Goal: Task Accomplishment & Management: Complete application form

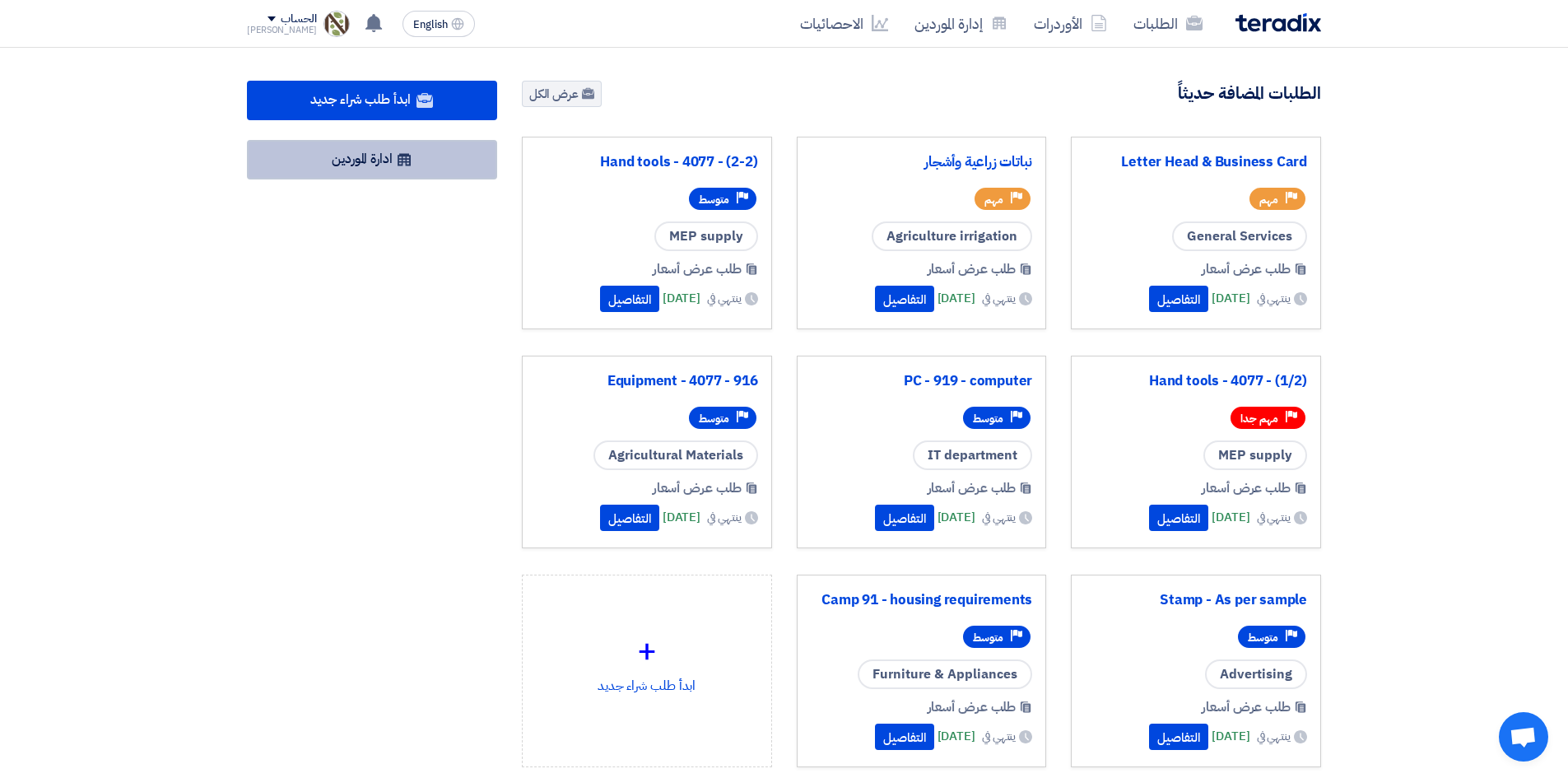
click at [360, 156] on link "ادارة الموردين" at bounding box center [372, 160] width 251 height 40
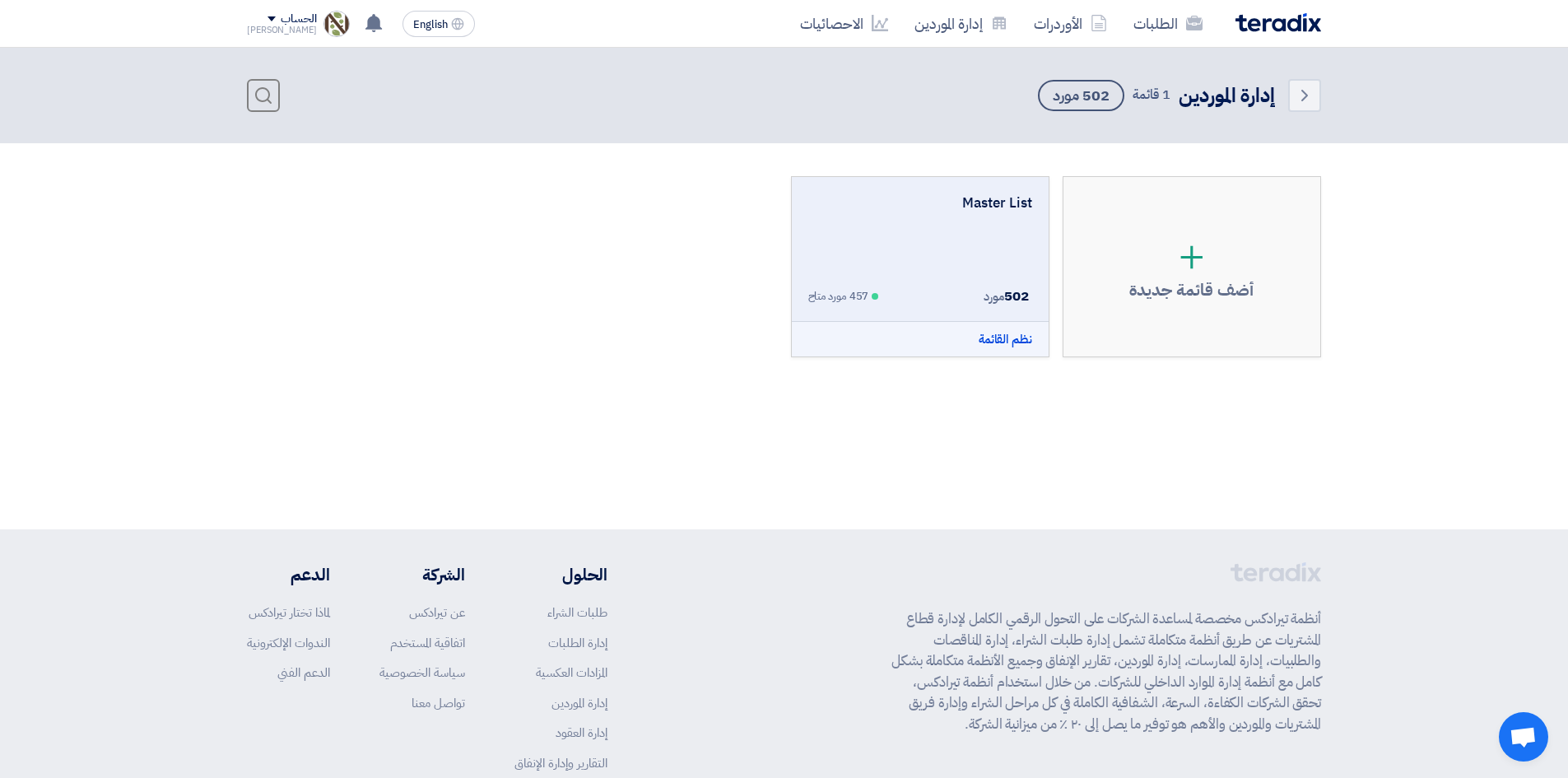
click at [950, 260] on div "Master List 502 مورد 457 مورد متاح نظم القائمة" at bounding box center [919, 250] width 224 height 113
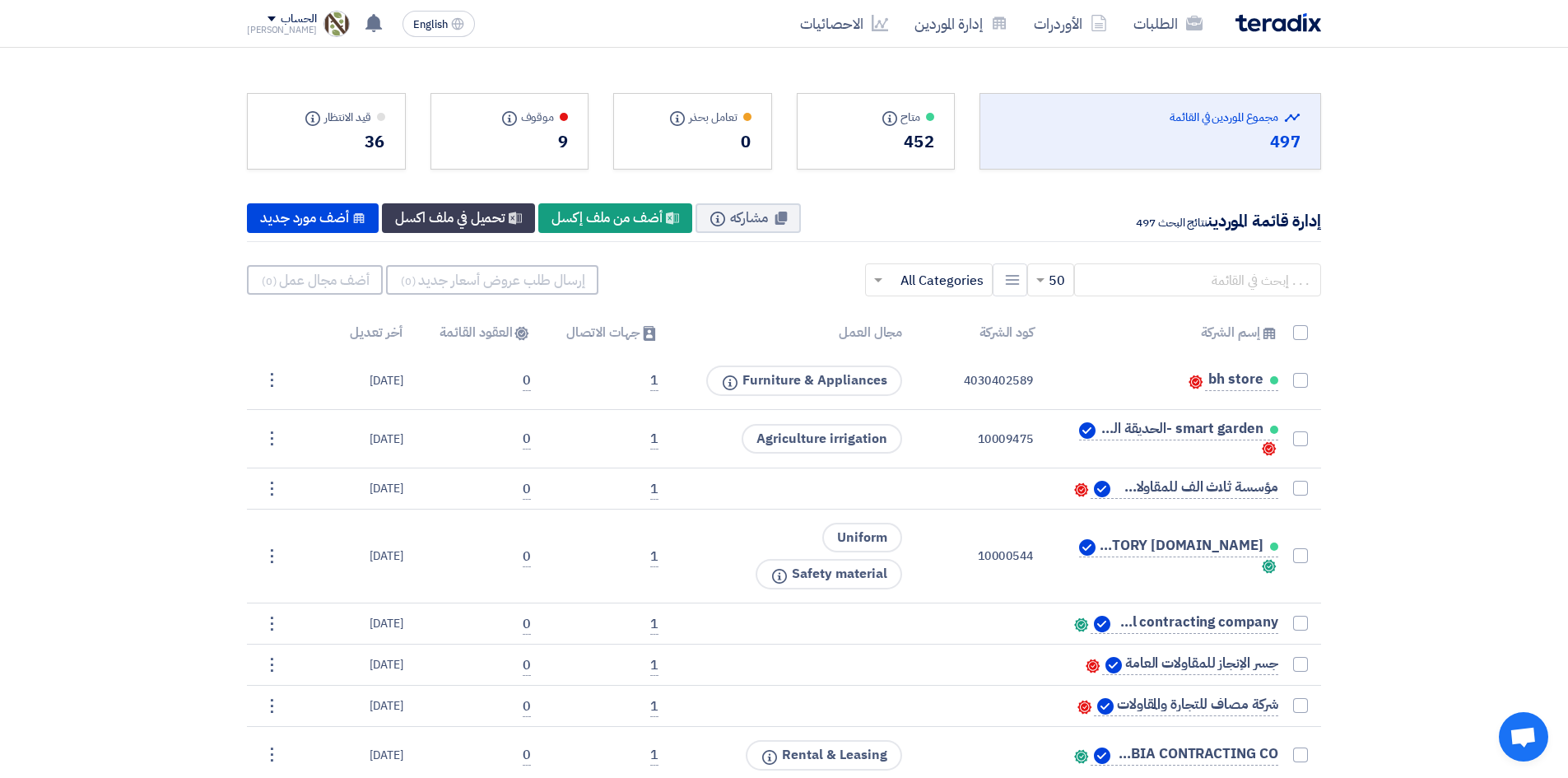
click at [898, 290] on input "text" at bounding box center [938, 279] width 95 height 27
click at [913, 235] on div "إدارة قائمة الموردين نتائج البحث 497 مشاركه Info New Supplier أضف من ملف إكسل N…" at bounding box center [783, 218] width 1073 height 47
click at [886, 275] on span at bounding box center [876, 279] width 20 height 19
click at [933, 437] on span "IT department" at bounding box center [940, 443] width 87 height 19
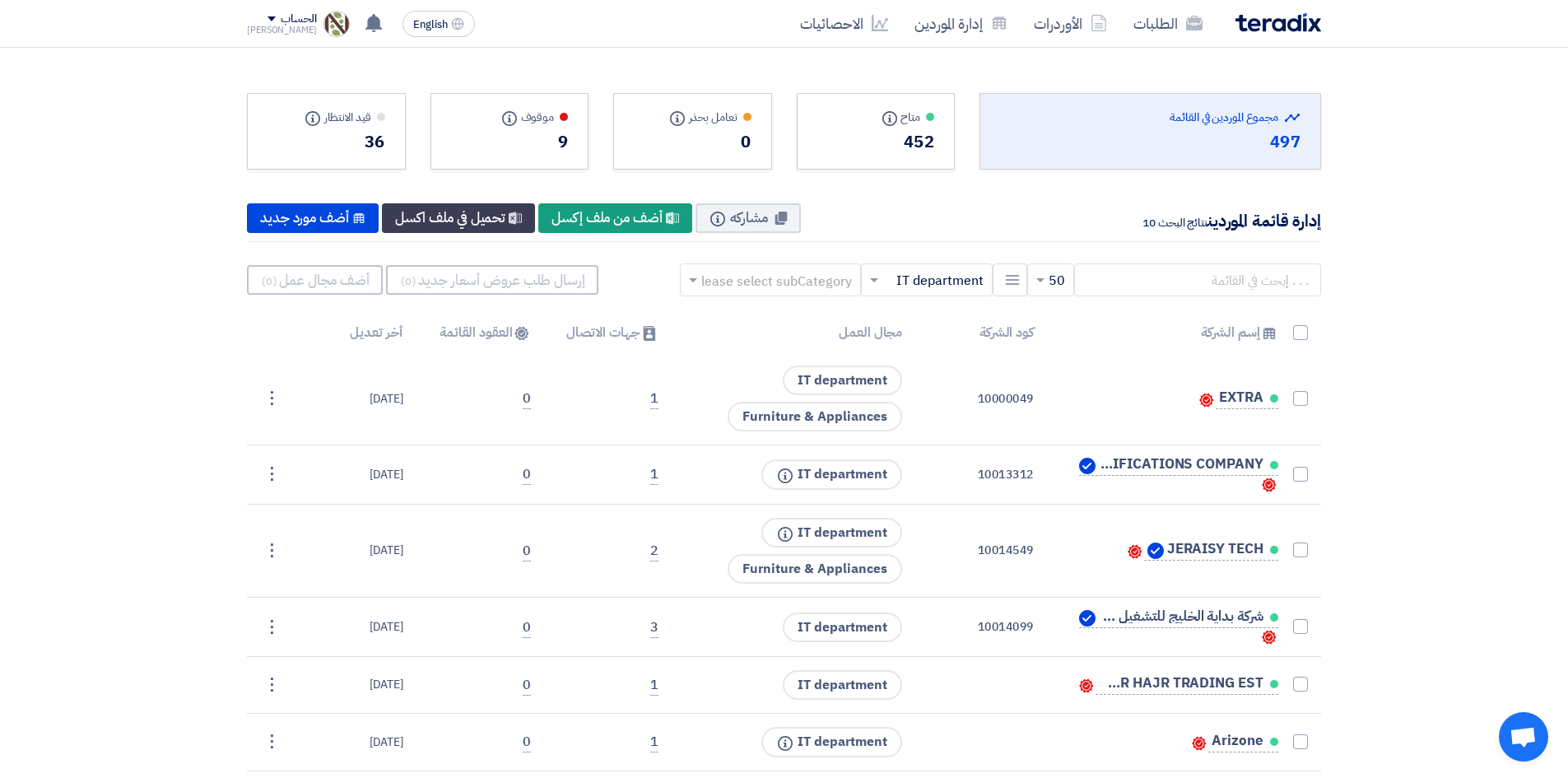
click at [1238, 19] on img at bounding box center [1278, 22] width 85 height 19
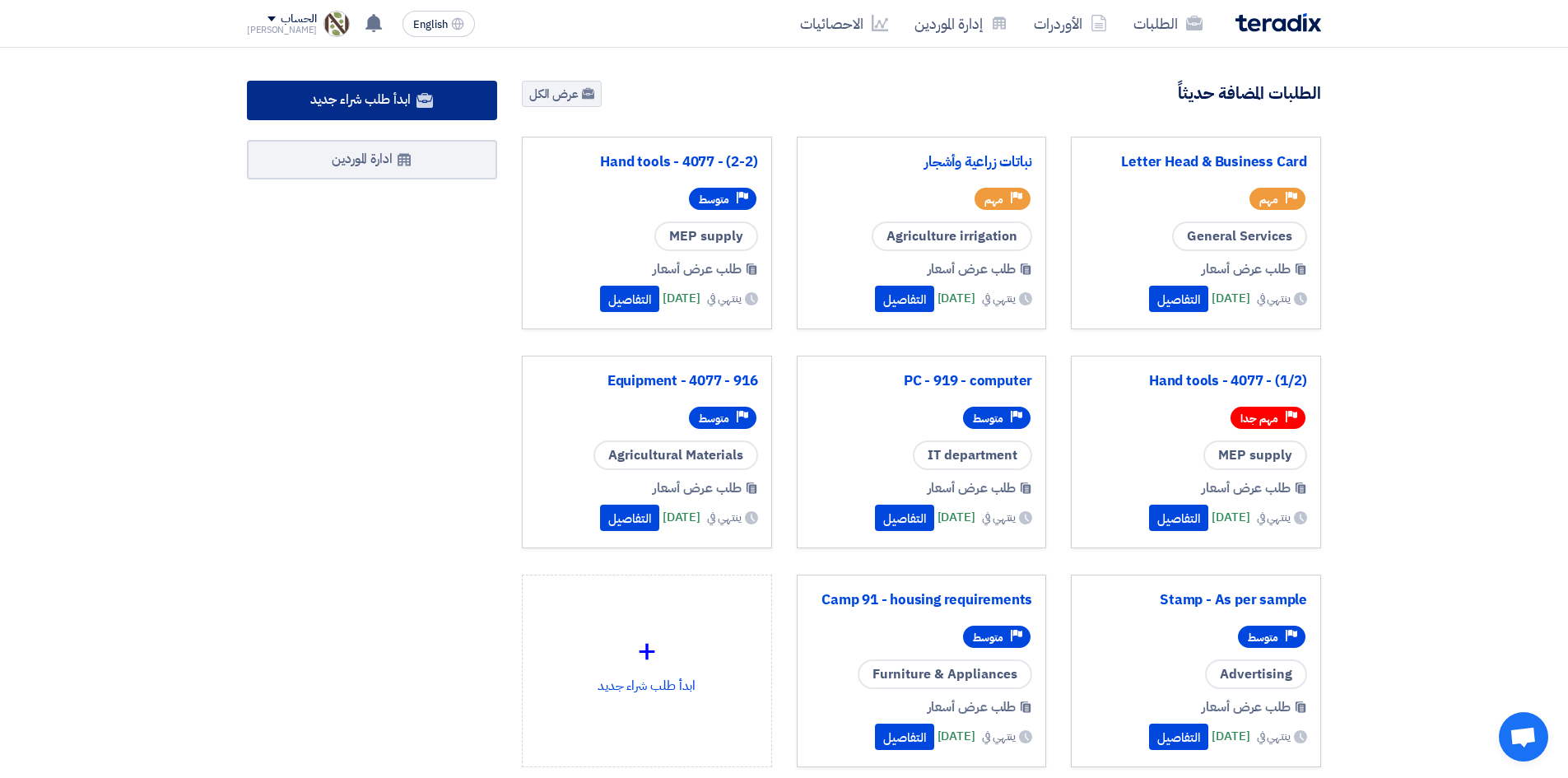
click at [420, 100] on use at bounding box center [425, 100] width 17 height 15
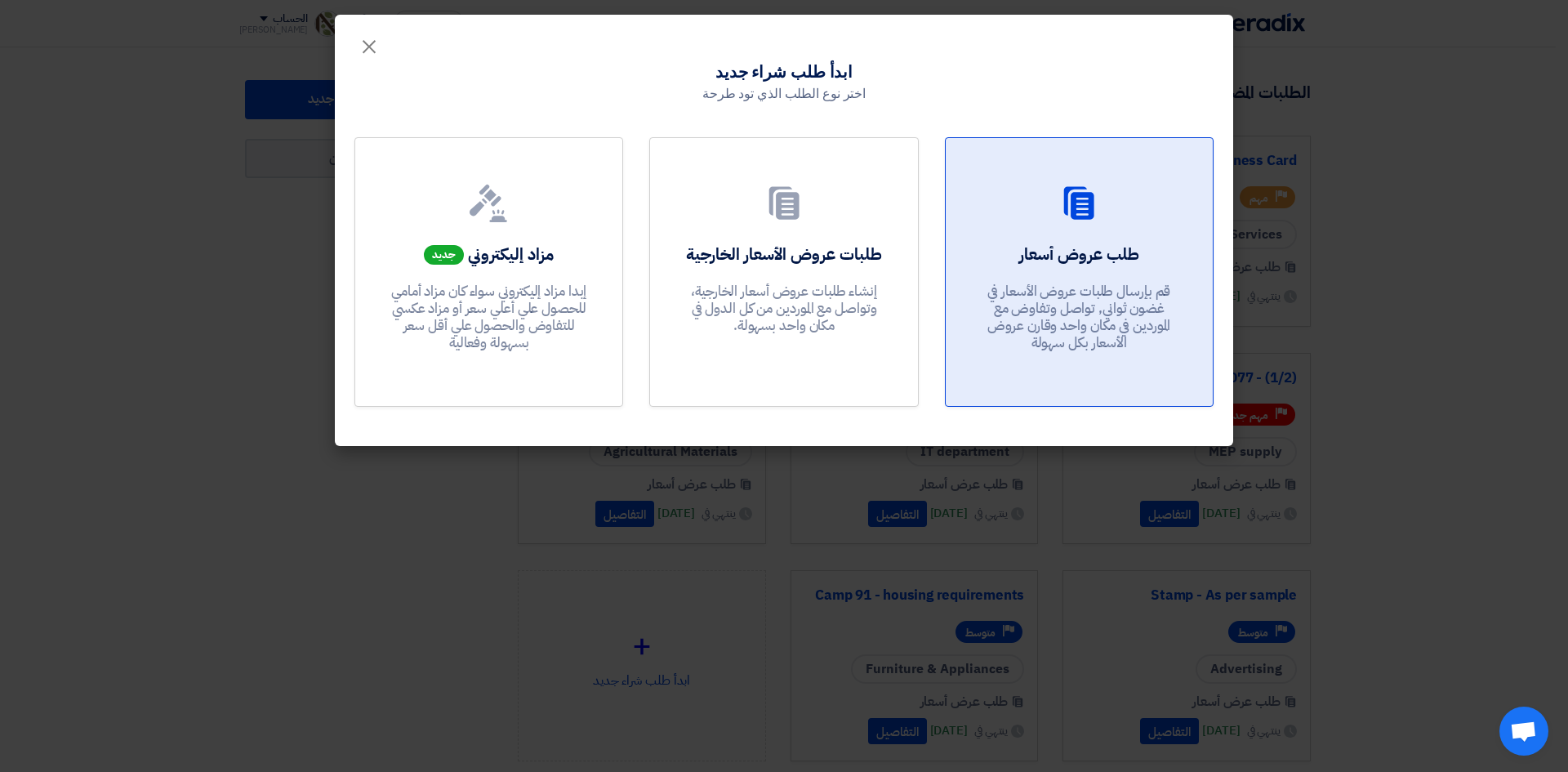
click at [983, 244] on div "طلب عروض أسعار قم بإرسال طلبات عروض الأسعار في غضون ثواني, تواصل وتفاوض مع المو…" at bounding box center [1078, 301] width 227 height 118
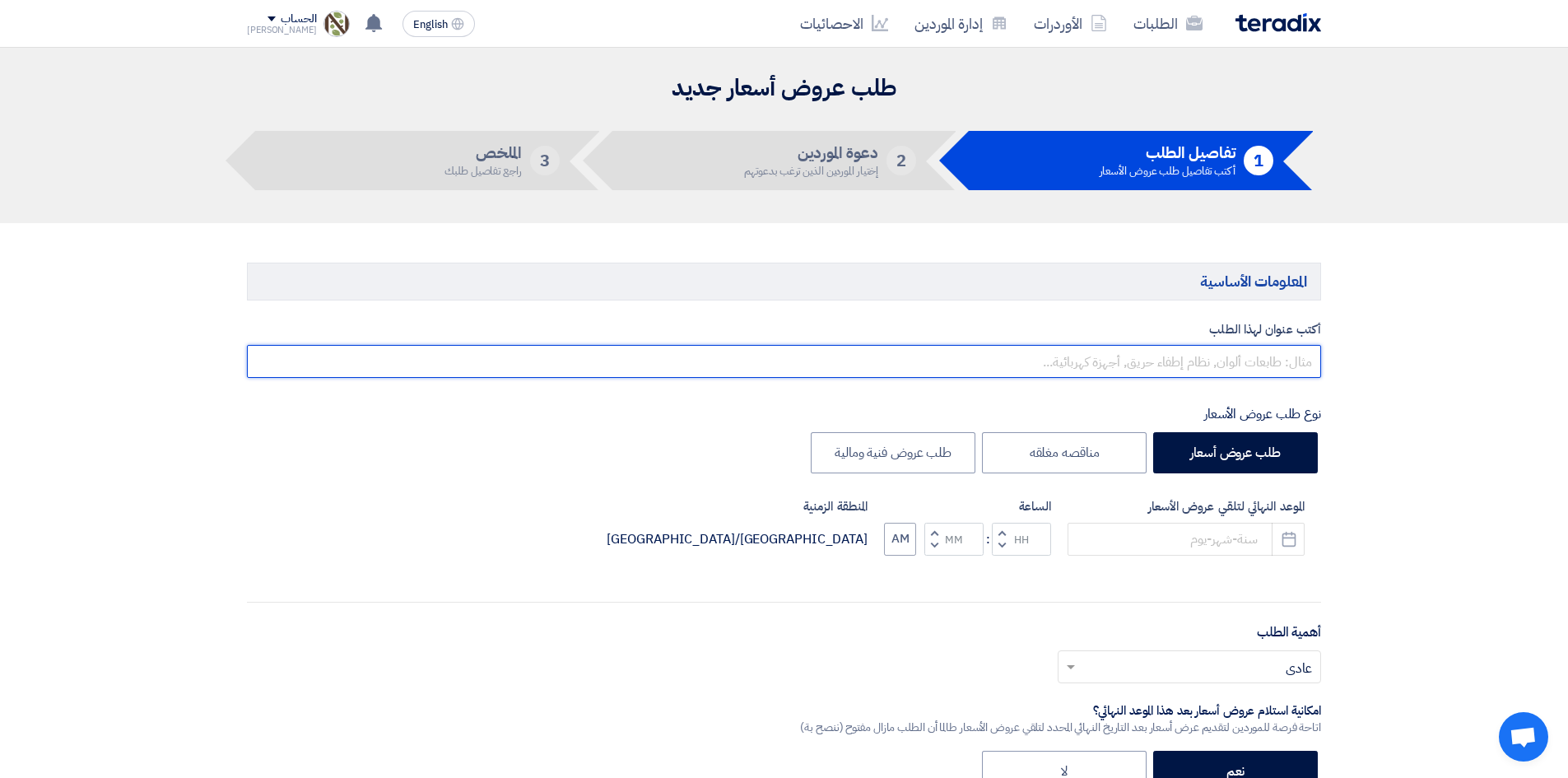
click at [1203, 370] on input "text" at bounding box center [783, 361] width 1073 height 32
type input "p"
type input "Printer"
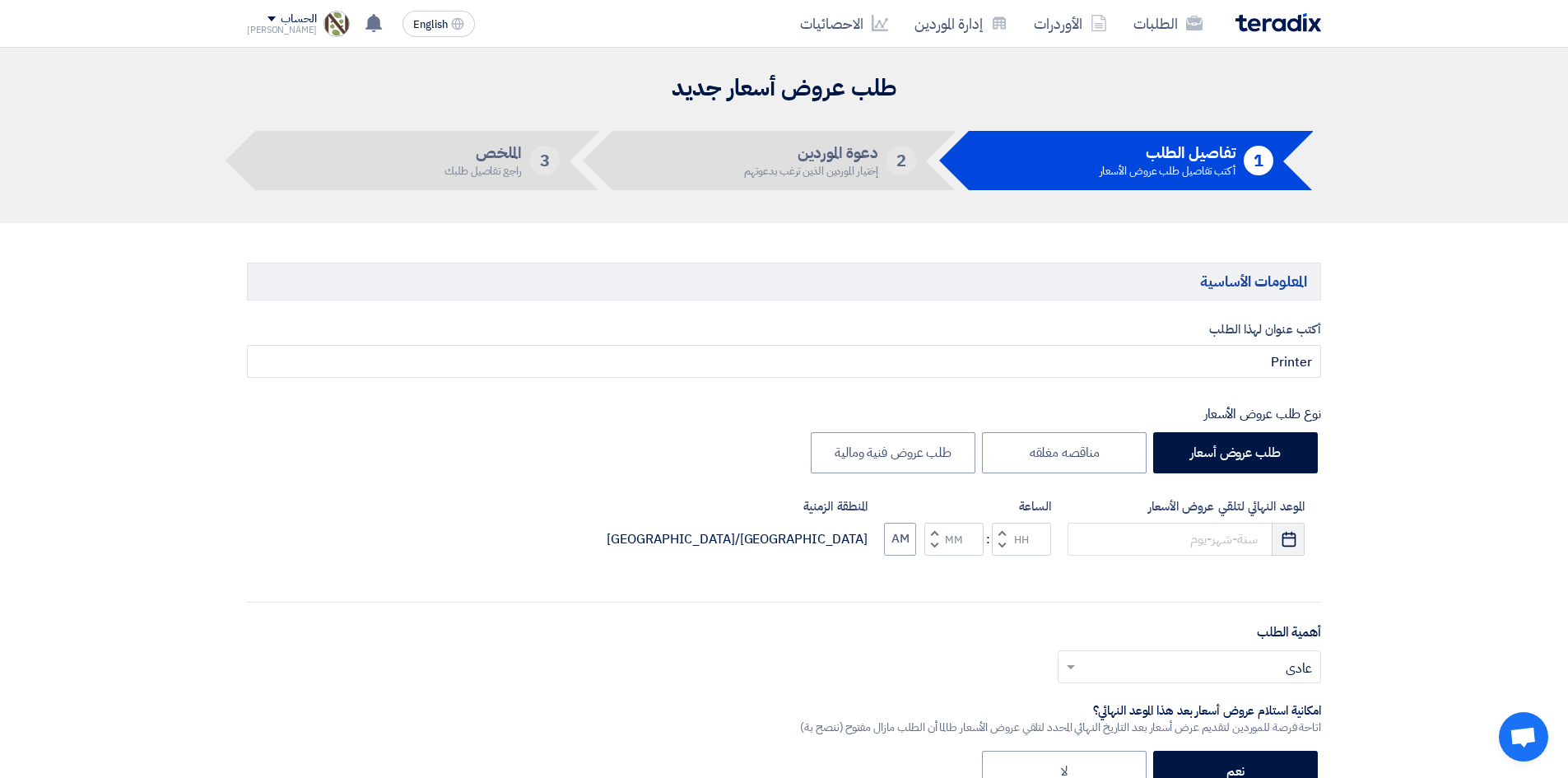
click at [1301, 543] on button "Pick a date" at bounding box center [1287, 538] width 32 height 32
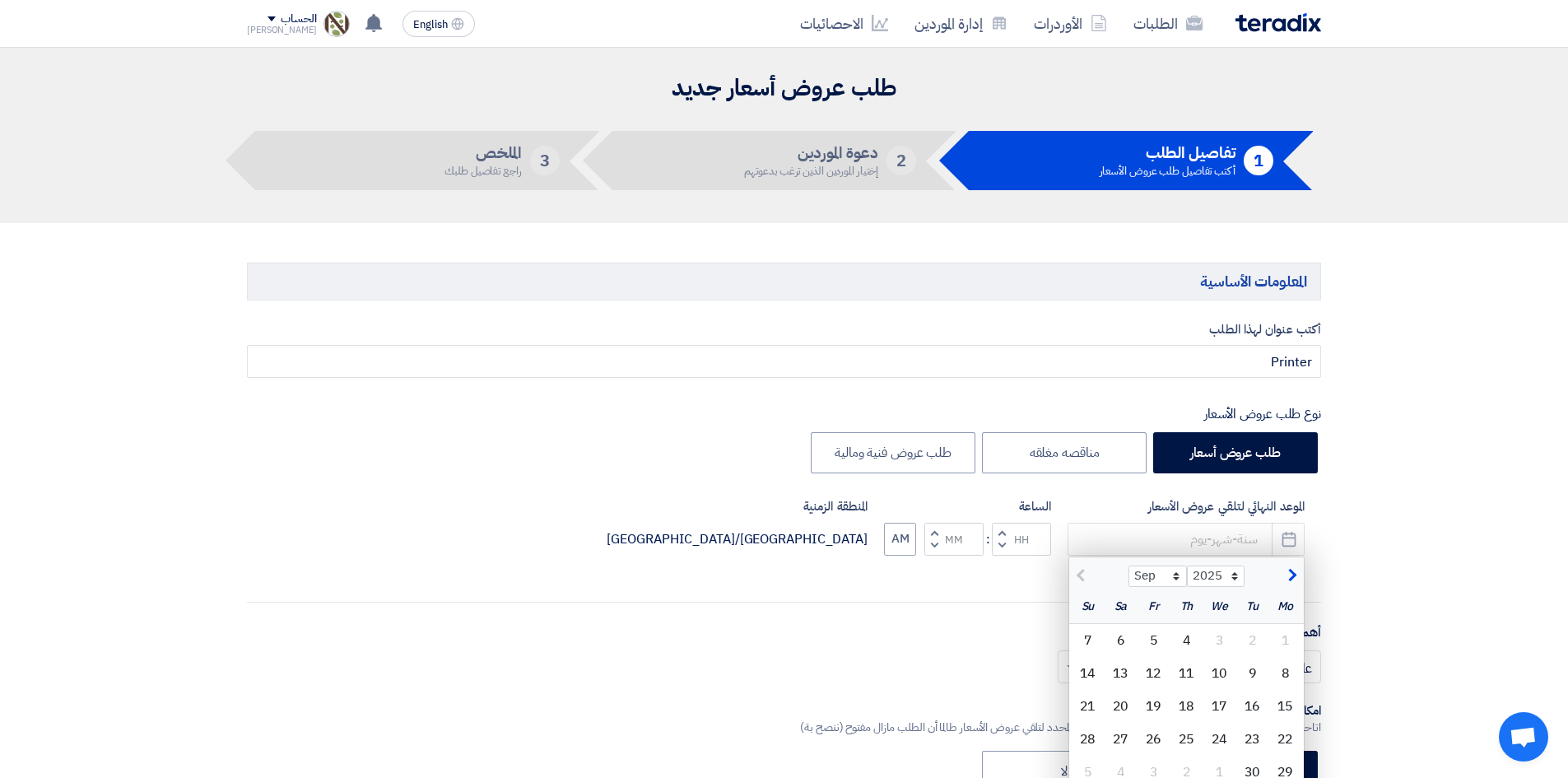
scroll to position [83, 0]
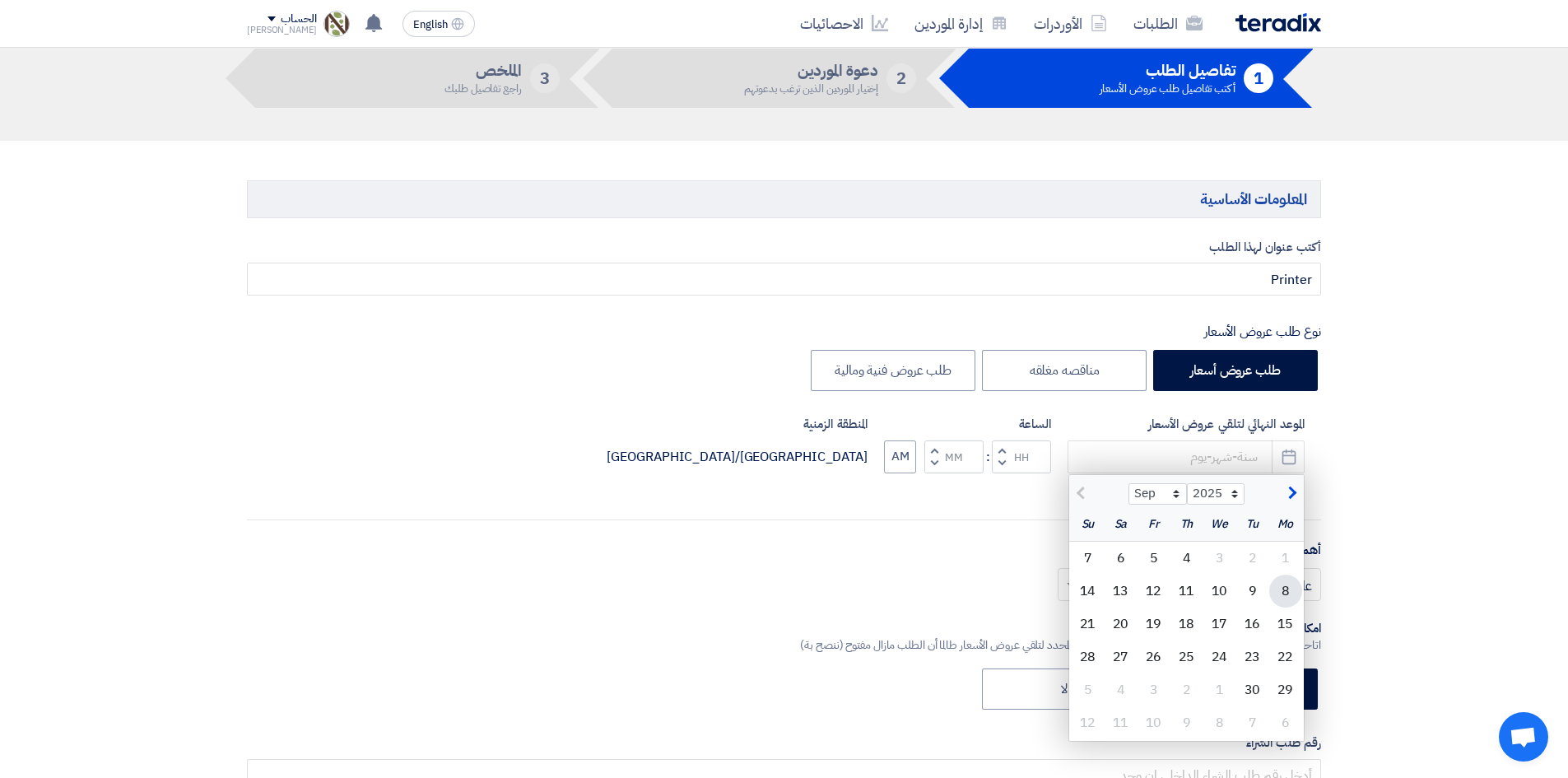
click at [1277, 589] on div "8" at bounding box center [1285, 590] width 32 height 32
type input "[DATE]"
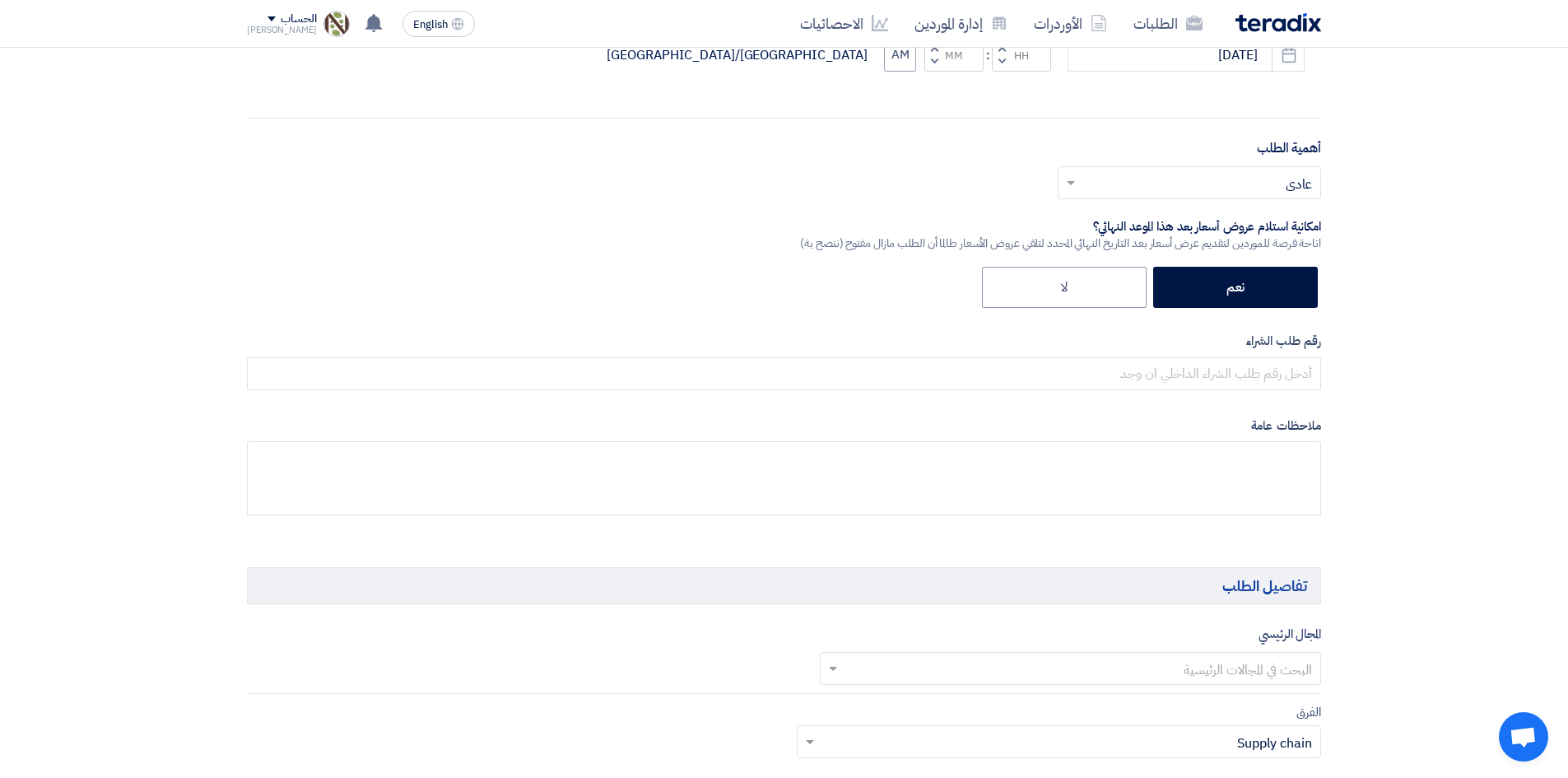
scroll to position [494, 0]
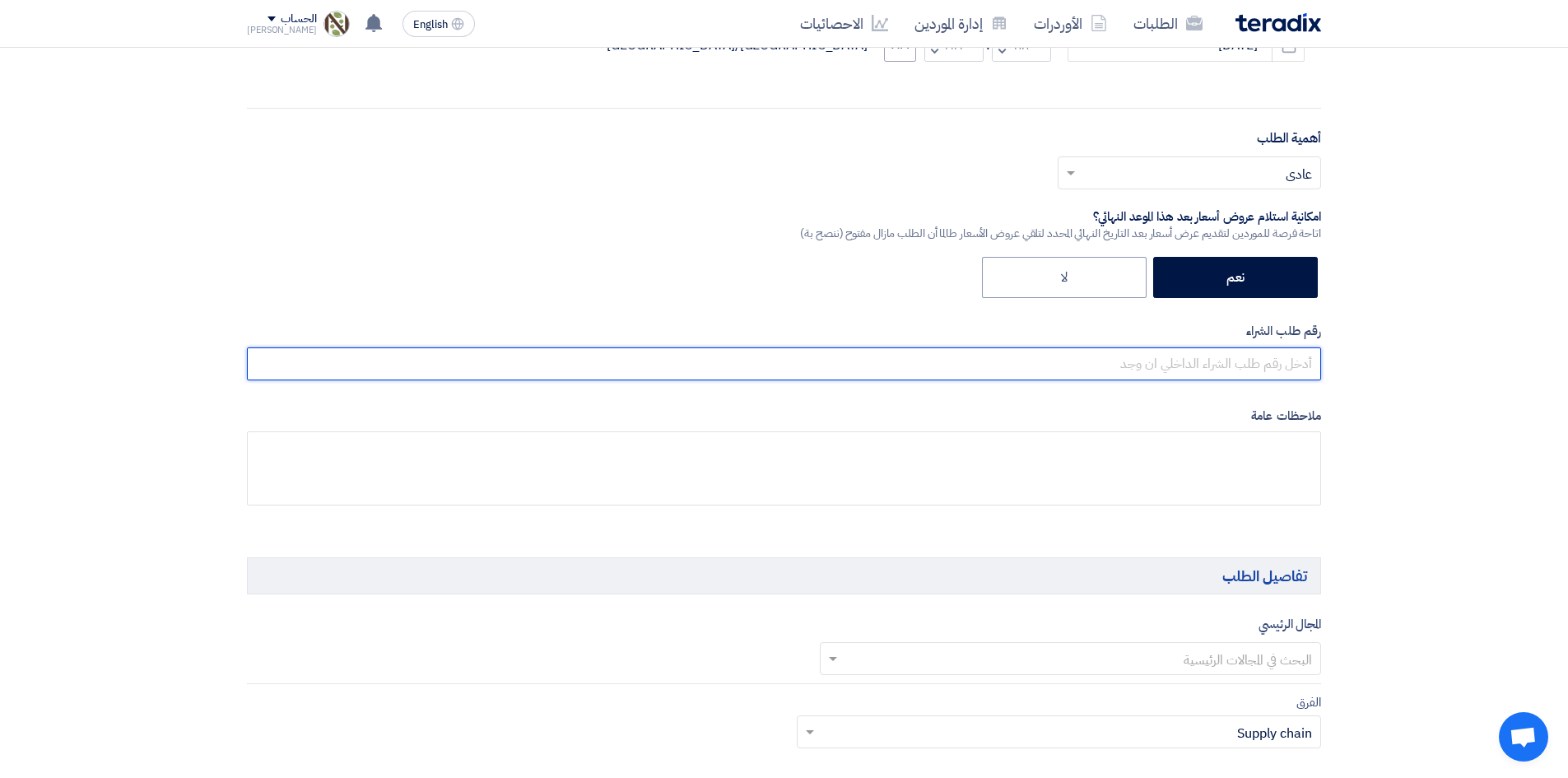
click at [1270, 370] on input "text" at bounding box center [783, 363] width 1073 height 32
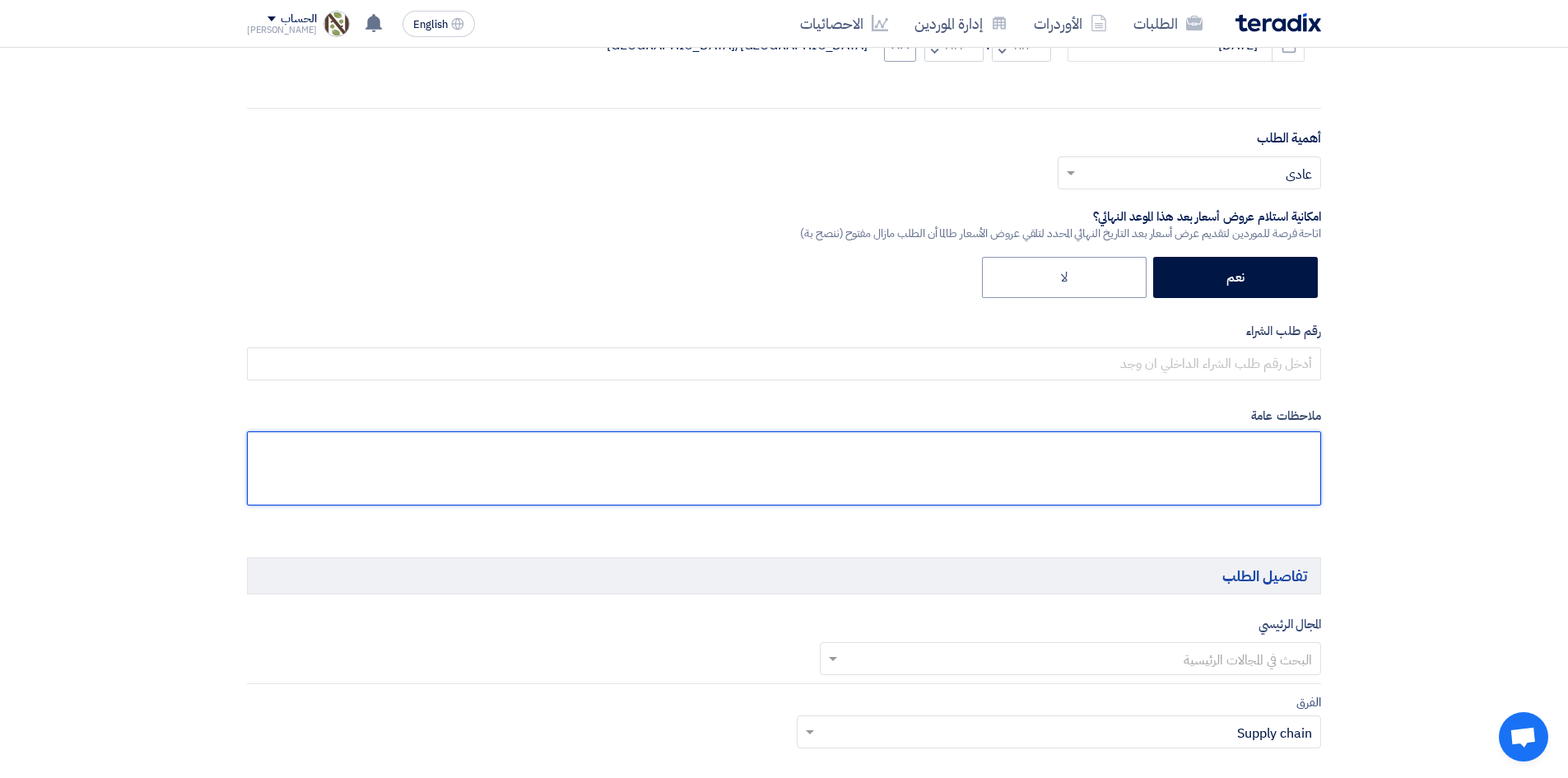
click at [1227, 458] on textarea at bounding box center [783, 469] width 1073 height 74
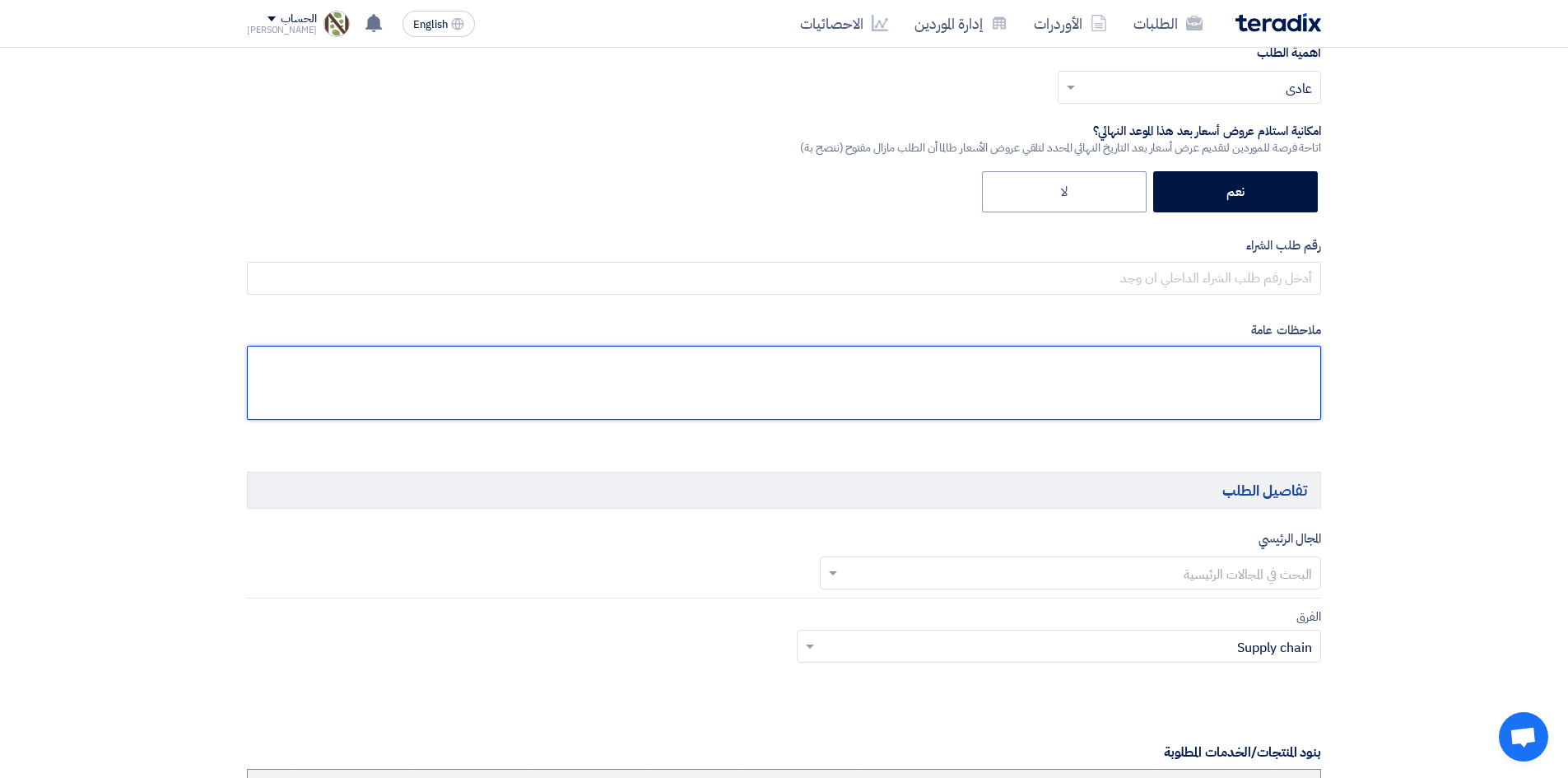
scroll to position [659, 0]
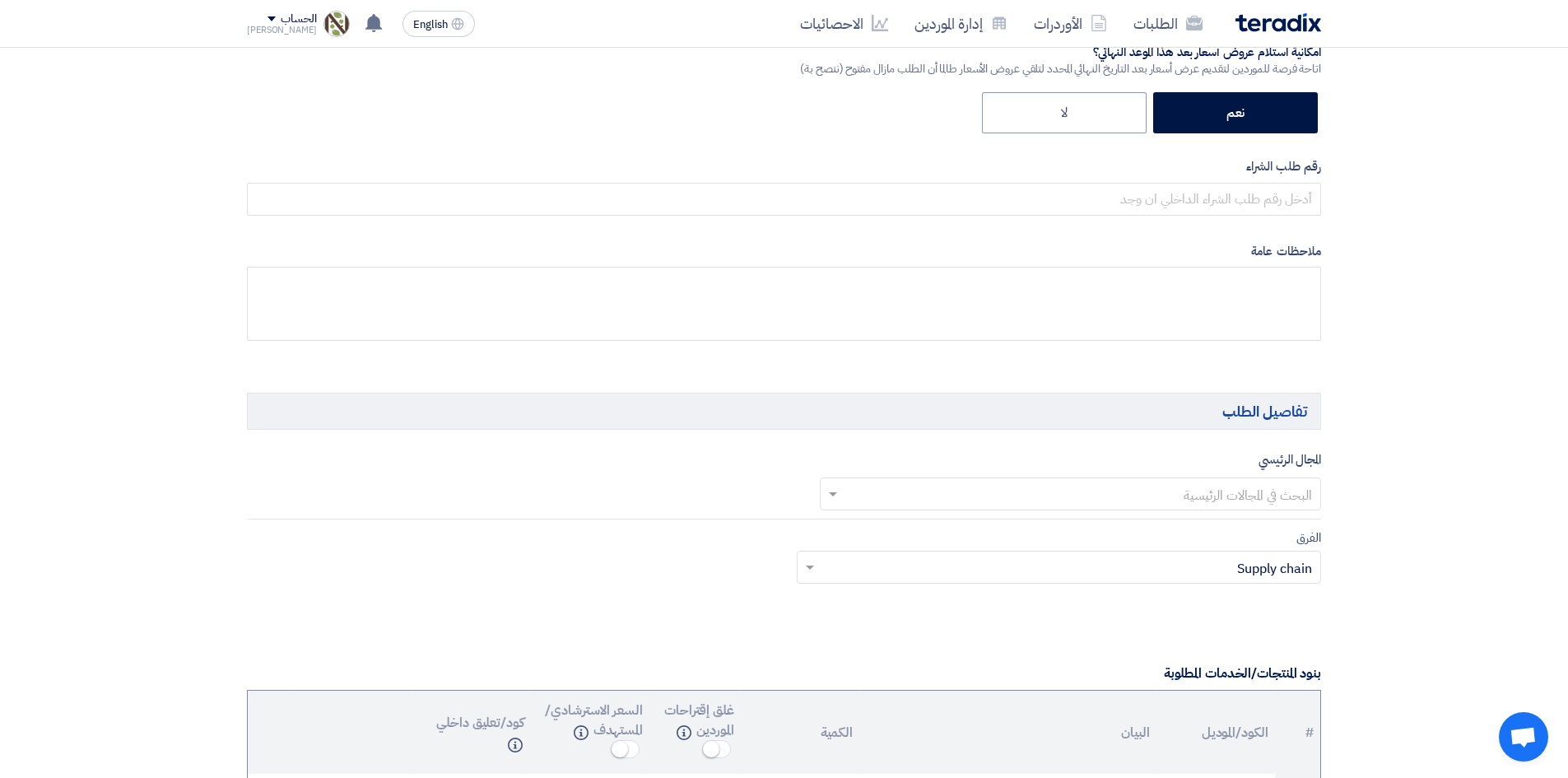
click at [1124, 496] on input "text" at bounding box center [1080, 495] width 469 height 27
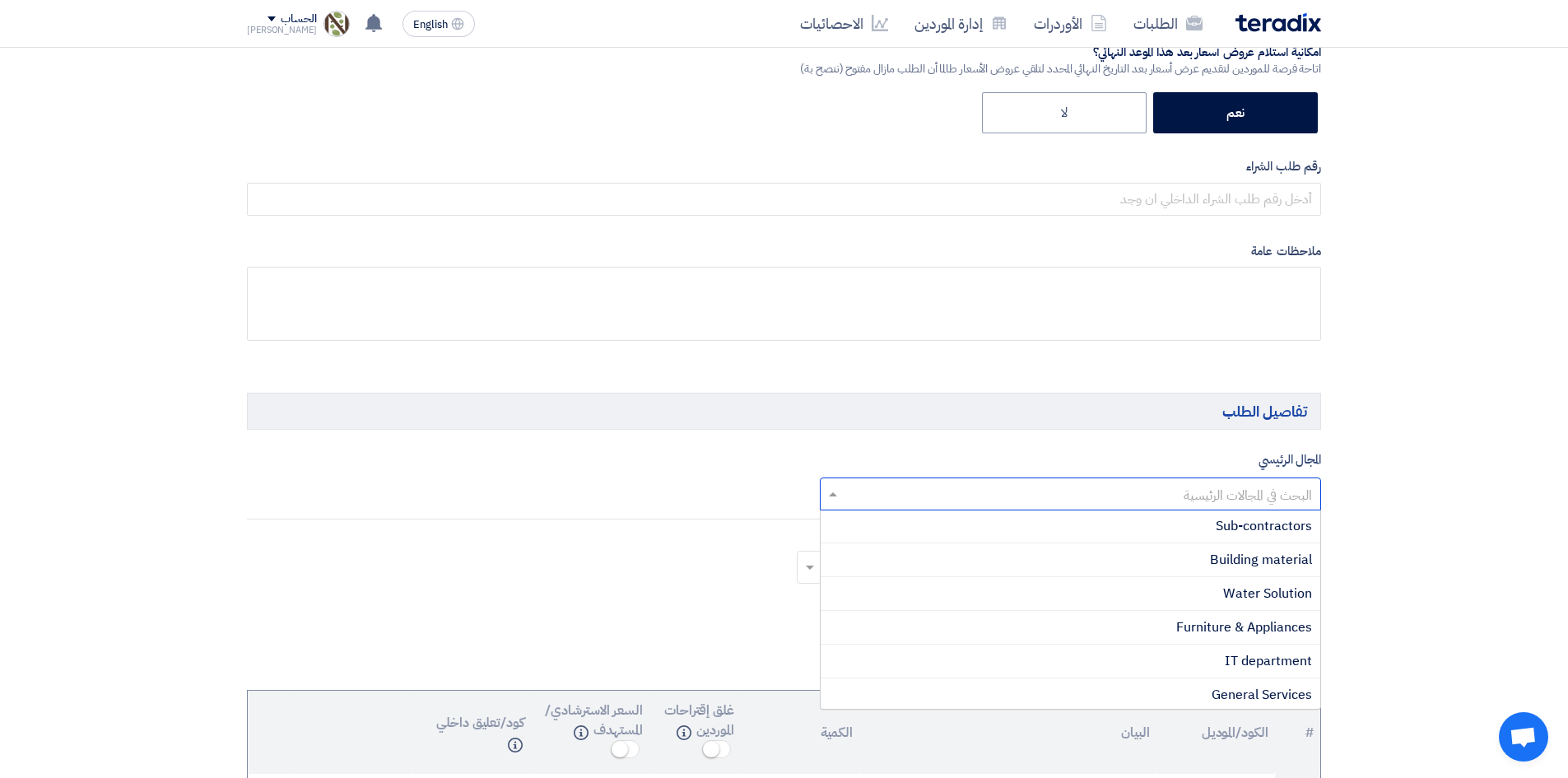
scroll to position [511, 0]
click at [1278, 659] on span "IT department" at bounding box center [1268, 657] width 87 height 19
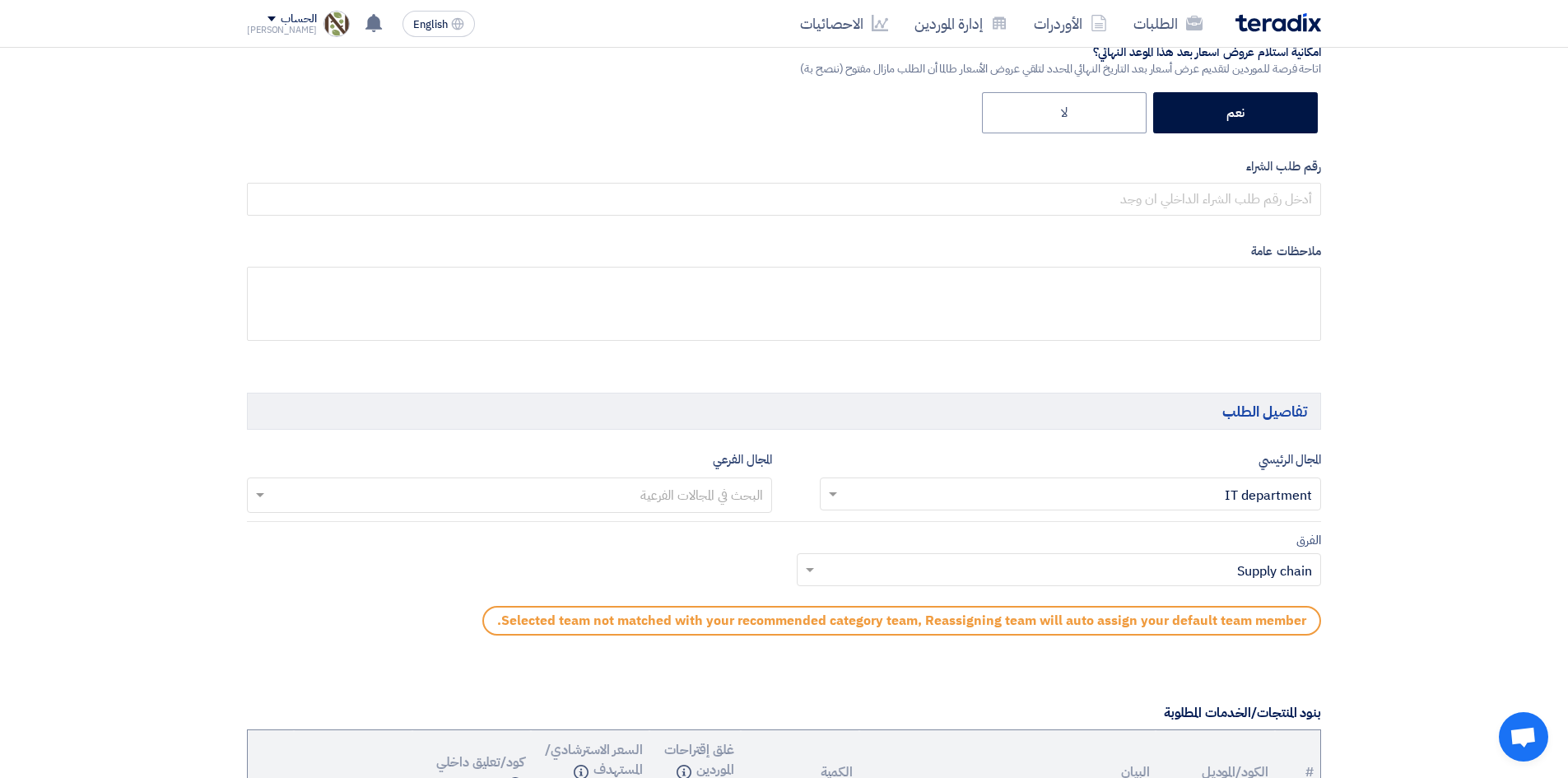
click at [688, 521] on hr at bounding box center [783, 521] width 1073 height 1
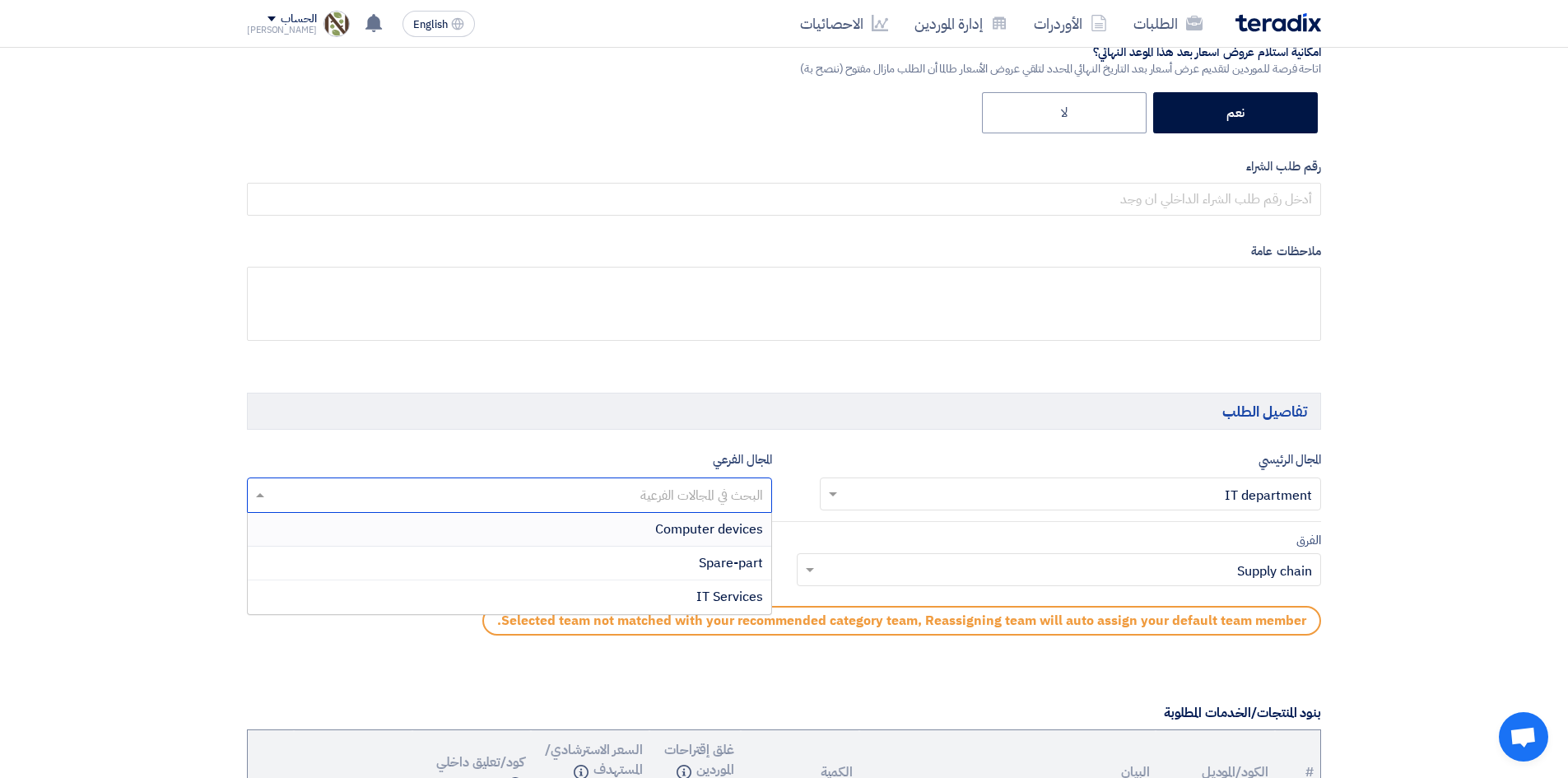
click at [688, 492] on input "text" at bounding box center [508, 497] width 508 height 27
click at [726, 528] on span "Computer devices" at bounding box center [709, 529] width 108 height 19
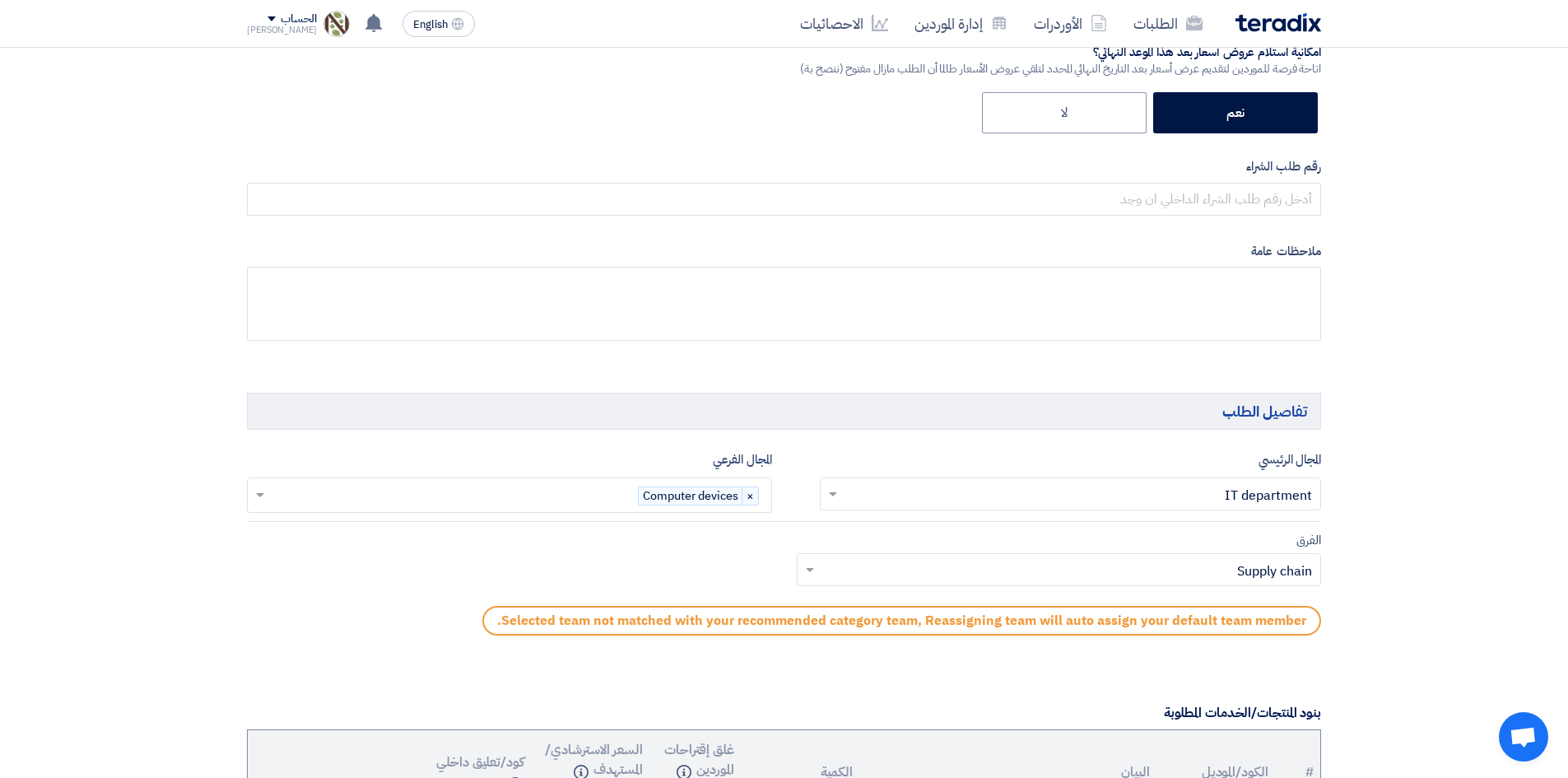
click at [979, 576] on input "text" at bounding box center [1068, 571] width 492 height 27
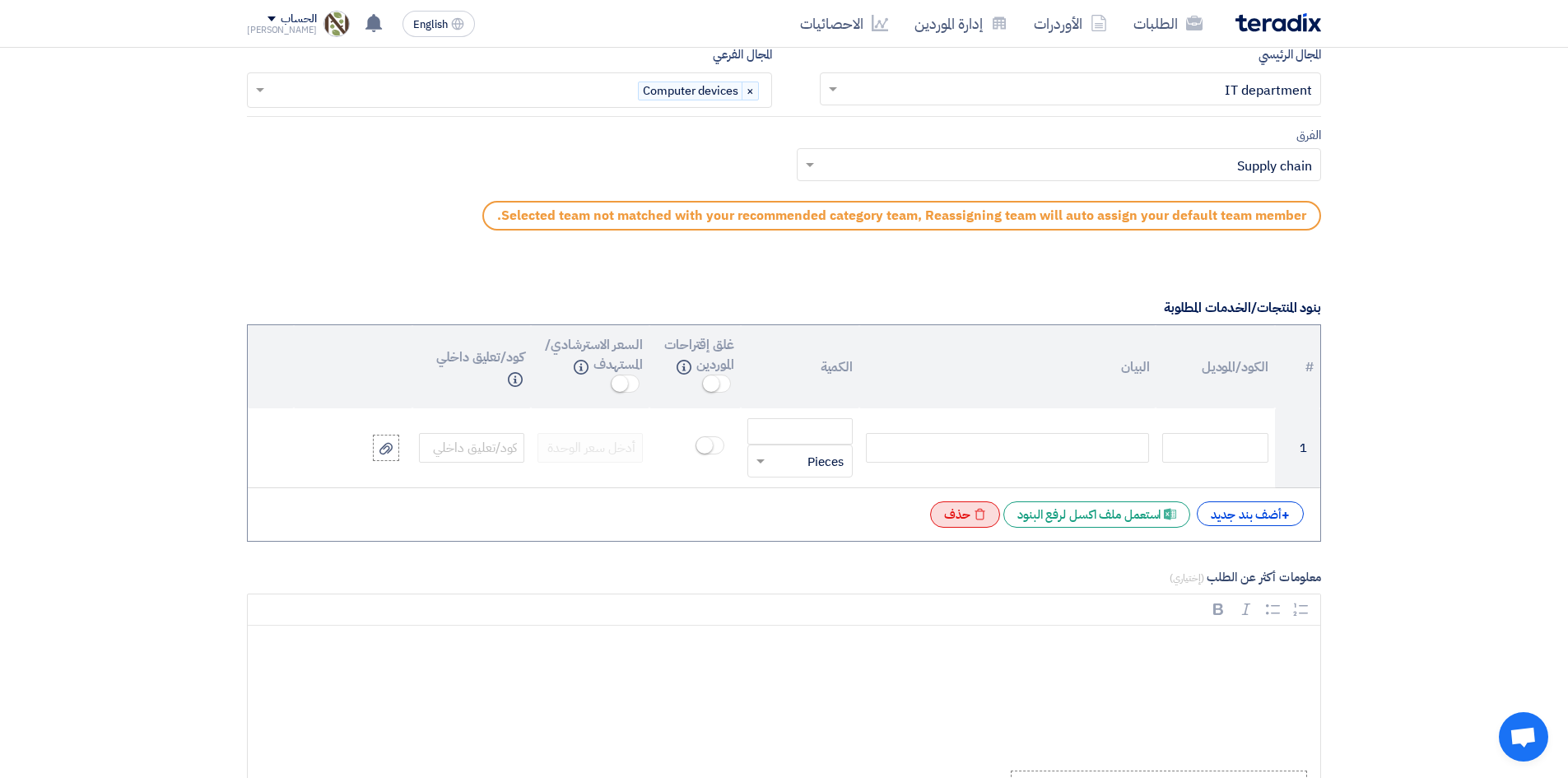
scroll to position [1070, 0]
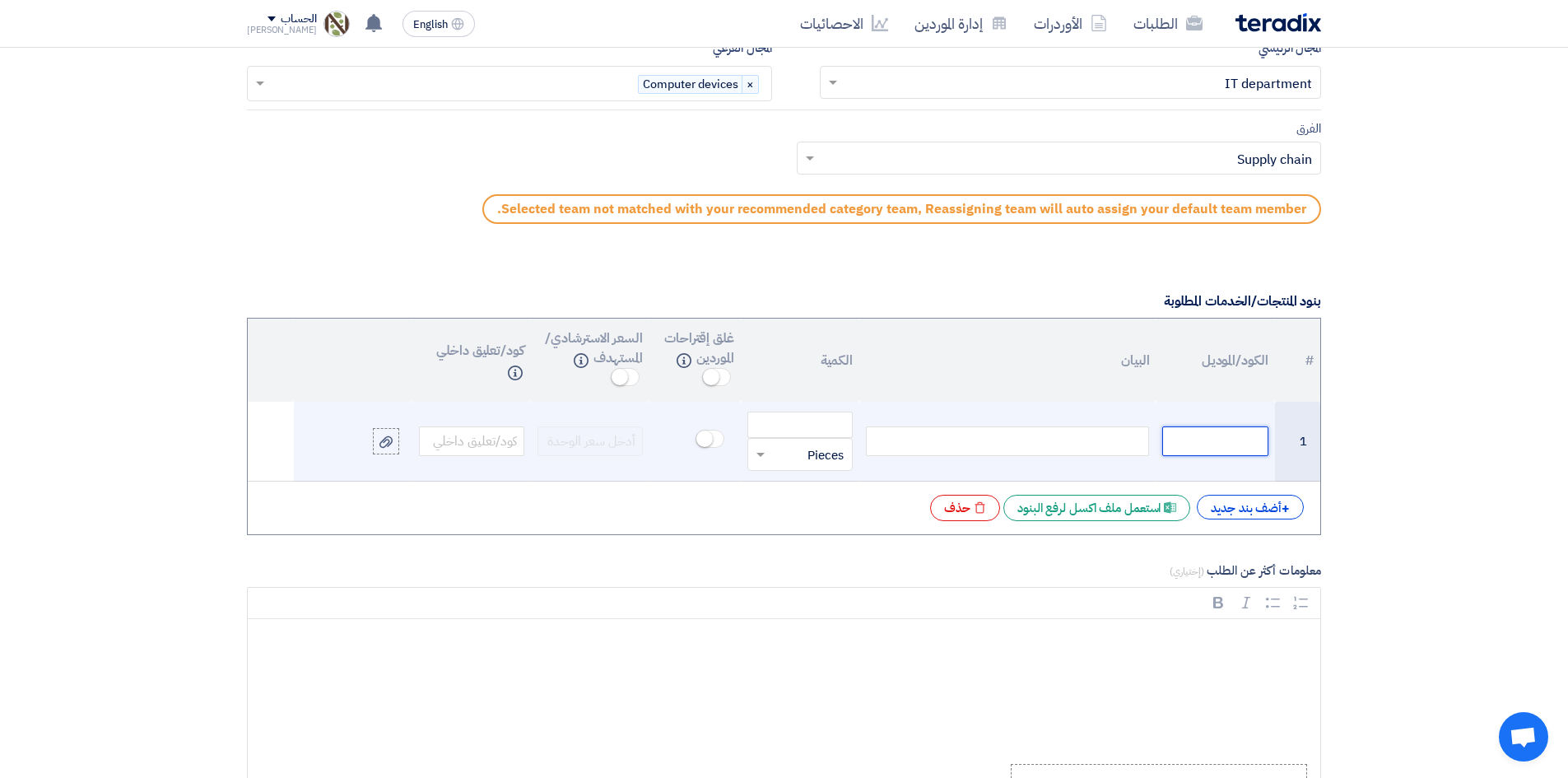
click at [1173, 443] on input "text" at bounding box center [1215, 441] width 106 height 30
click at [1006, 434] on div at bounding box center [1007, 441] width 283 height 30
click at [1053, 441] on div "Parcode Printer" at bounding box center [1007, 441] width 283 height 30
click at [760, 457] on span at bounding box center [760, 456] width 8 height 6
click at [779, 427] on input "number" at bounding box center [800, 424] width 106 height 26
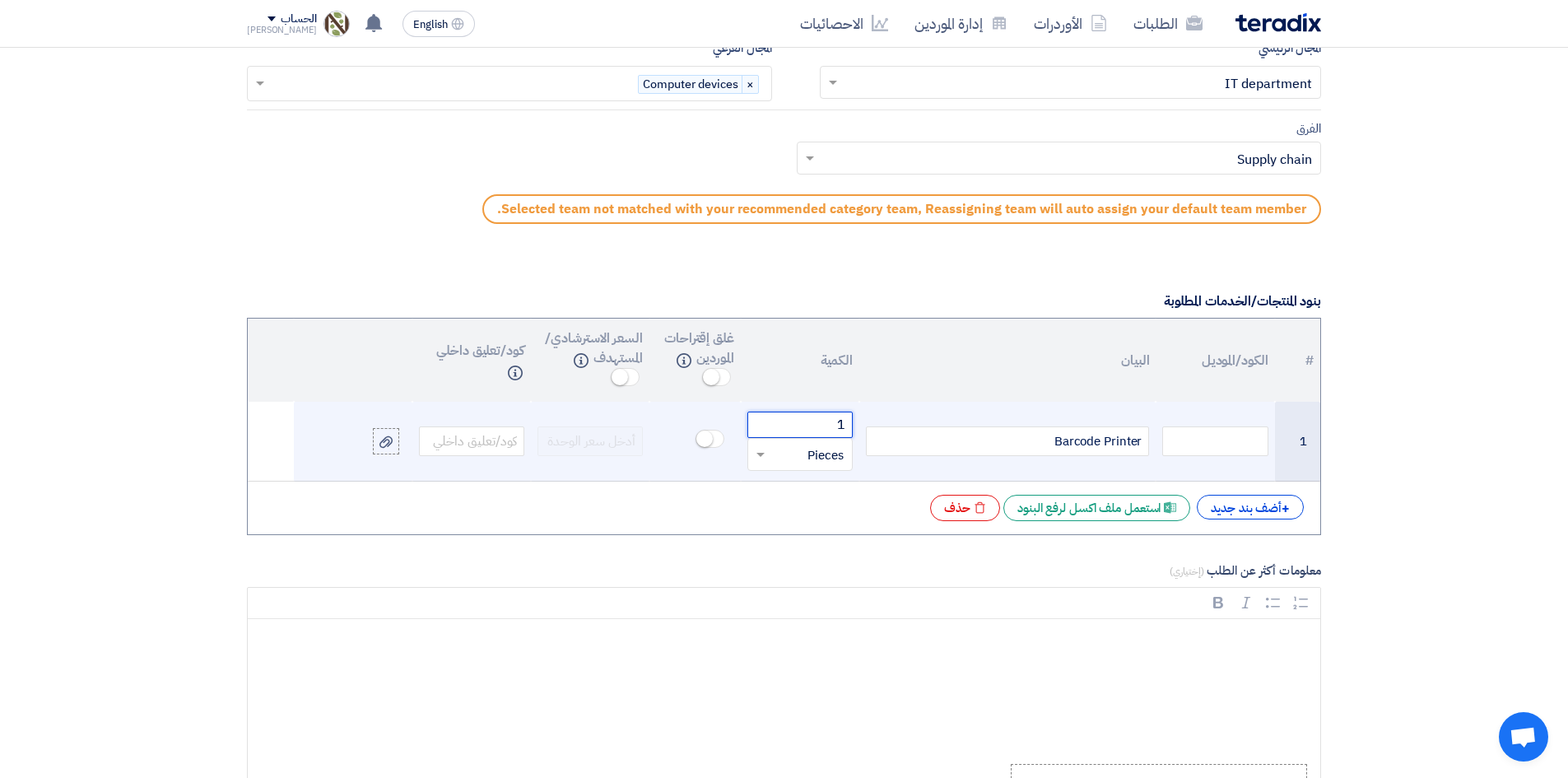
type input "1"
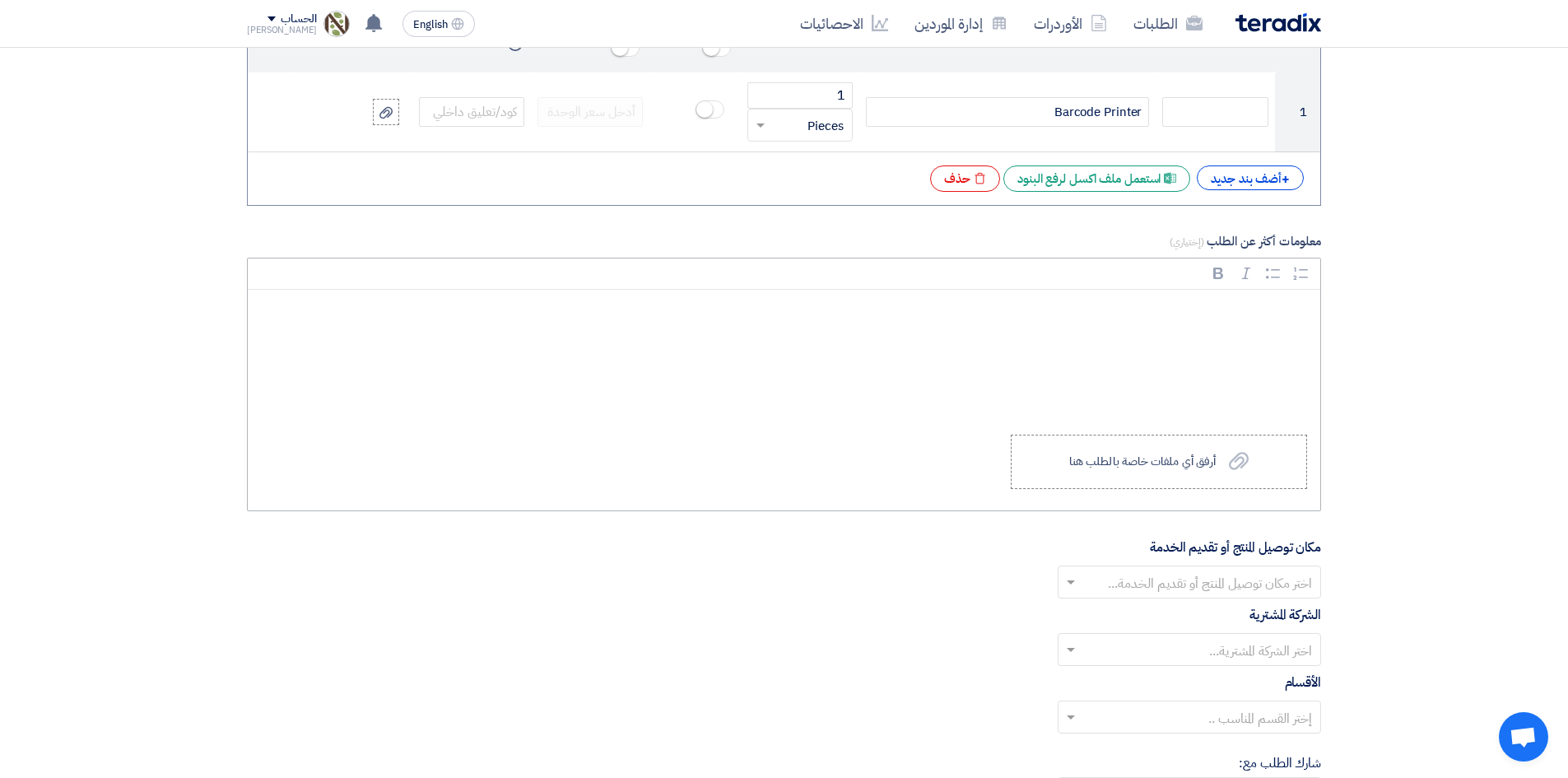
scroll to position [1647, 0]
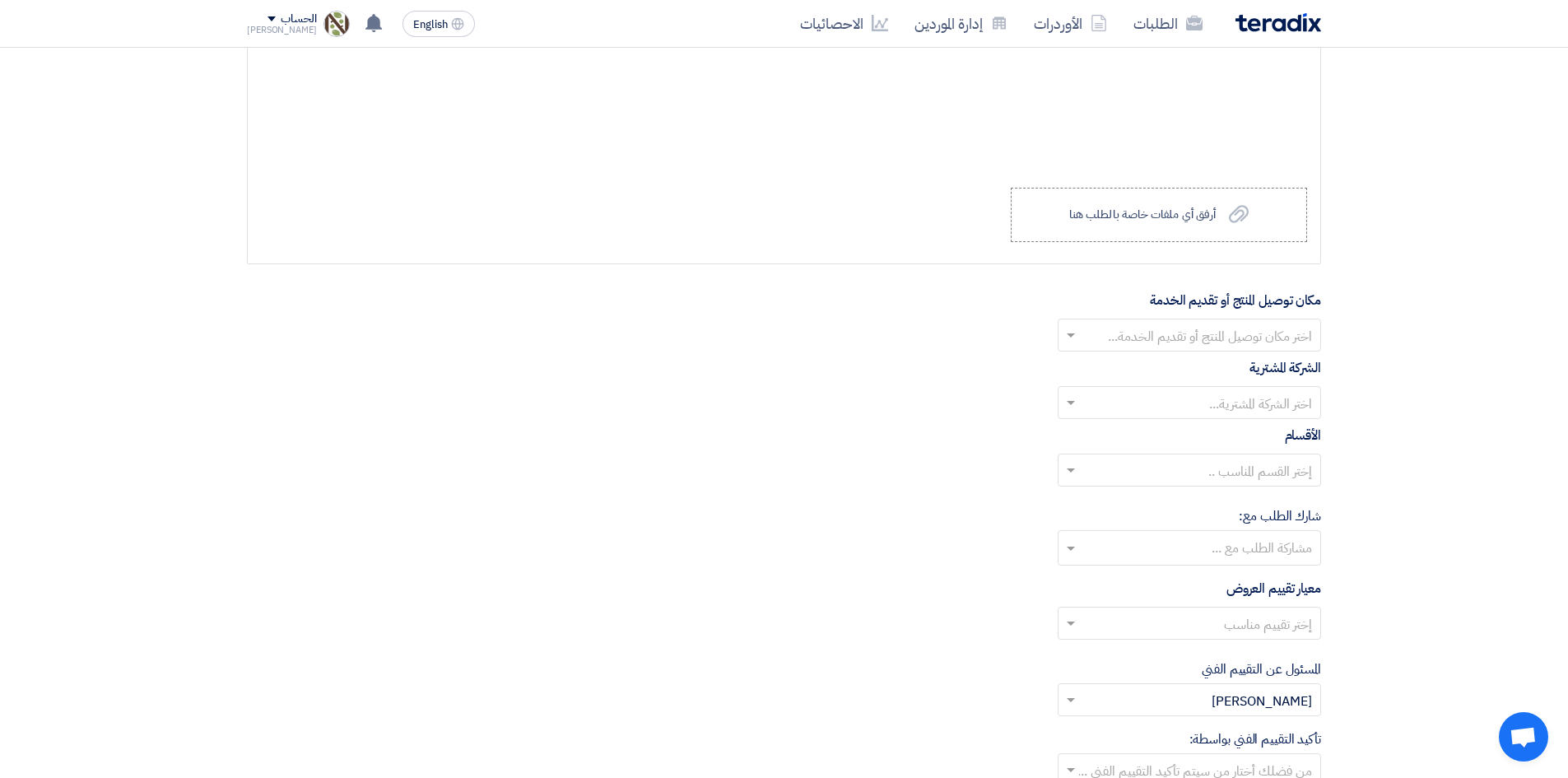
click at [1161, 337] on input "text" at bounding box center [1198, 337] width 230 height 27
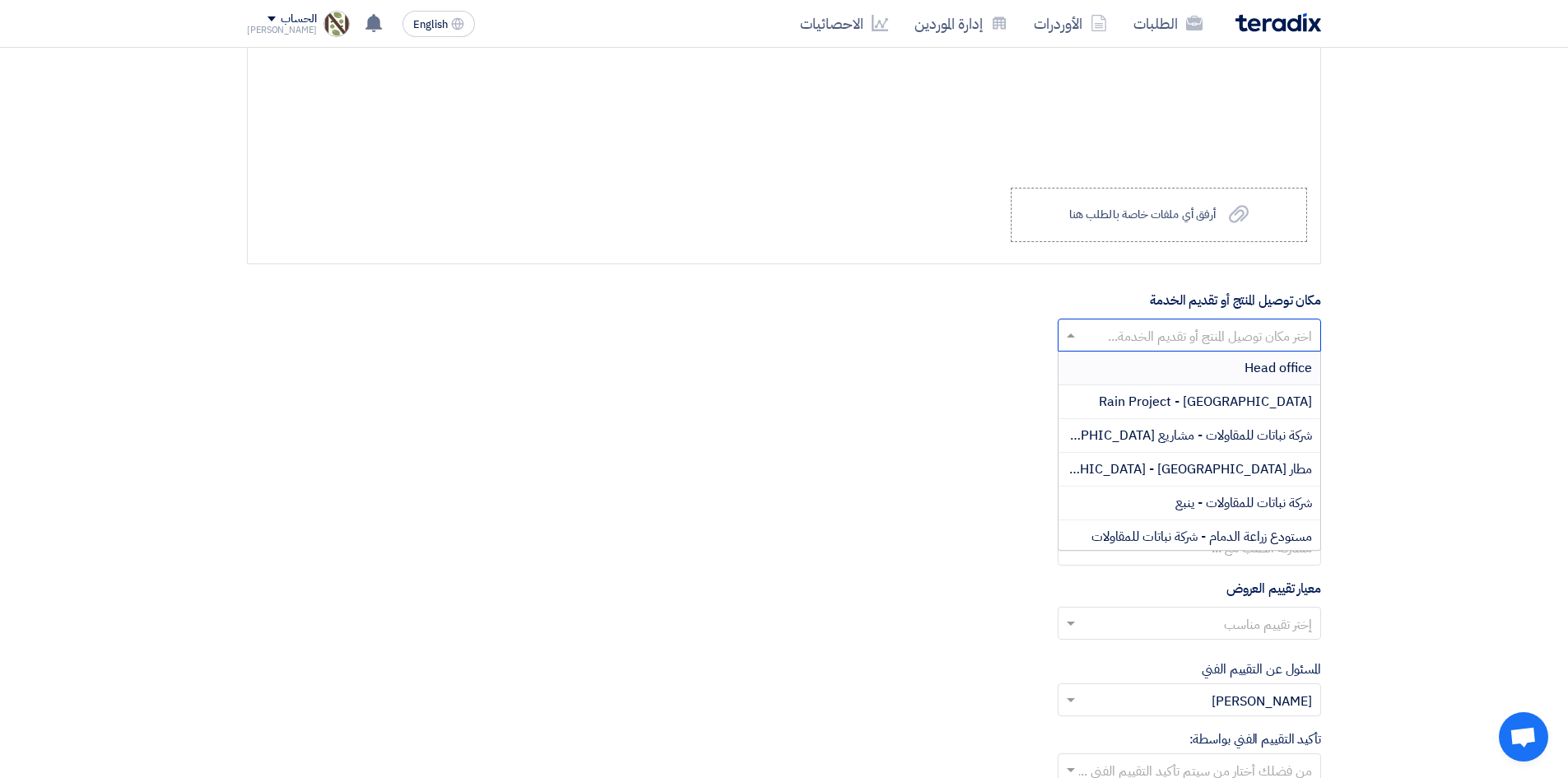
click at [1202, 369] on div "Head office" at bounding box center [1189, 369] width 262 height 33
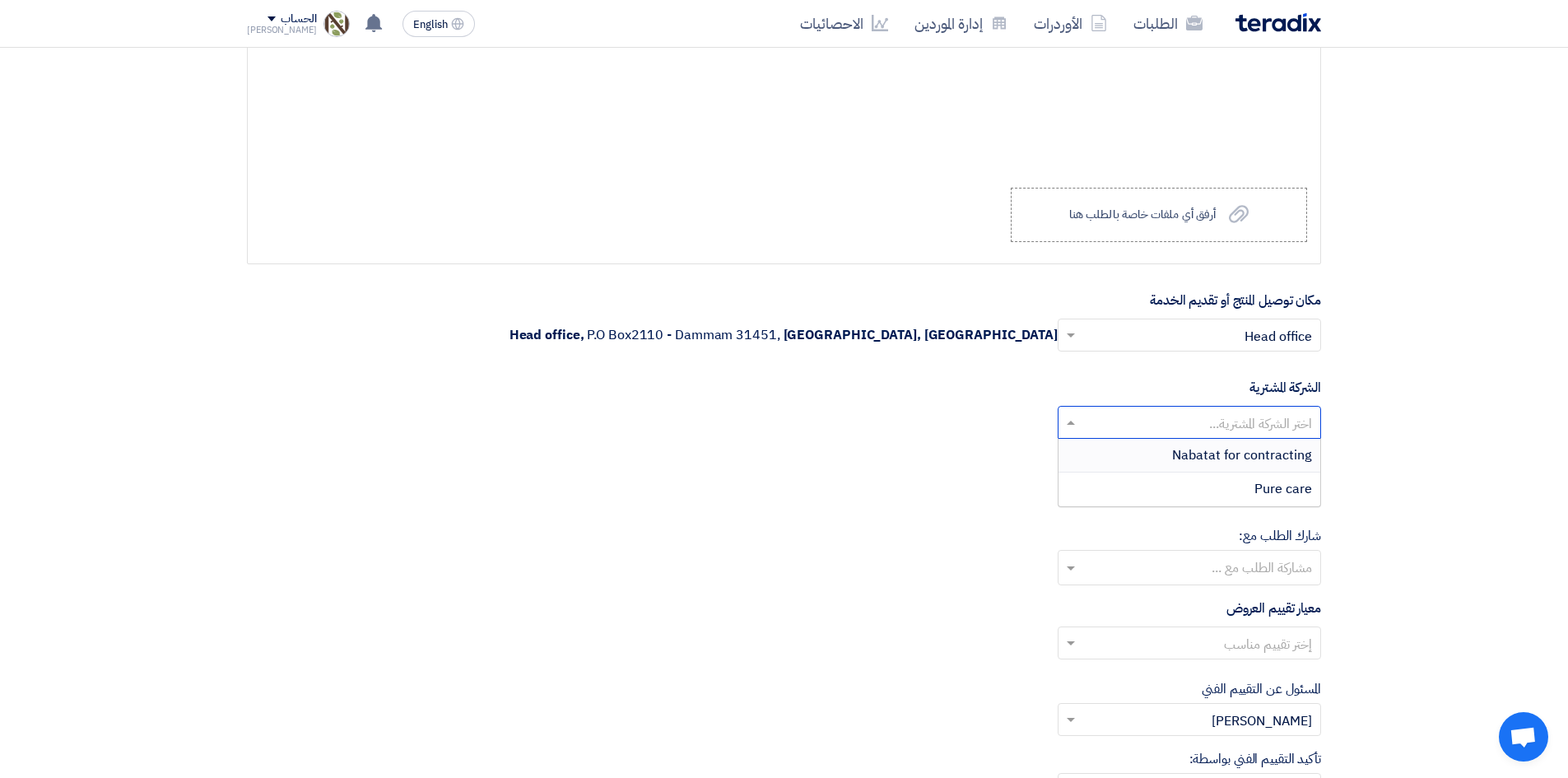
click at [1195, 431] on input "text" at bounding box center [1198, 424] width 230 height 27
click at [1198, 455] on span "Nabatat for contracting" at bounding box center [1241, 455] width 140 height 19
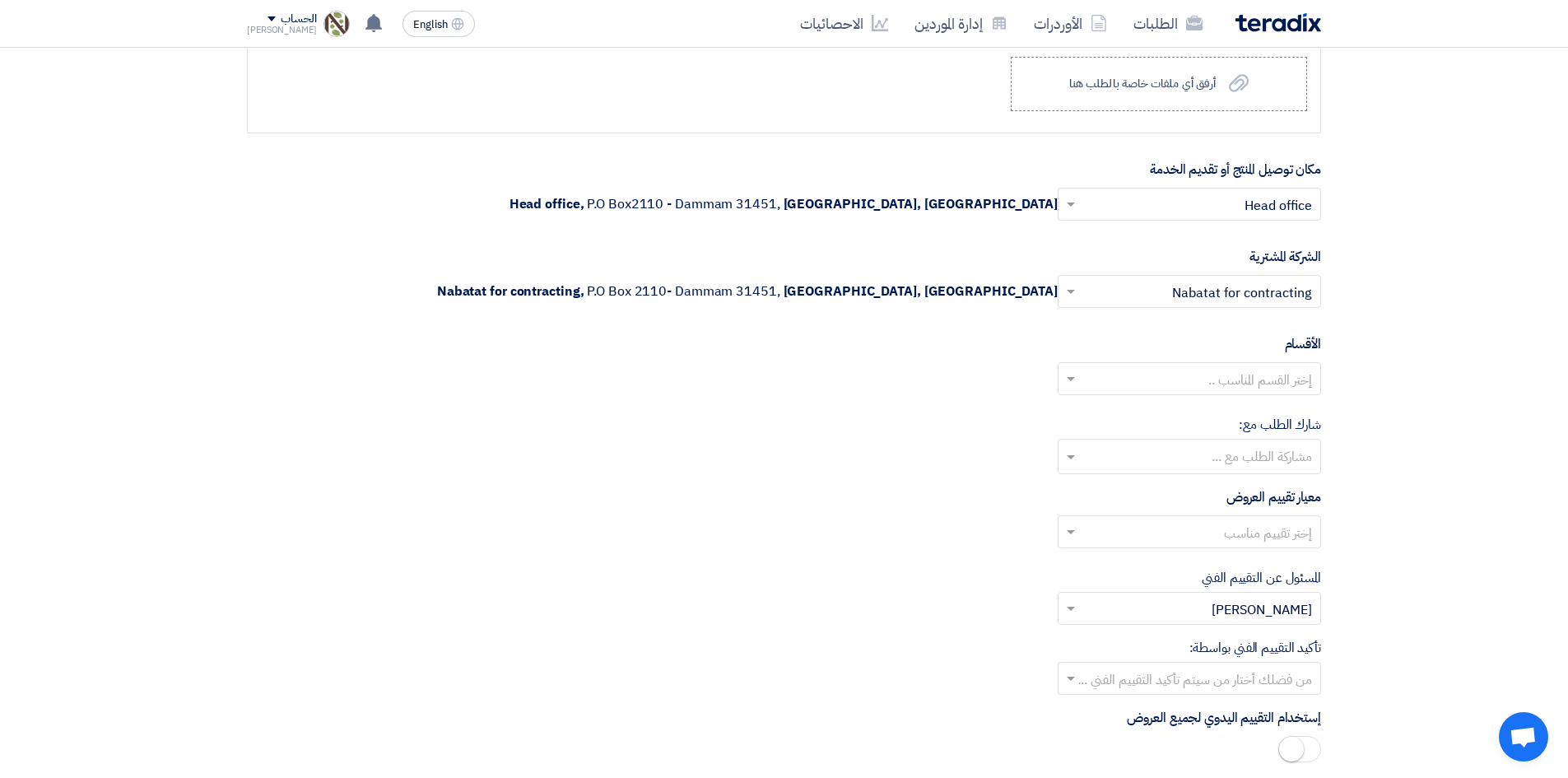
scroll to position [1811, 0]
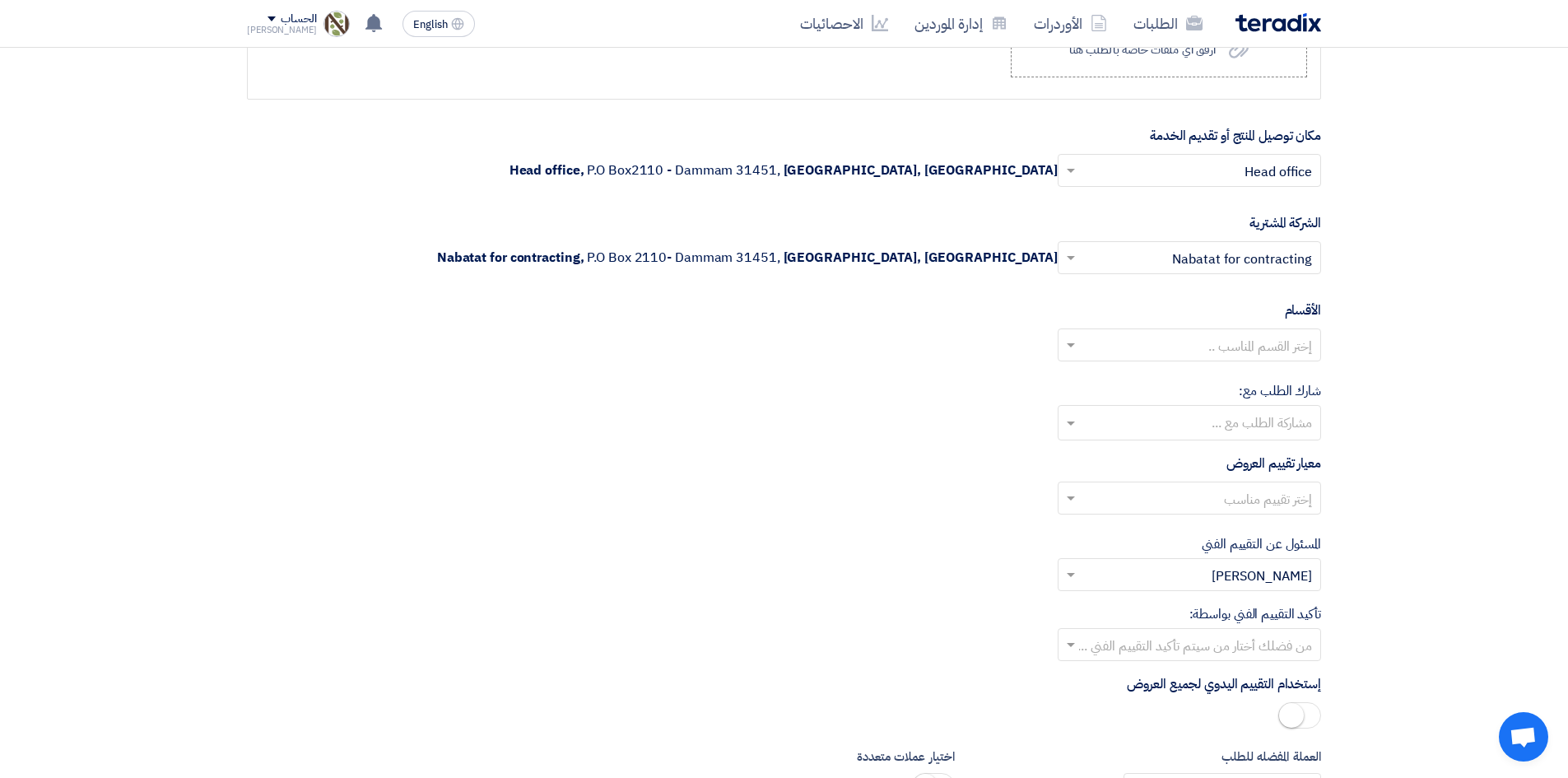
click at [1214, 342] on input "text" at bounding box center [1198, 346] width 230 height 27
click at [1220, 373] on span "General Department" at bounding box center [1251, 377] width 122 height 19
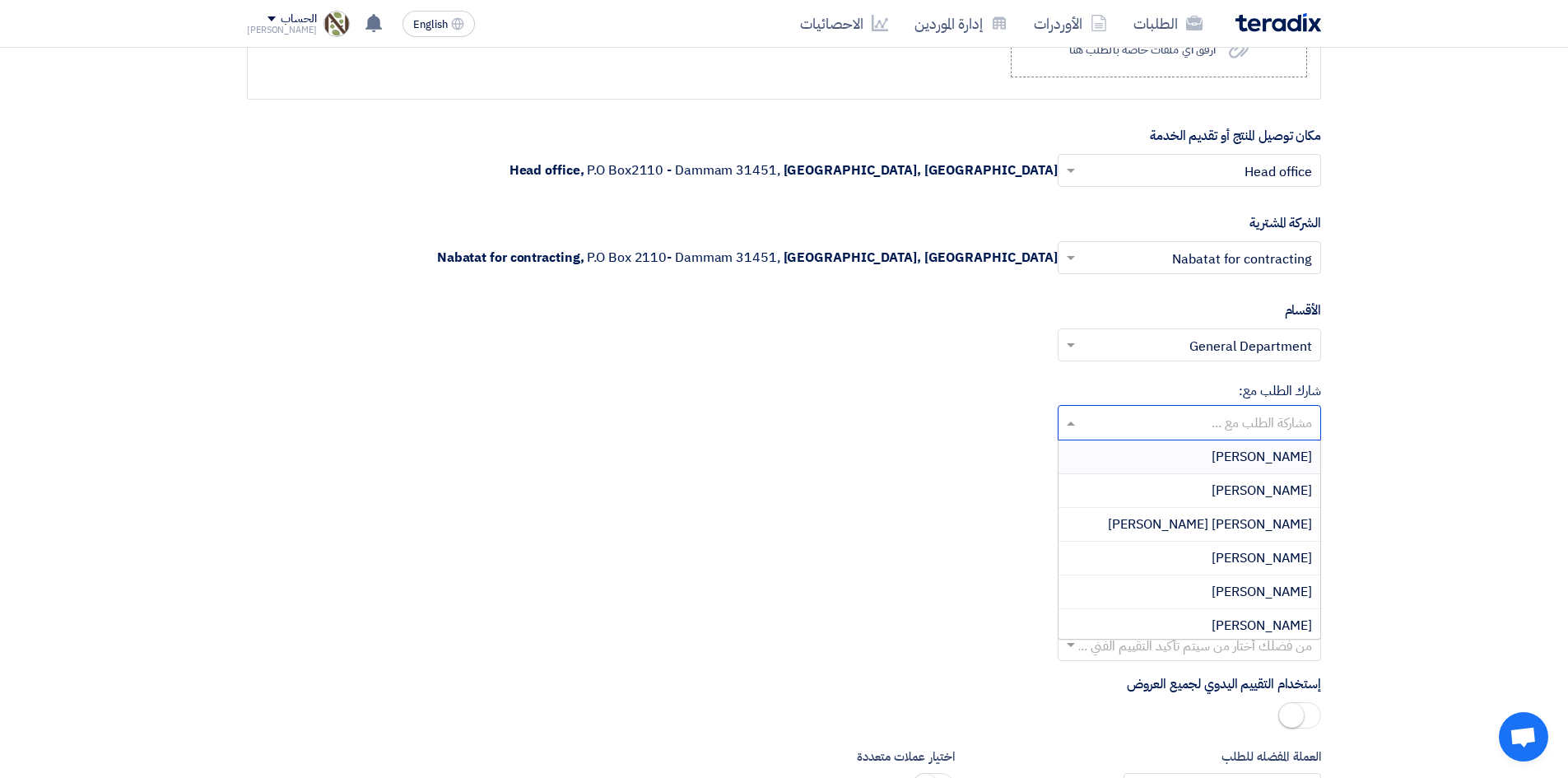
click at [1206, 439] on div at bounding box center [1195, 424] width 233 height 30
click at [1199, 488] on div "[PERSON_NAME]" at bounding box center [1189, 491] width 262 height 33
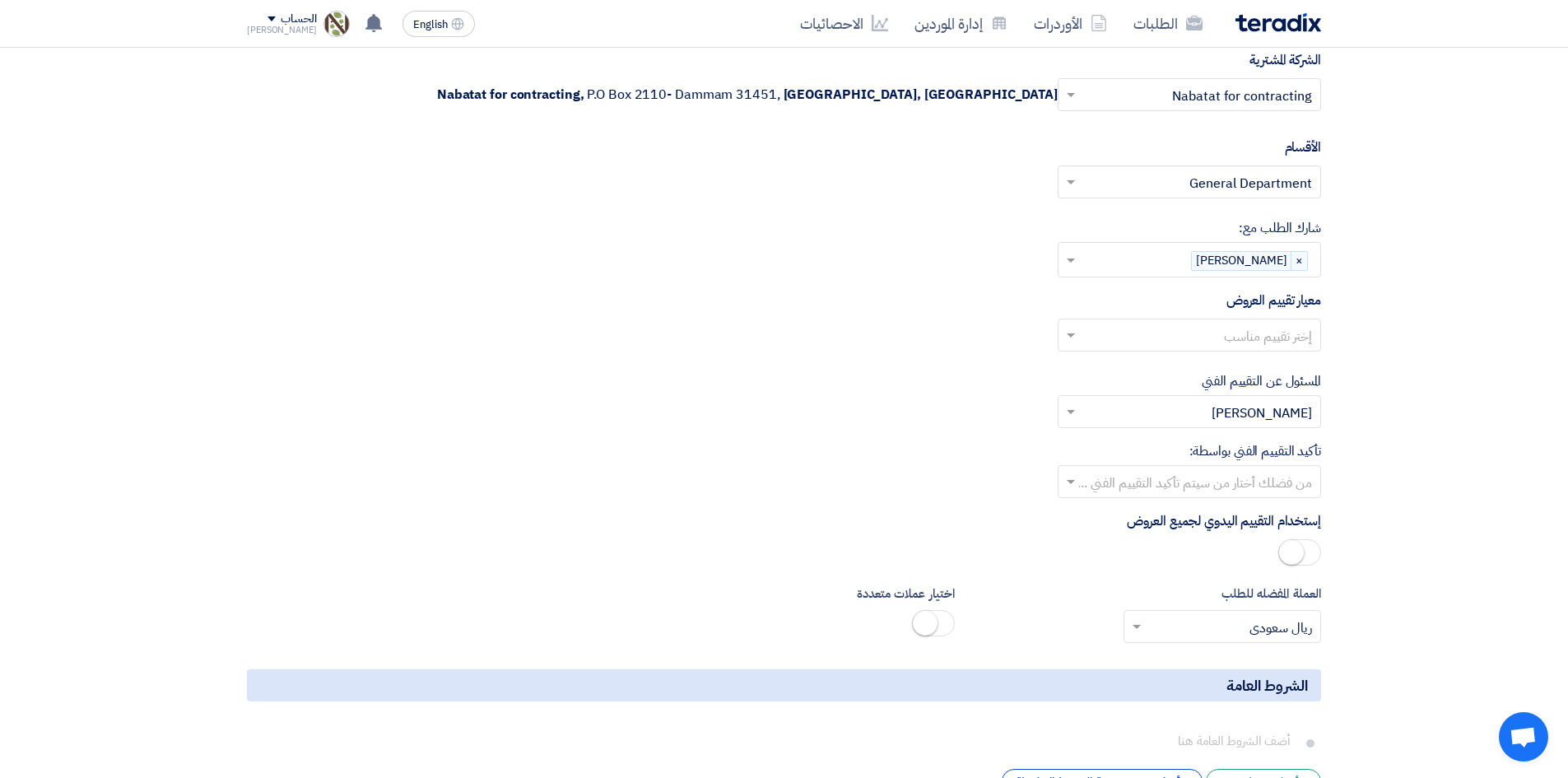
scroll to position [1977, 0]
click at [1135, 327] on input "text" at bounding box center [1198, 335] width 230 height 27
click at [1276, 362] on span "Direct material" at bounding box center [1266, 366] width 90 height 19
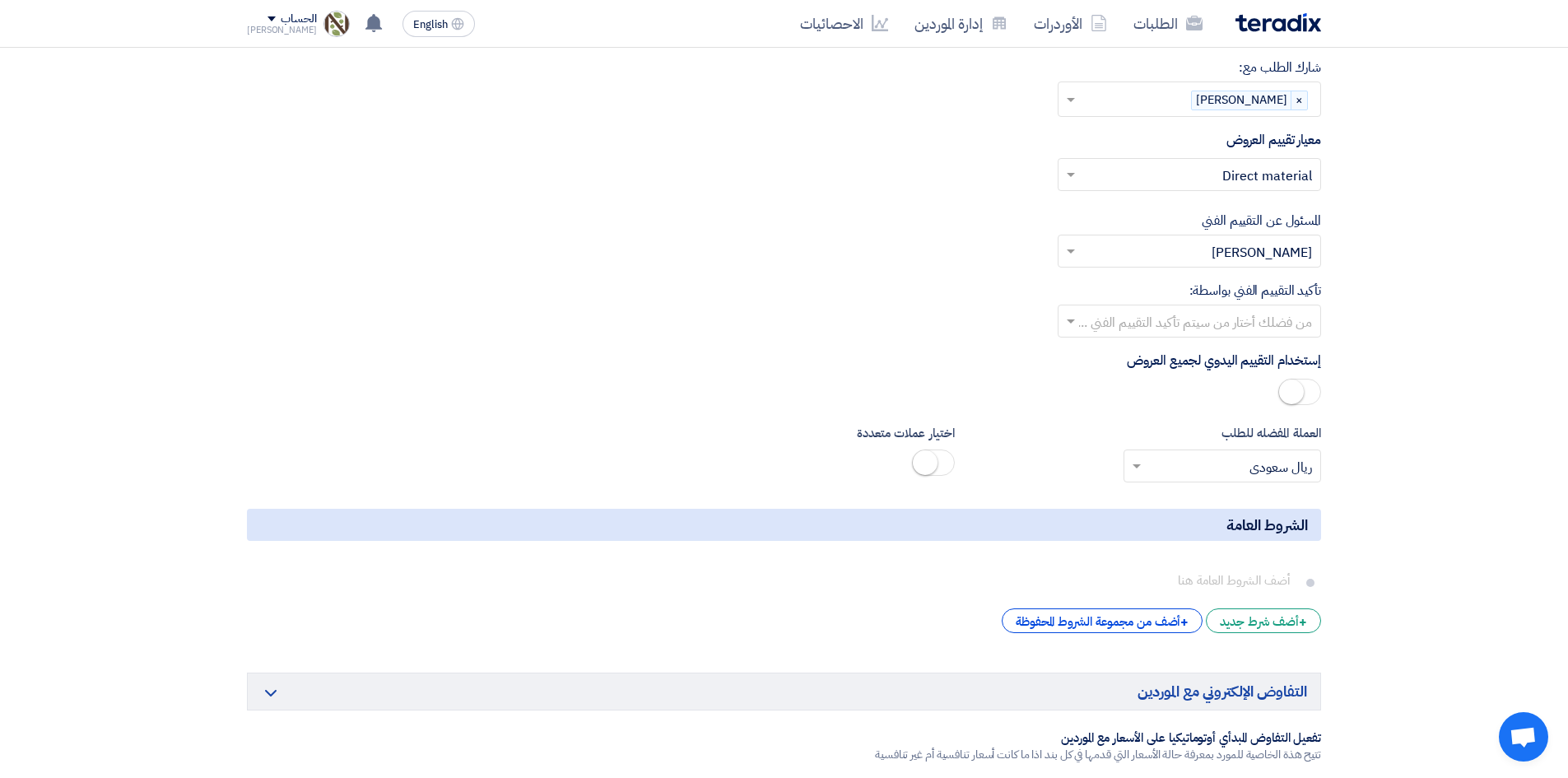
scroll to position [2141, 0]
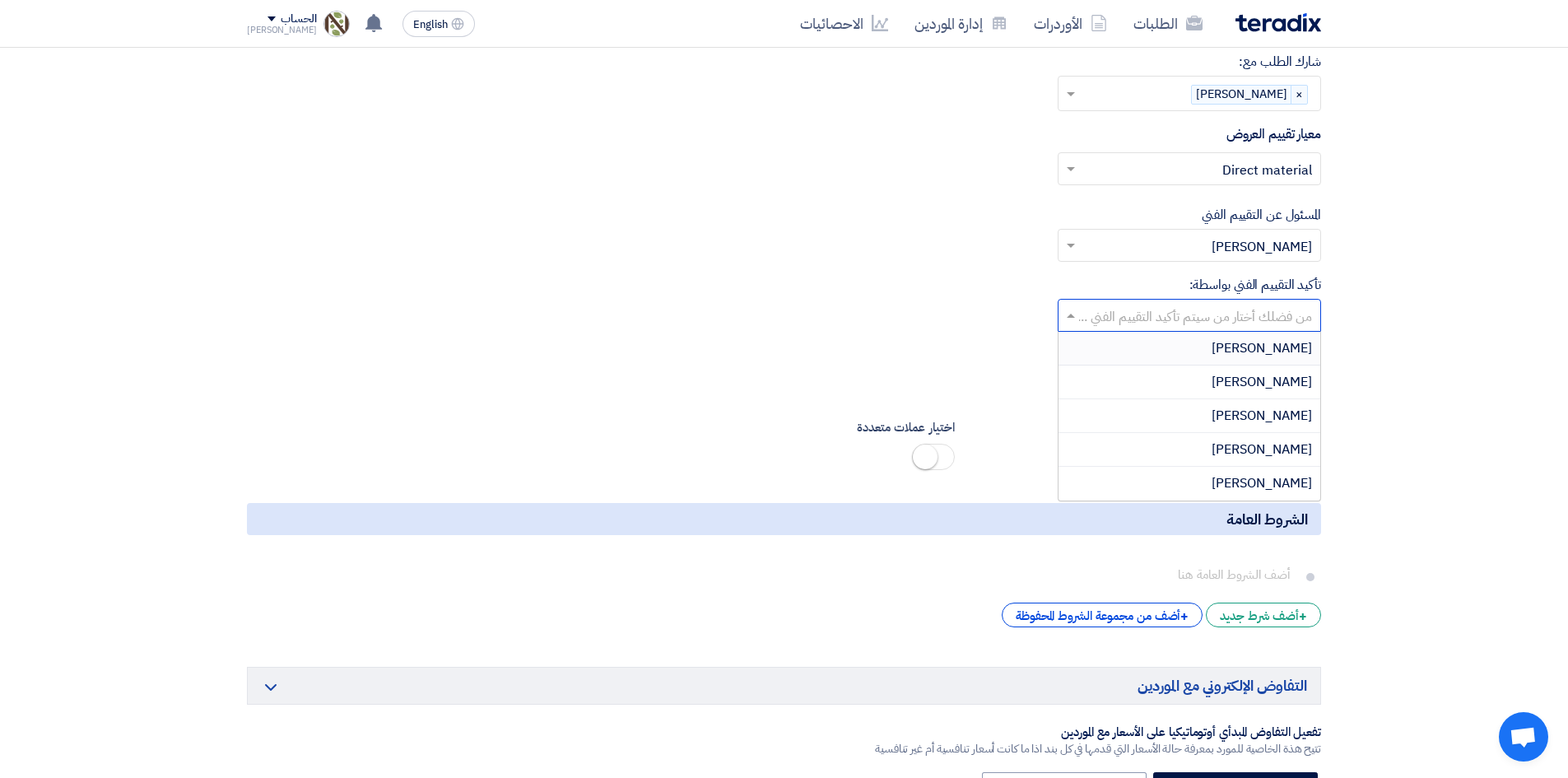
click at [1229, 317] on input "text" at bounding box center [1198, 317] width 230 height 27
click at [1227, 350] on span "[PERSON_NAME]" at bounding box center [1262, 348] width 100 height 19
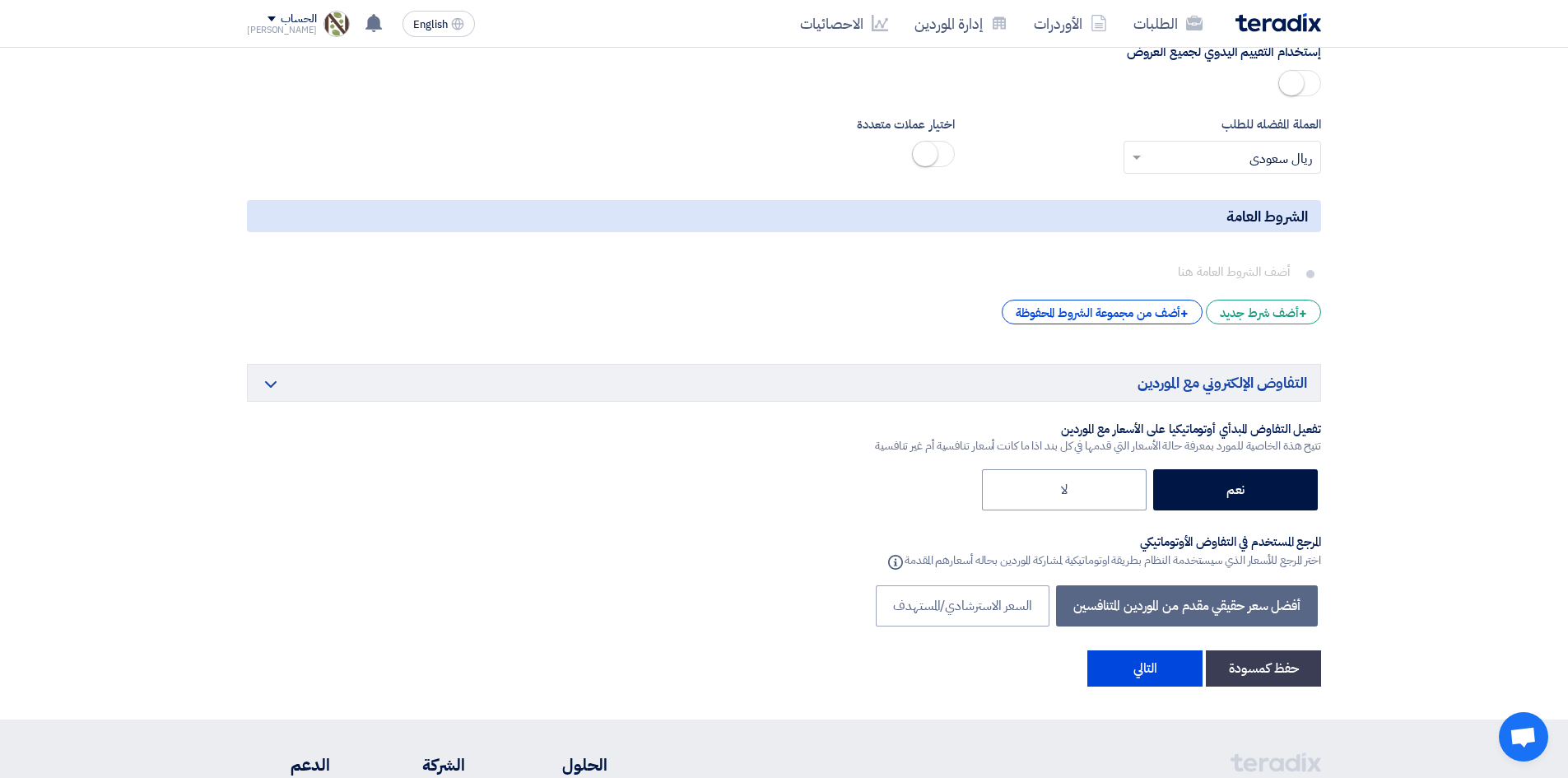
scroll to position [2470, 0]
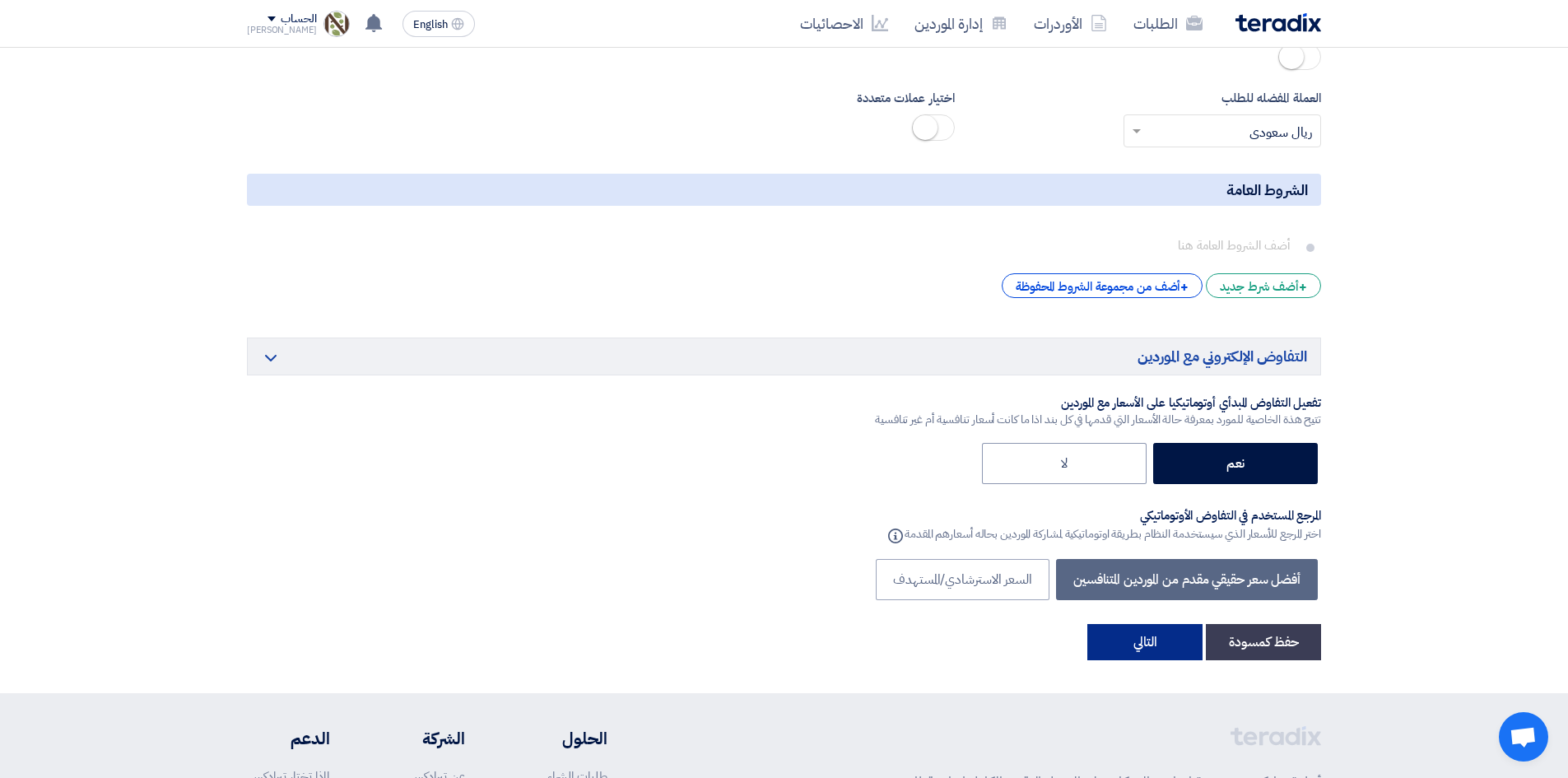
click at [1163, 636] on button "التالي" at bounding box center [1145, 642] width 115 height 36
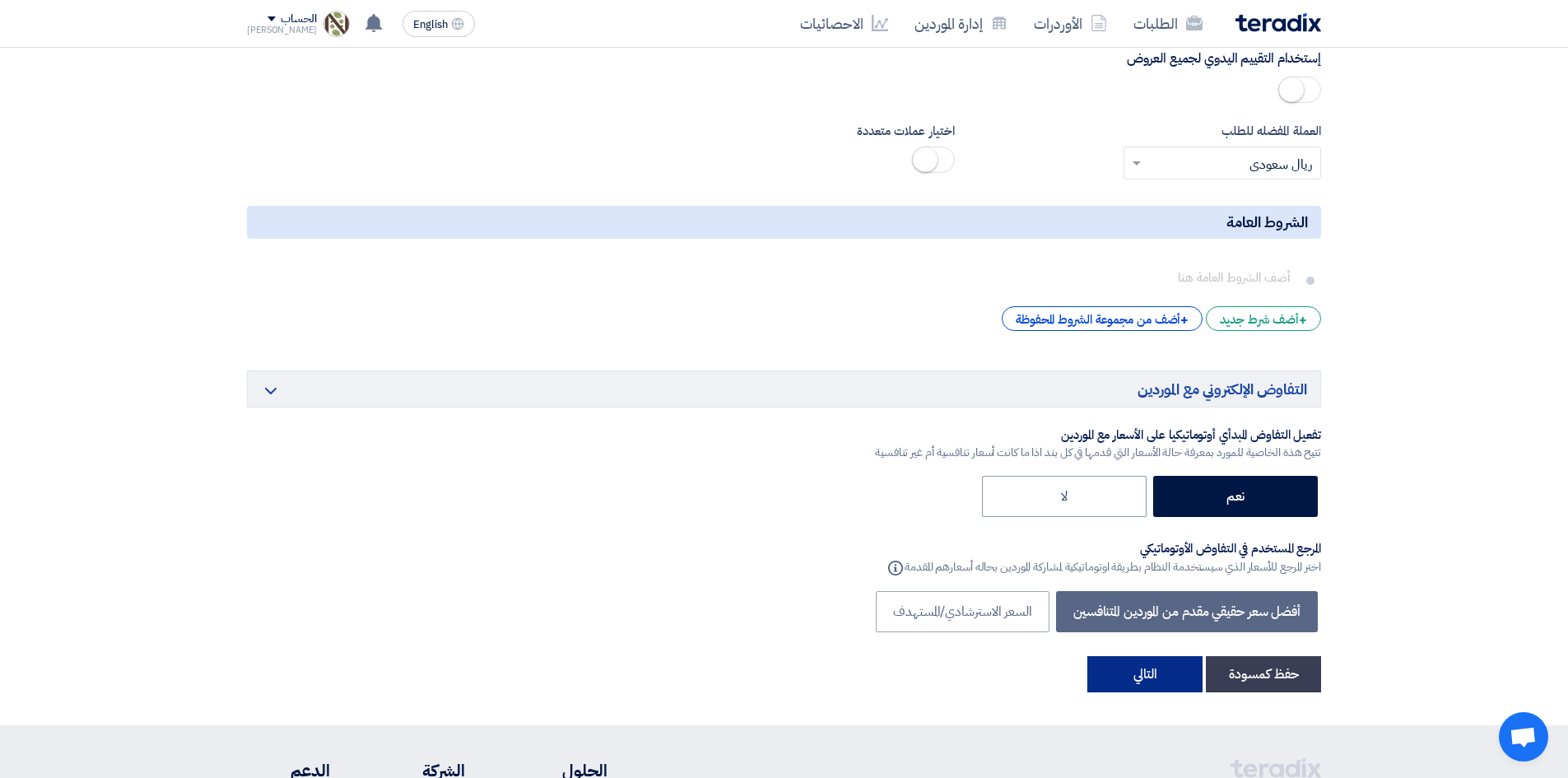
scroll to position [247, 0]
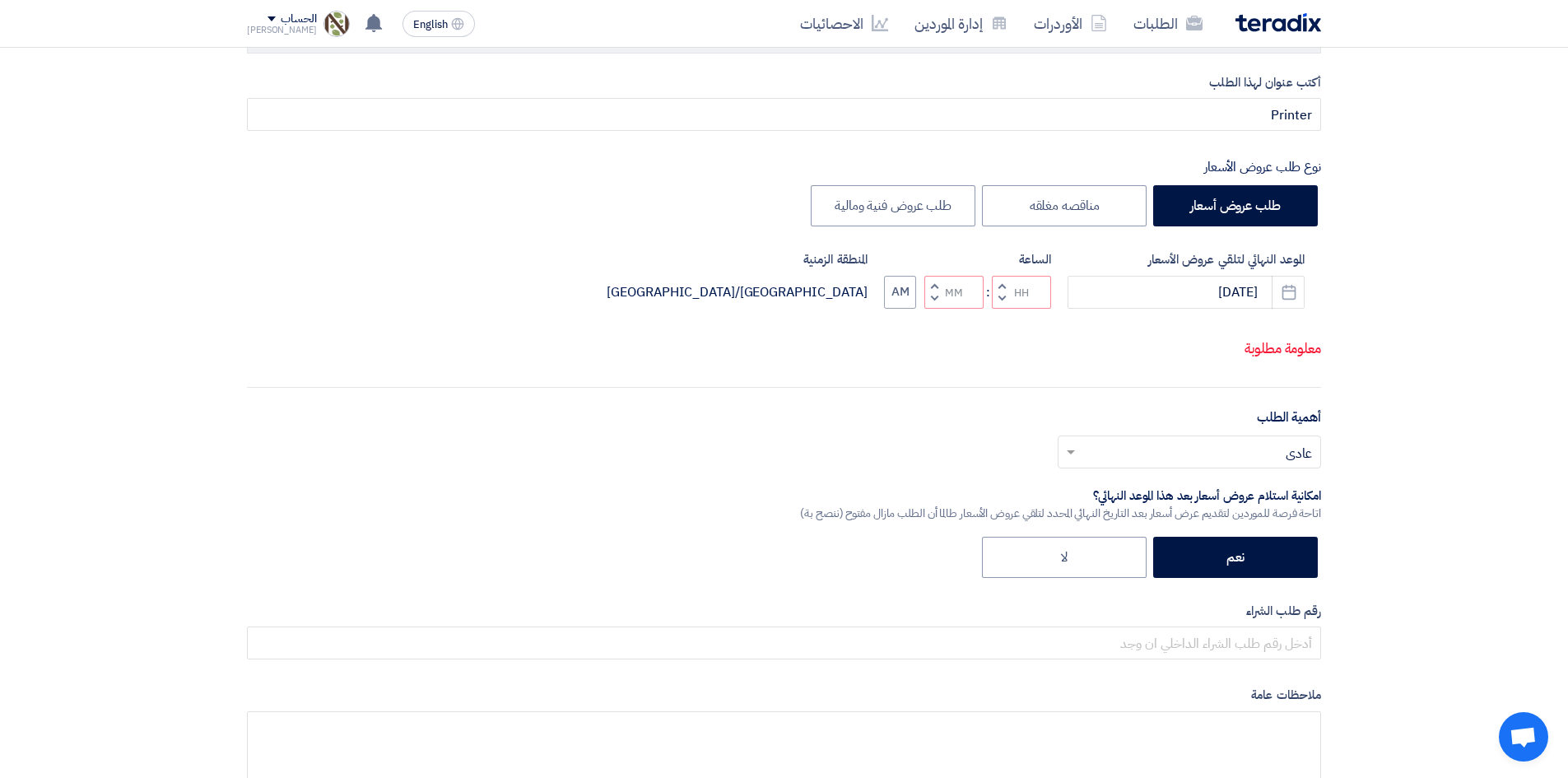
click at [1007, 282] on button "Increment hours" at bounding box center [1001, 286] width 19 height 20
click at [1003, 282] on span "button" at bounding box center [1002, 285] width 6 height 12
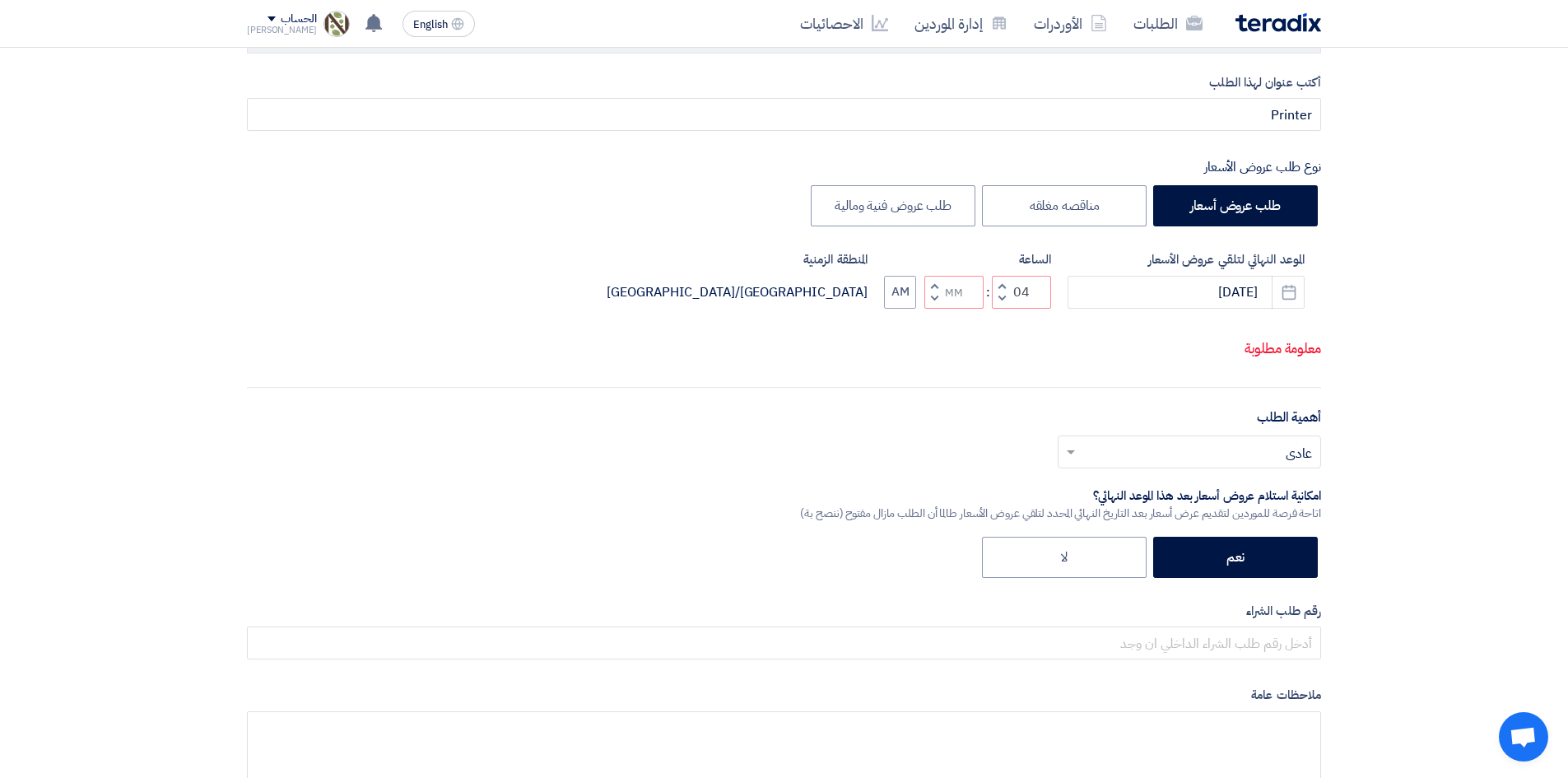
type input "05"
click at [927, 283] on button "Increment minutes" at bounding box center [933, 286] width 19 height 20
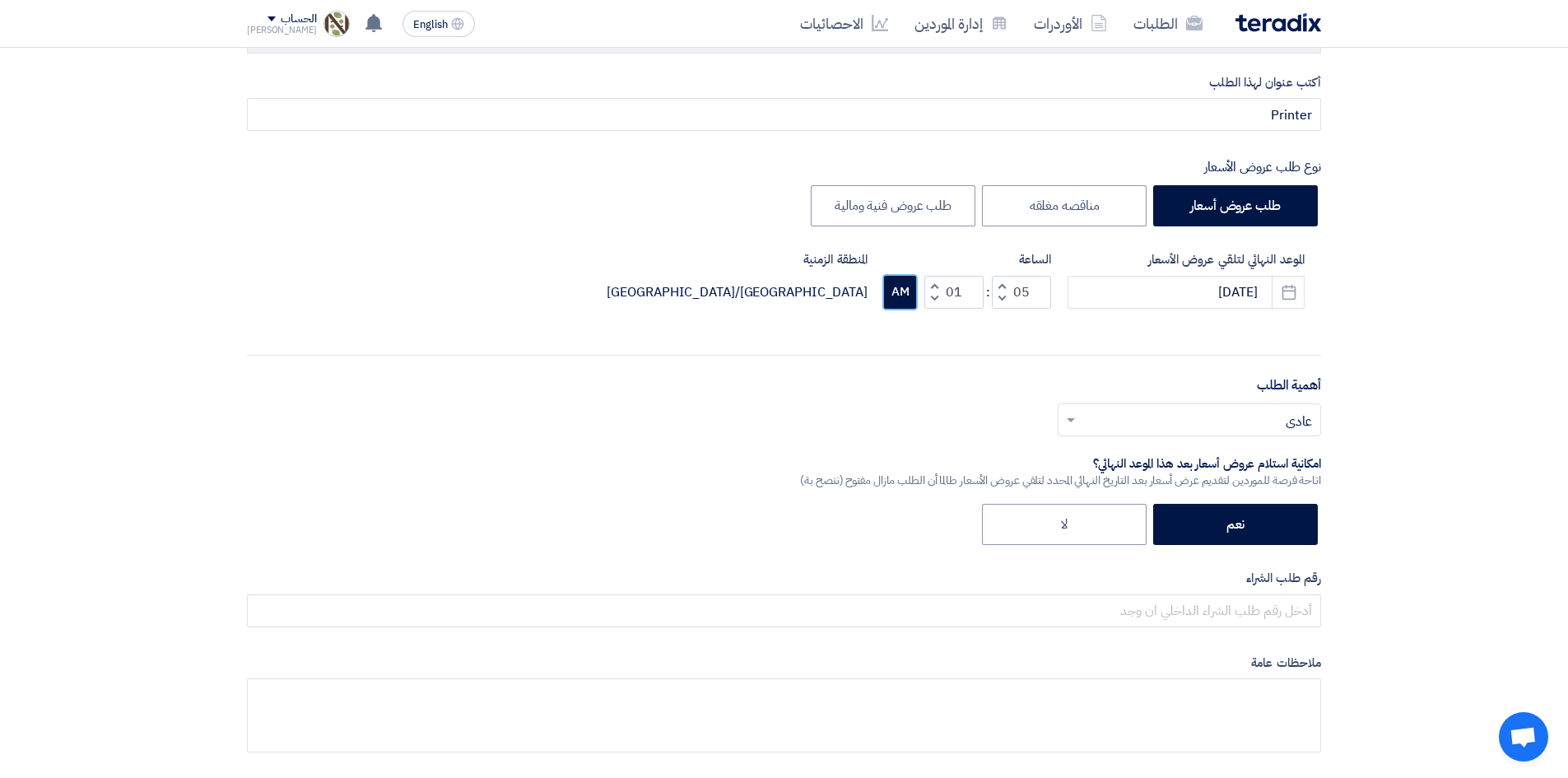
click at [897, 284] on button "AM" at bounding box center [900, 292] width 32 height 32
click at [930, 287] on button "Increment minutes" at bounding box center [933, 286] width 19 height 20
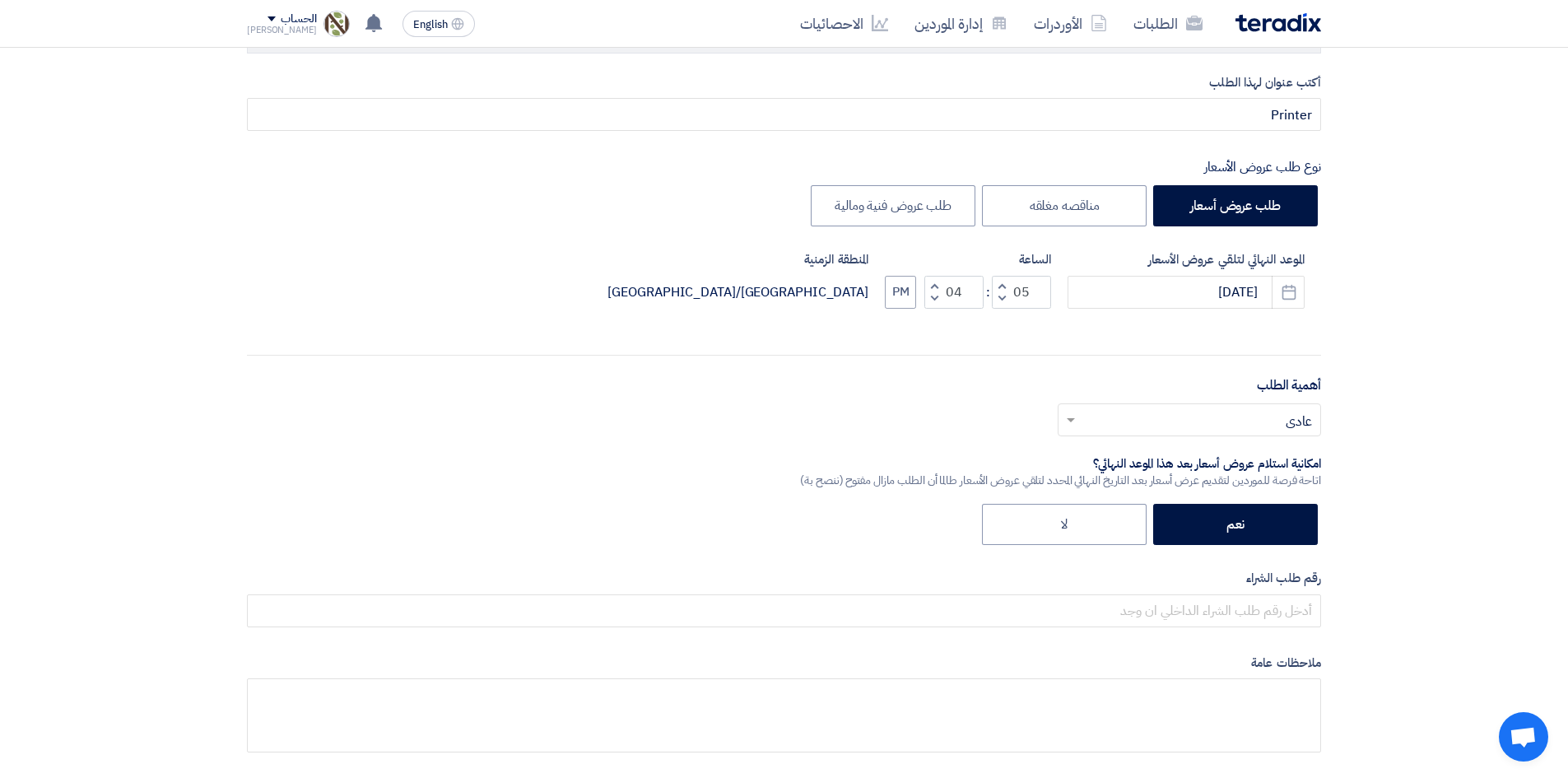
type input "05"
click at [1001, 301] on span "button" at bounding box center [1002, 298] width 6 height 12
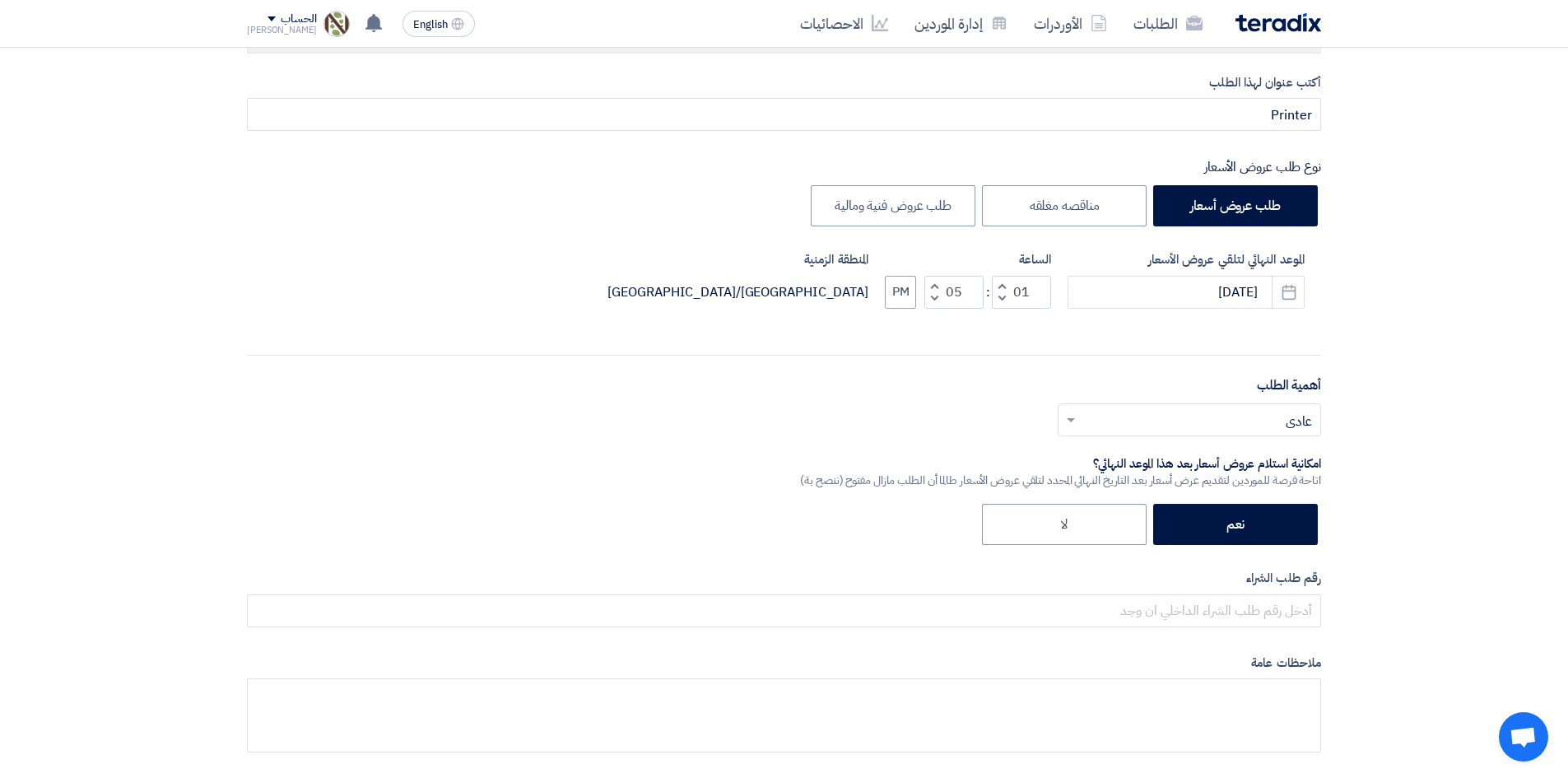
click at [1001, 301] on span "button" at bounding box center [1002, 298] width 6 height 12
click at [1007, 286] on button "Increment hours" at bounding box center [1001, 286] width 19 height 20
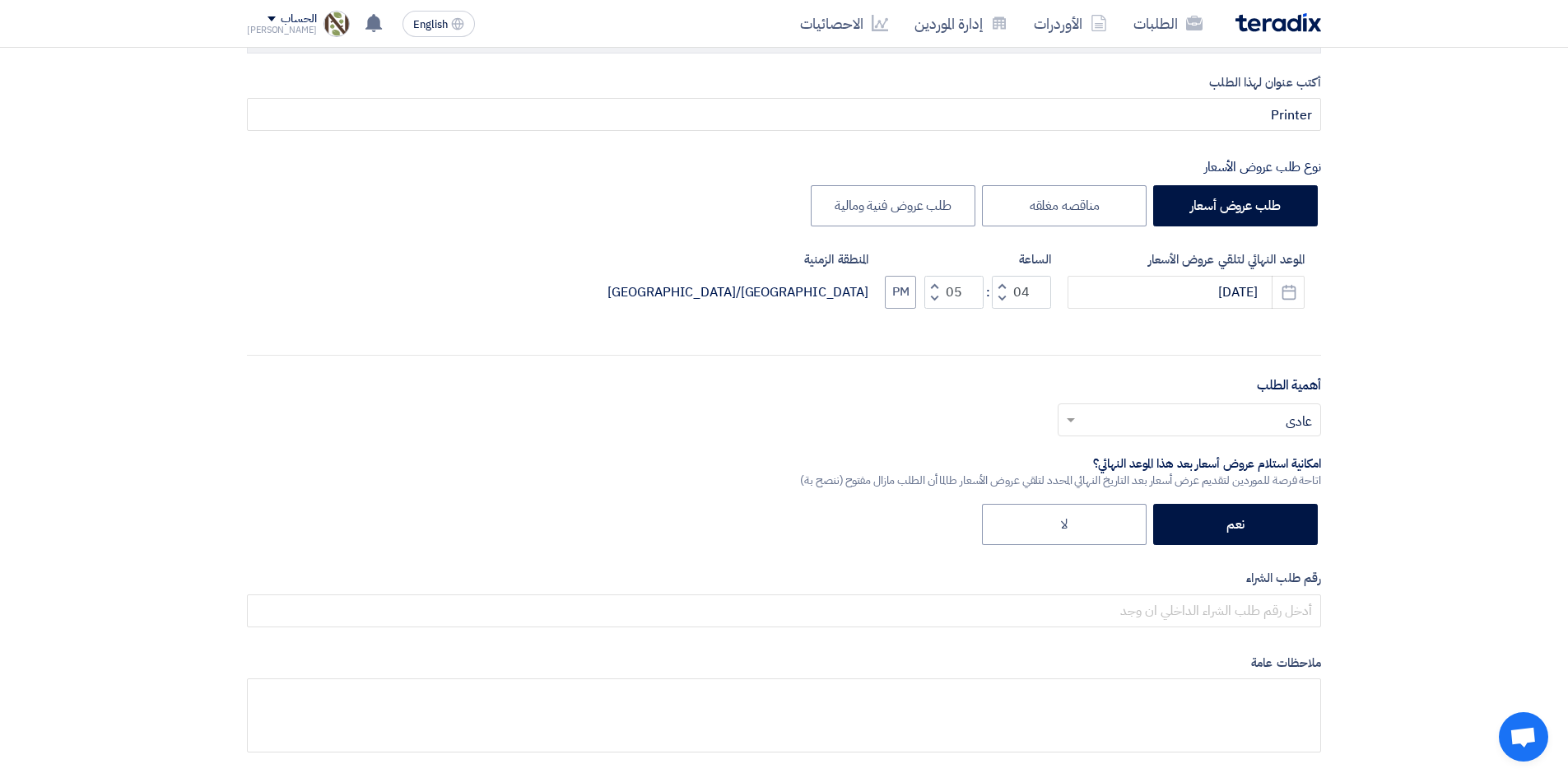
click at [1007, 286] on button "Increment hours" at bounding box center [1001, 286] width 19 height 20
click at [1001, 298] on span "button" at bounding box center [1002, 298] width 6 height 12
type input "05"
click at [939, 302] on button "Decrement minutes" at bounding box center [933, 298] width 19 height 20
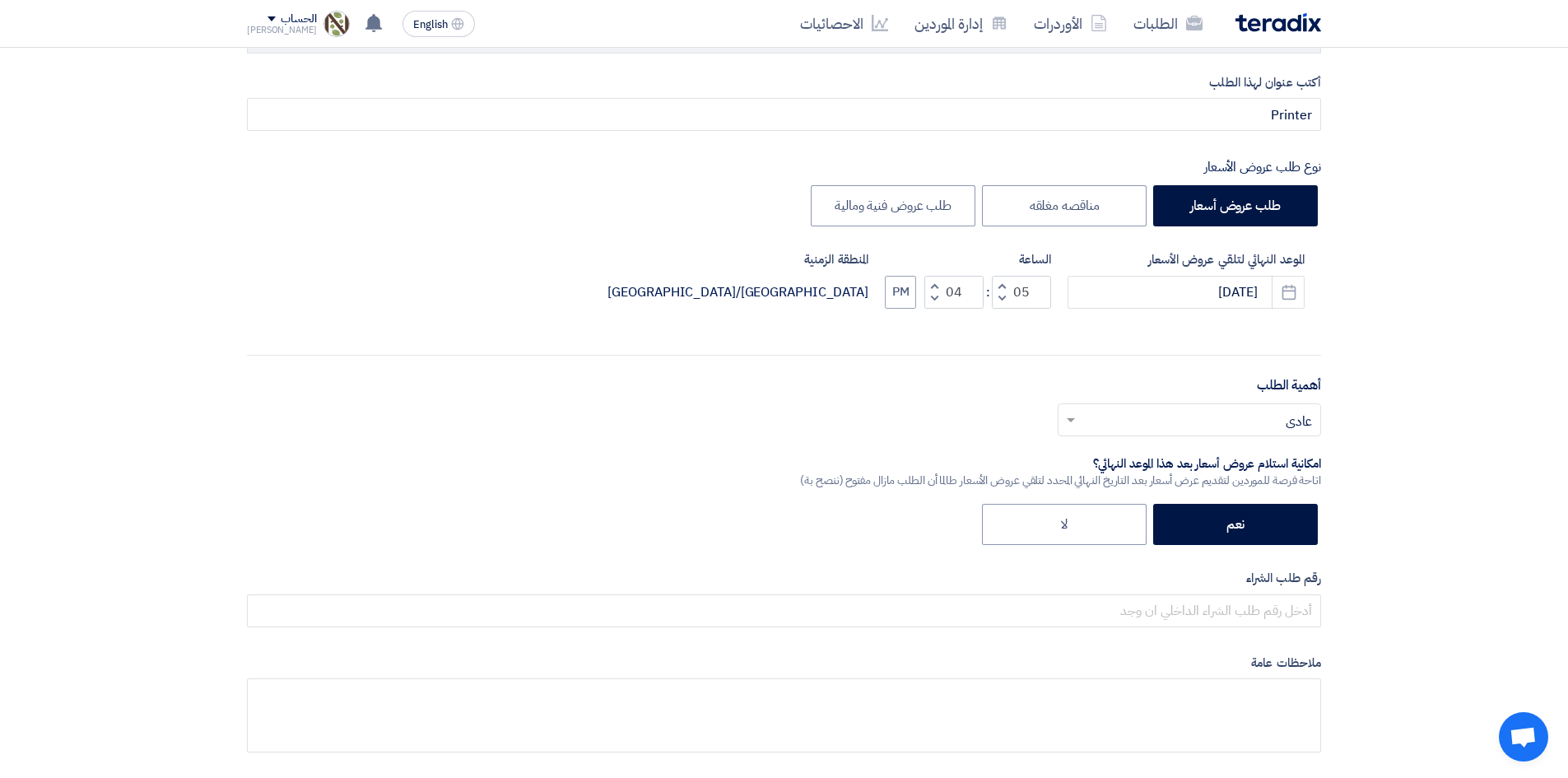
click at [939, 302] on button "Decrement minutes" at bounding box center [933, 298] width 19 height 20
type input "00"
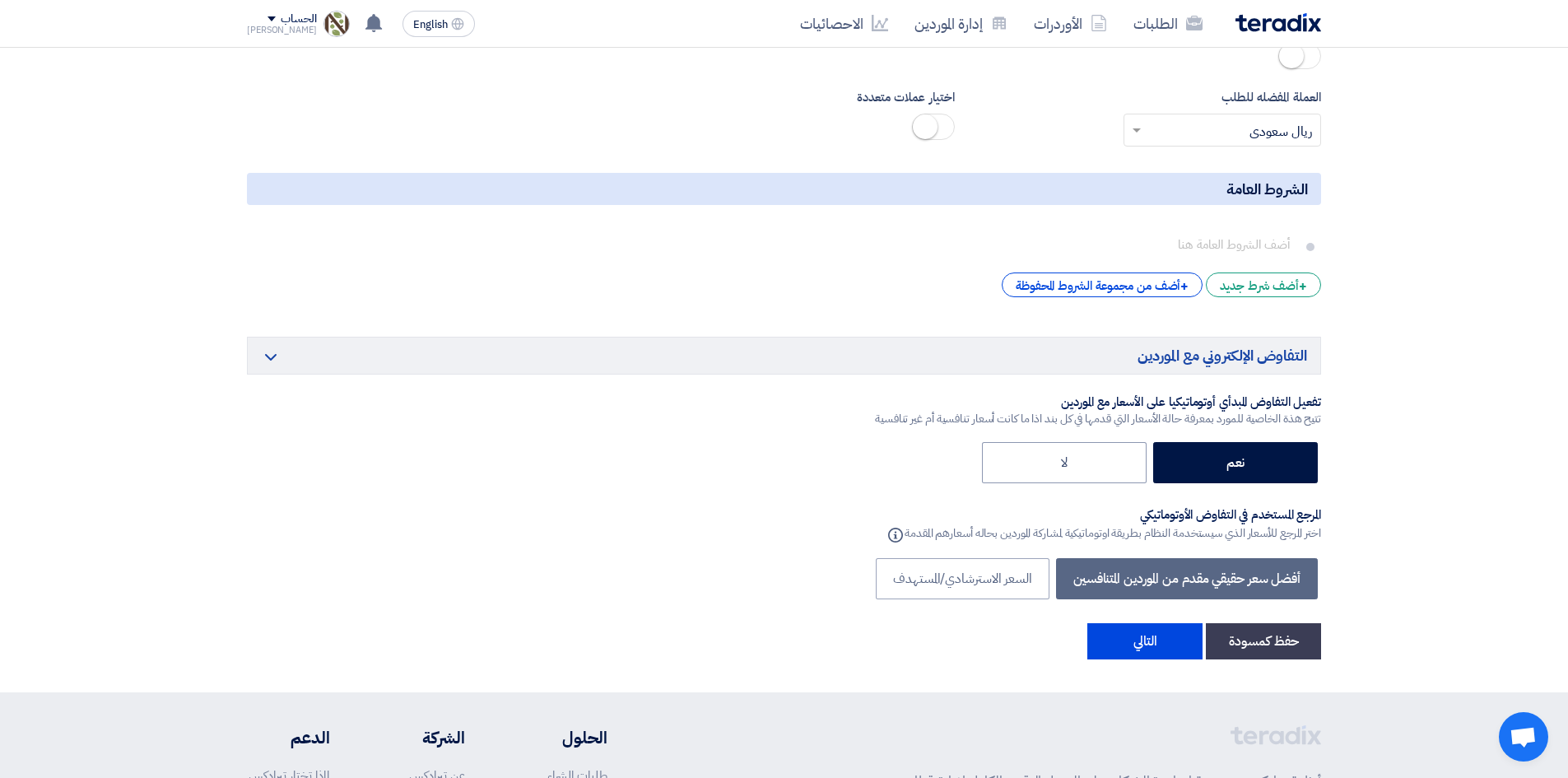
scroll to position [2763, 0]
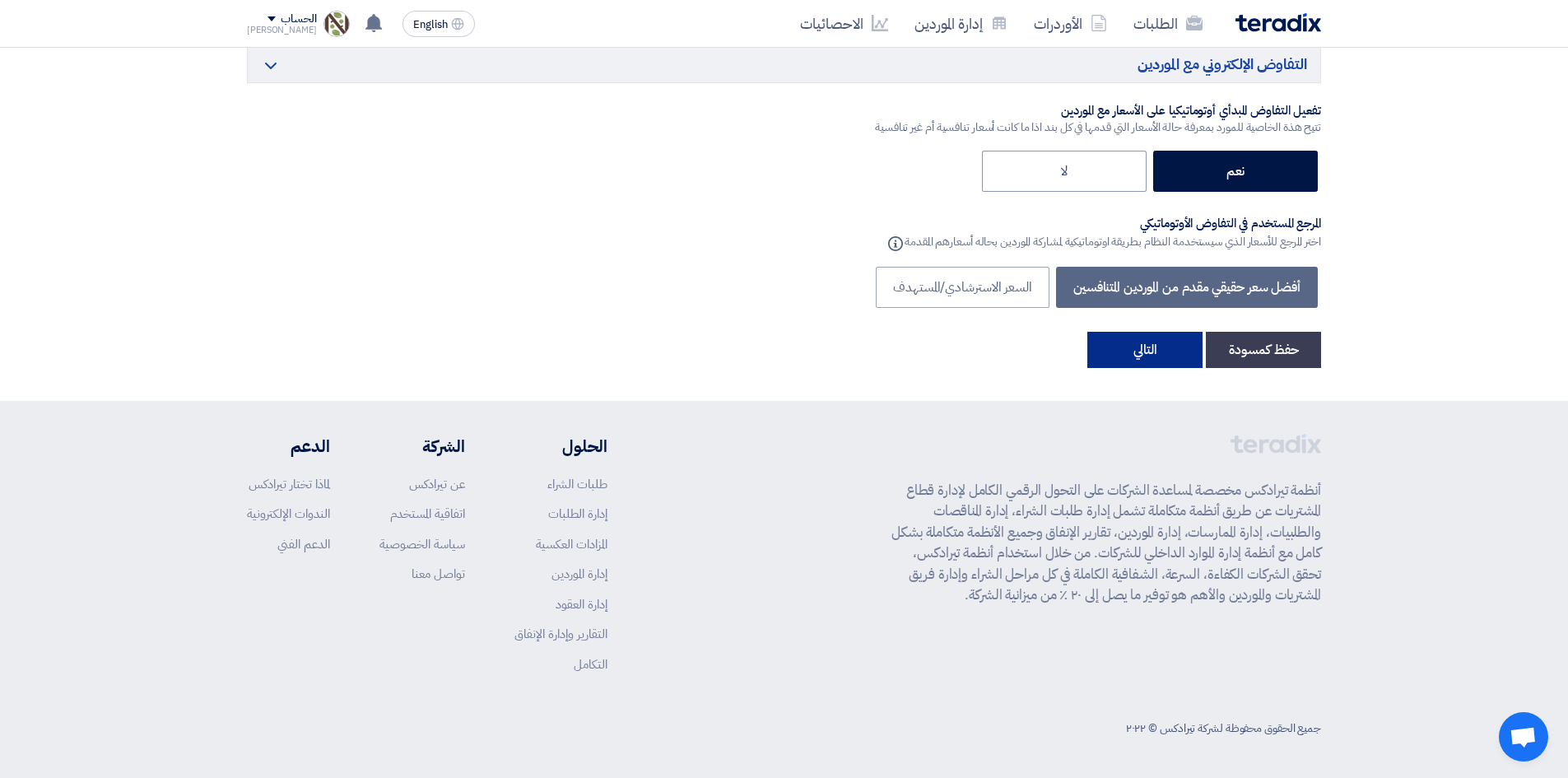
click at [1124, 361] on button "التالي" at bounding box center [1145, 349] width 115 height 36
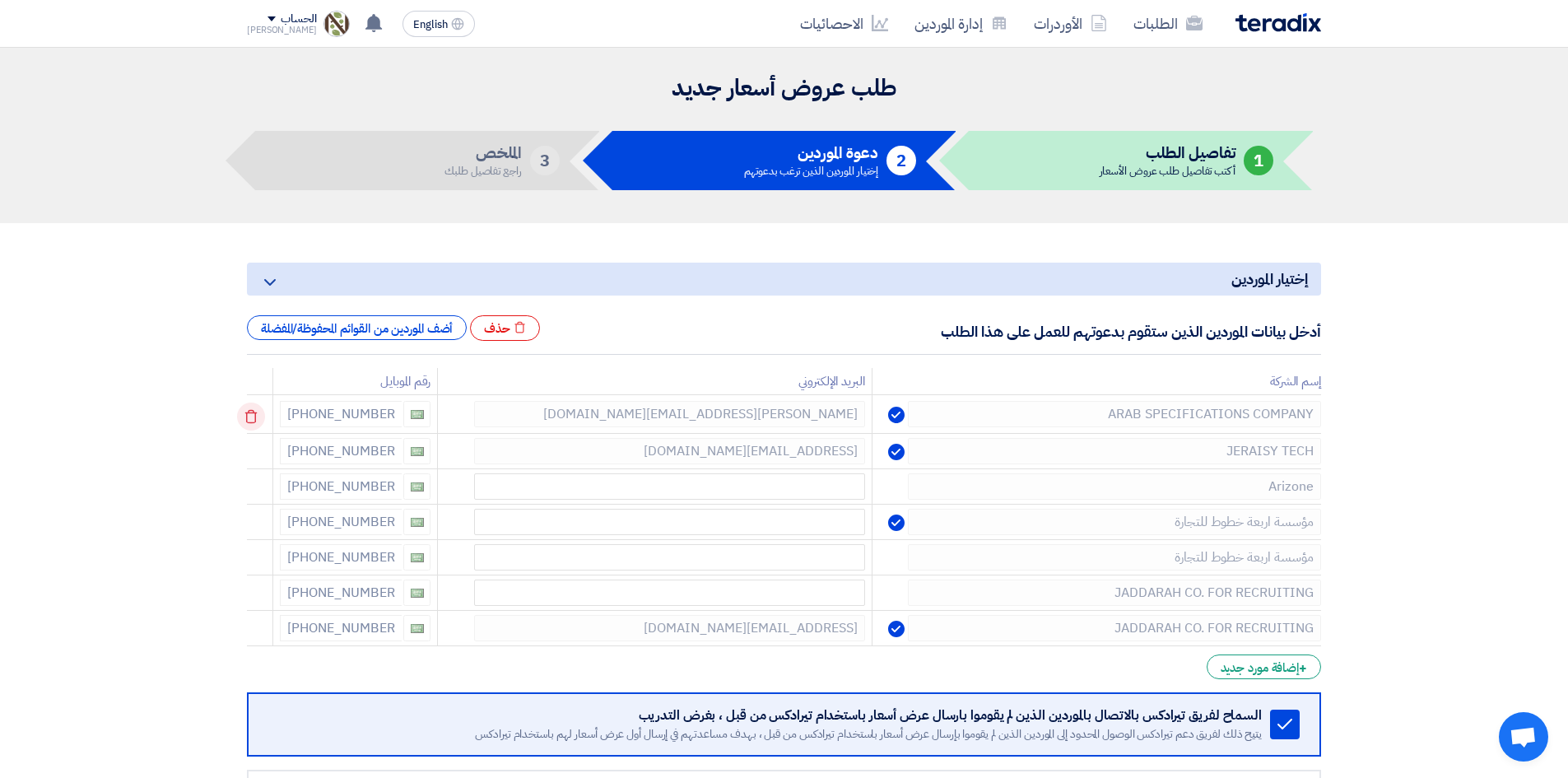
click at [256, 412] on icon at bounding box center [251, 417] width 28 height 28
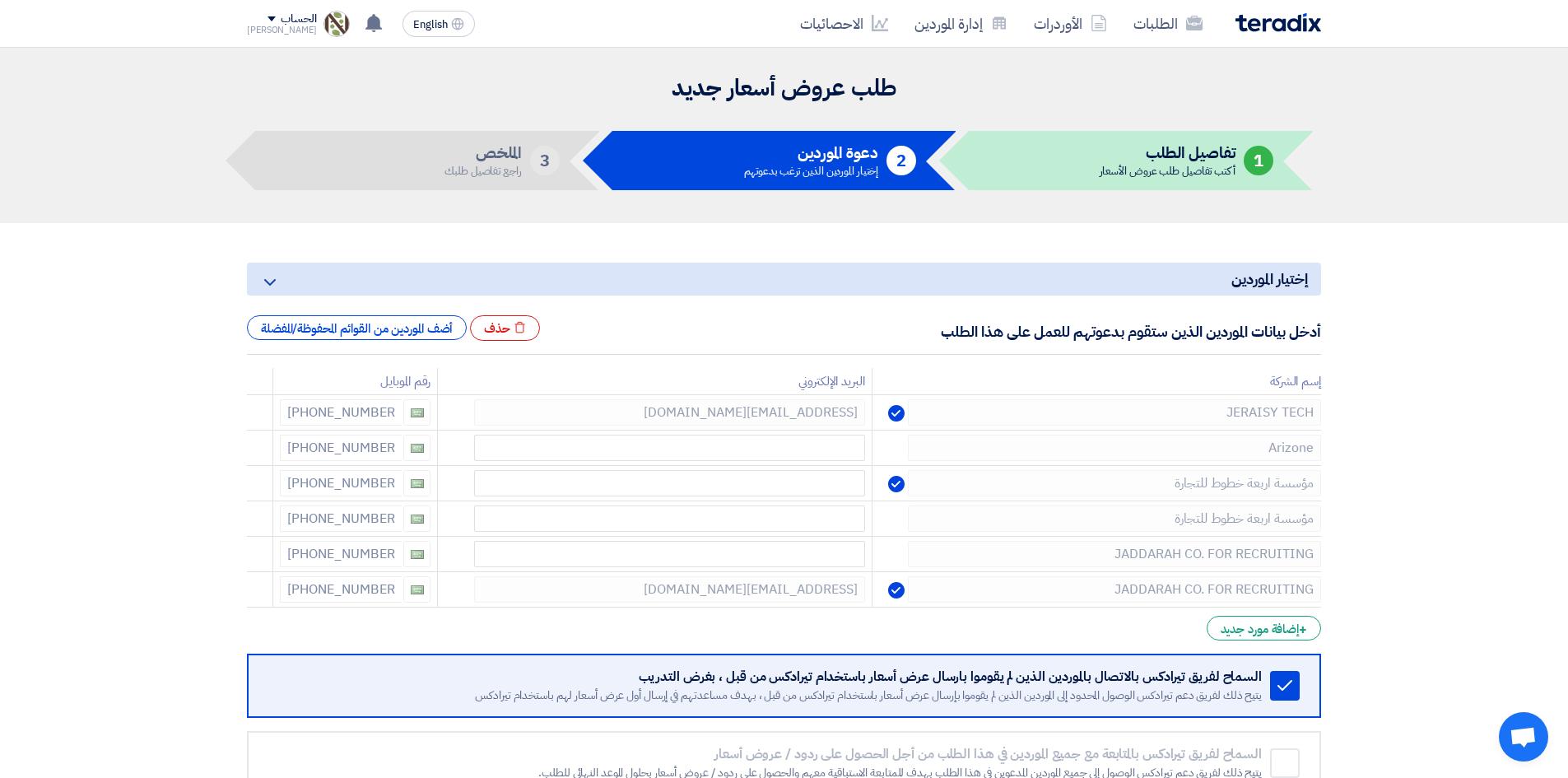
click at [0, 0] on icon at bounding box center [0, 0] width 0 height 0
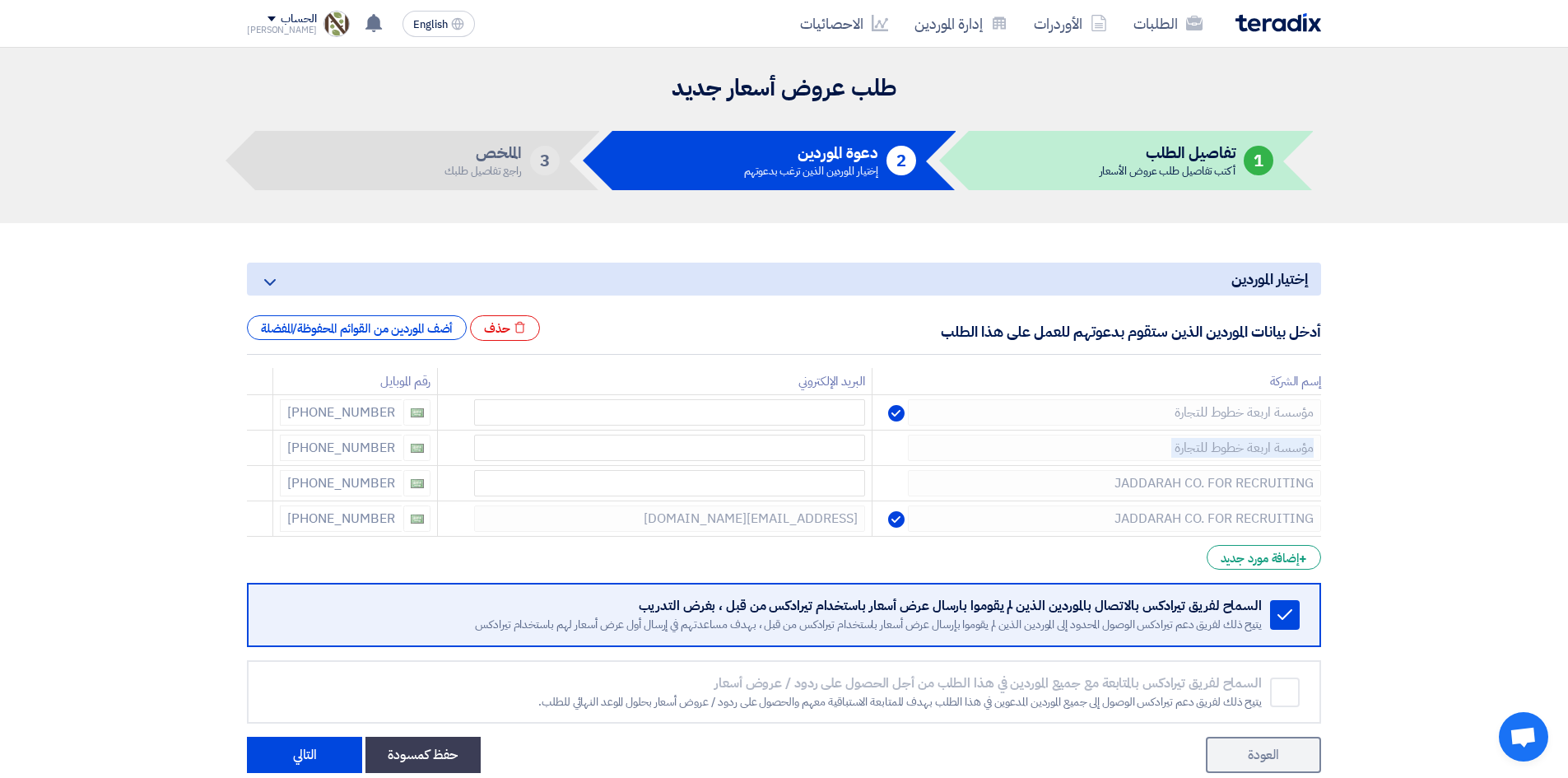
click at [0, 0] on icon at bounding box center [0, 0] width 0 height 0
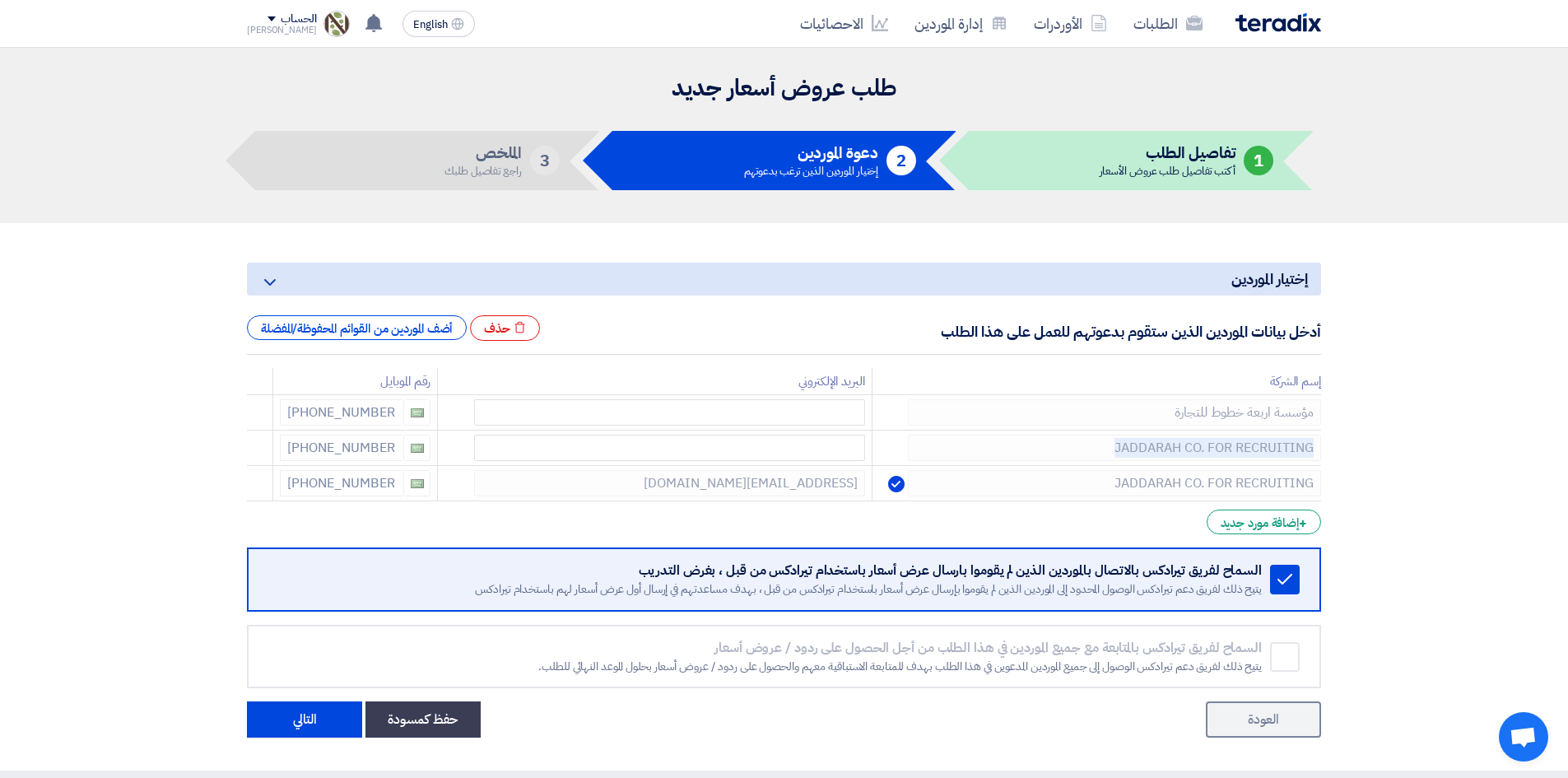
click at [0, 0] on icon at bounding box center [0, 0] width 0 height 0
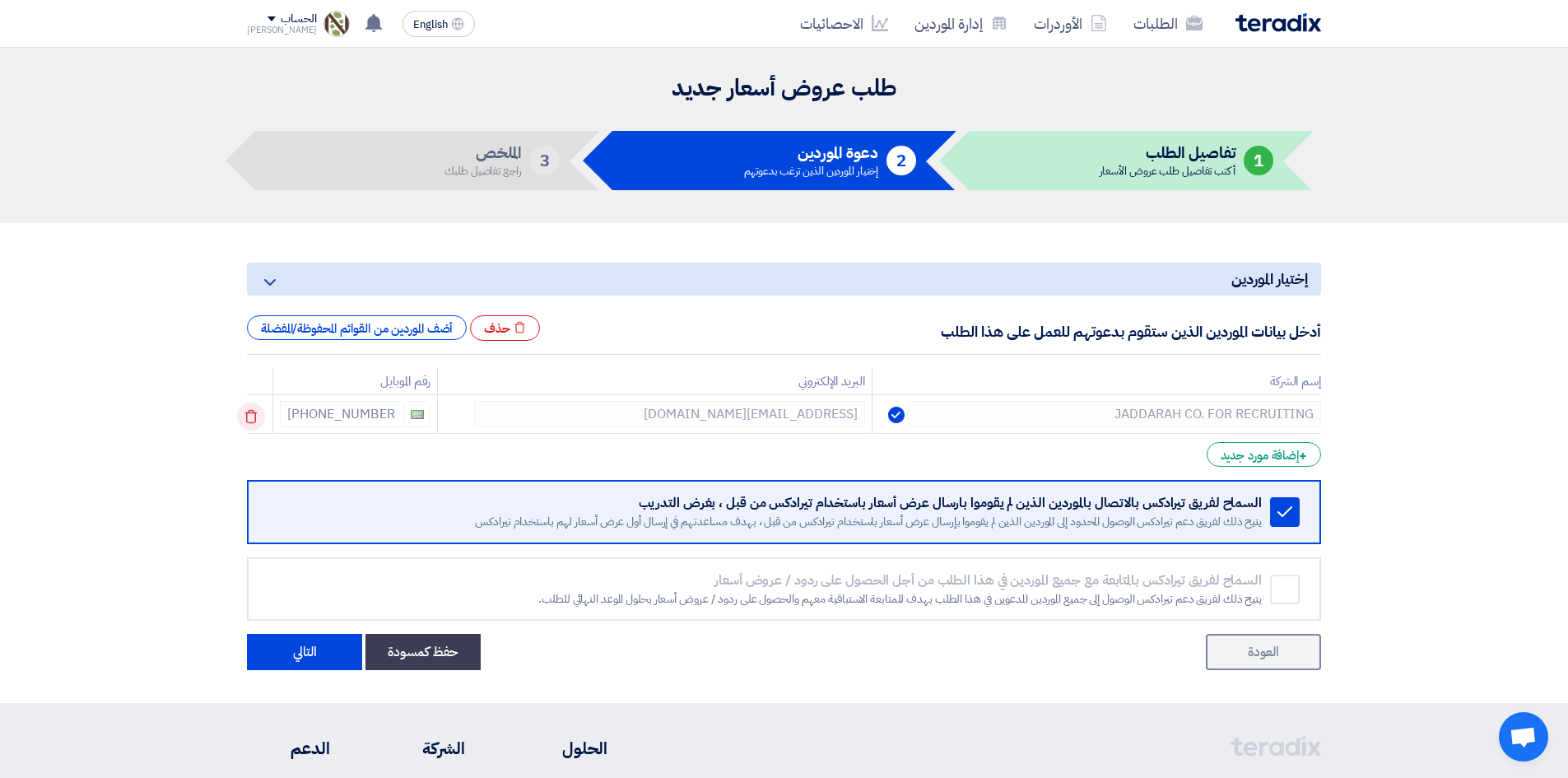
click at [255, 419] on icon at bounding box center [251, 417] width 28 height 28
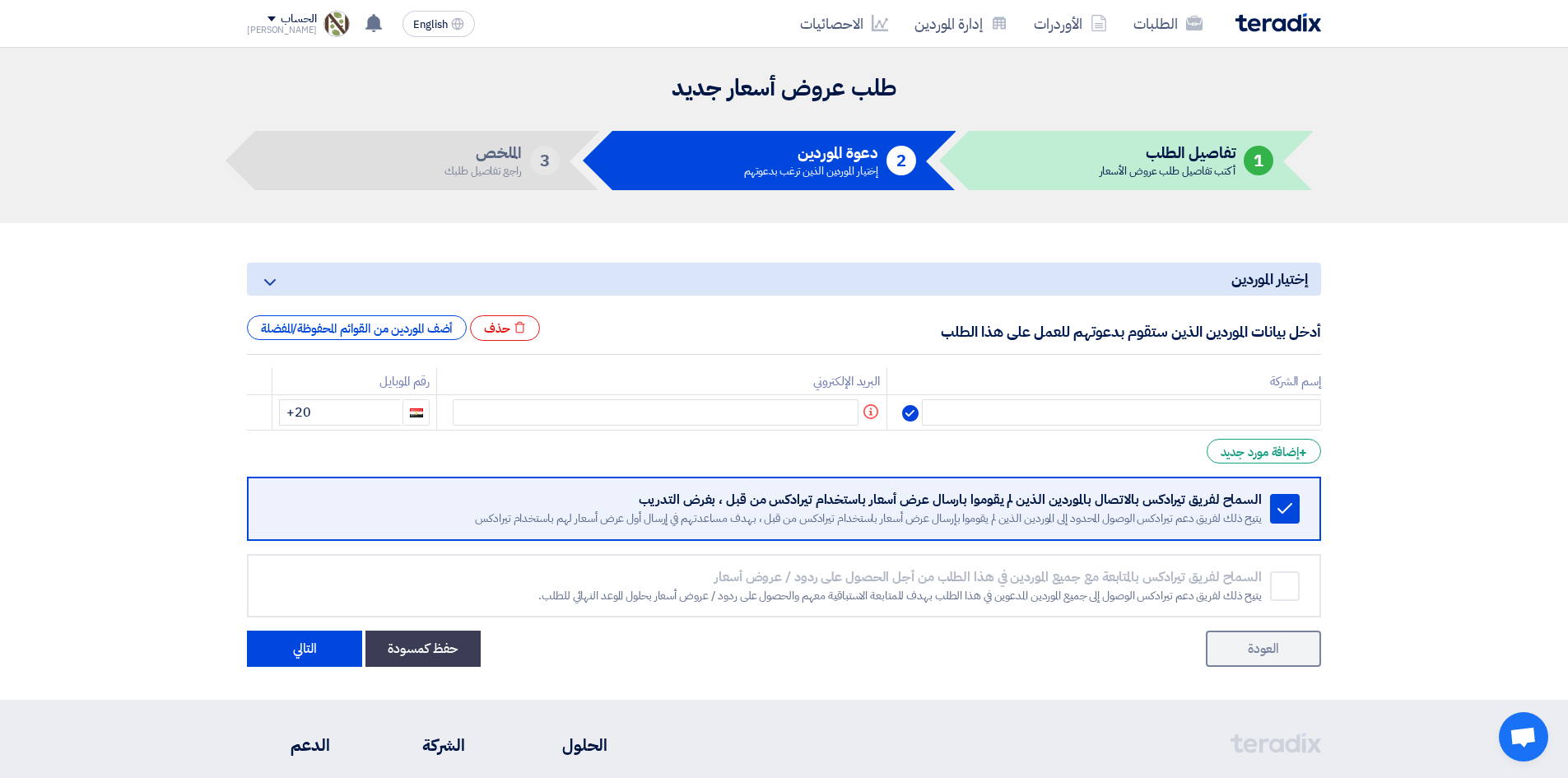
click at [0, 0] on icon at bounding box center [0, 0] width 0 height 0
click at [417, 324] on div "أضف الموردين من القوائم المحفوظة/المفضلة" at bounding box center [356, 328] width 220 height 25
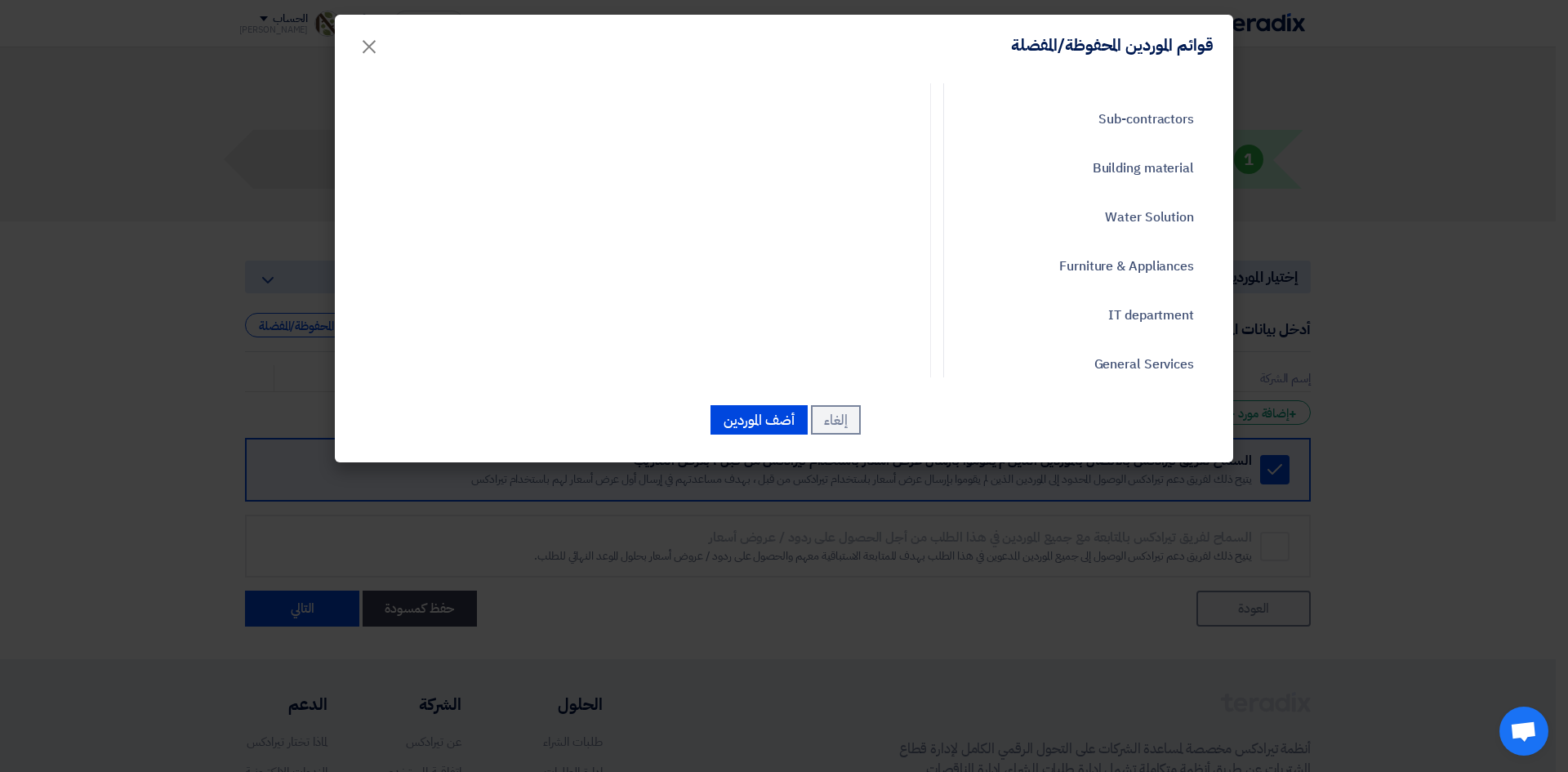
scroll to position [786, 0]
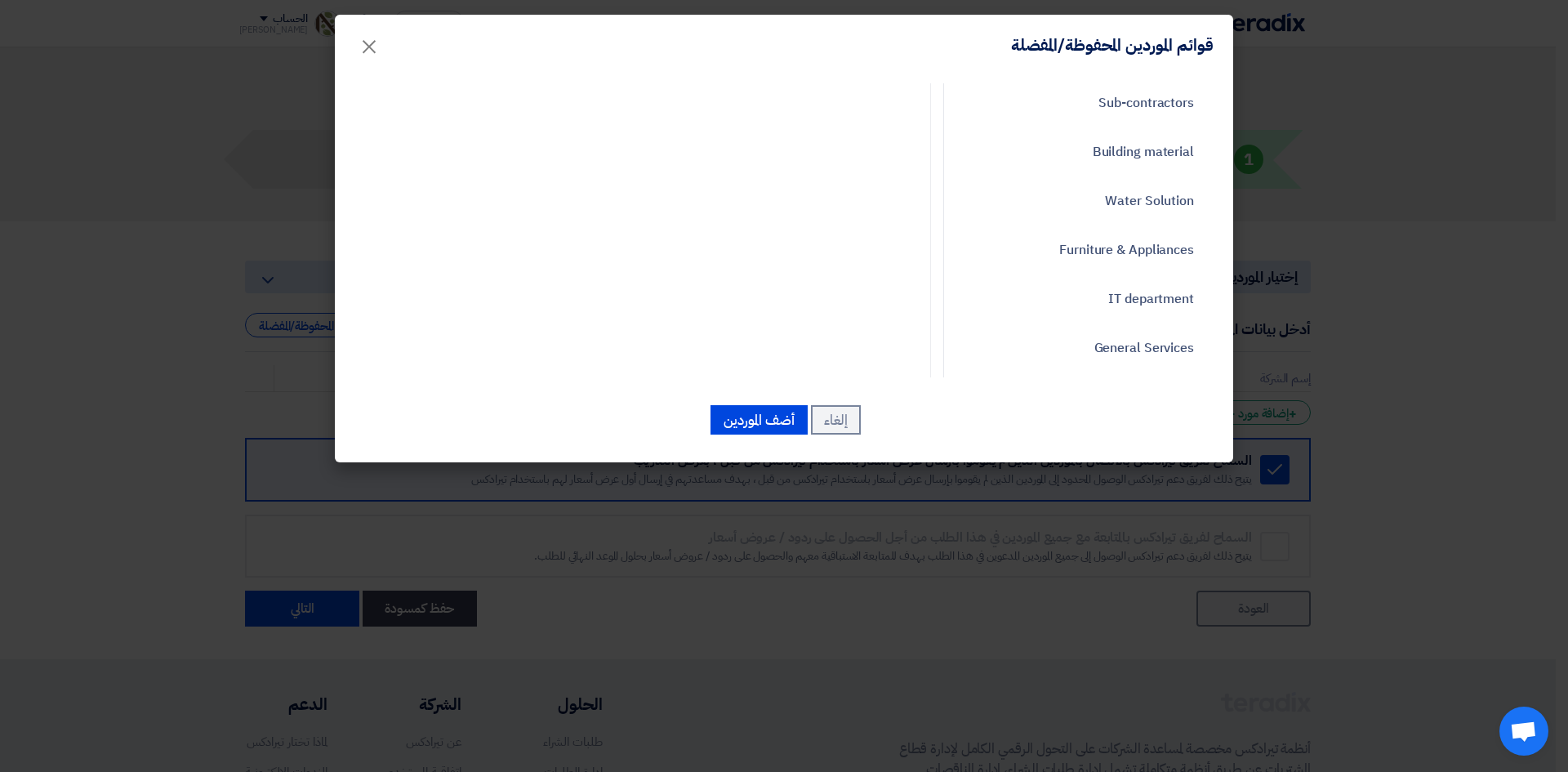
click at [1084, 297] on link "IT department" at bounding box center [1086, 299] width 253 height 42
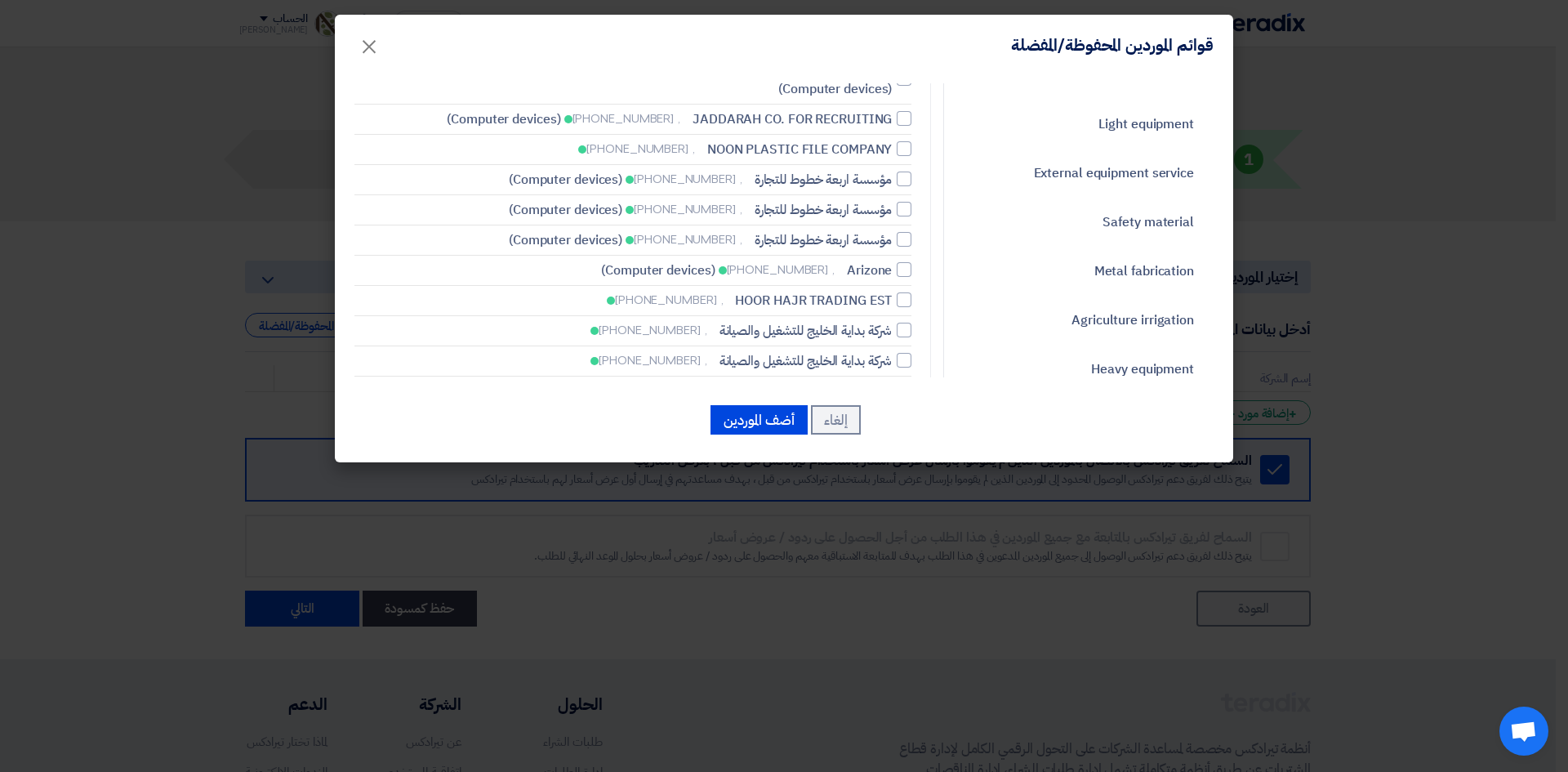
scroll to position [0, 0]
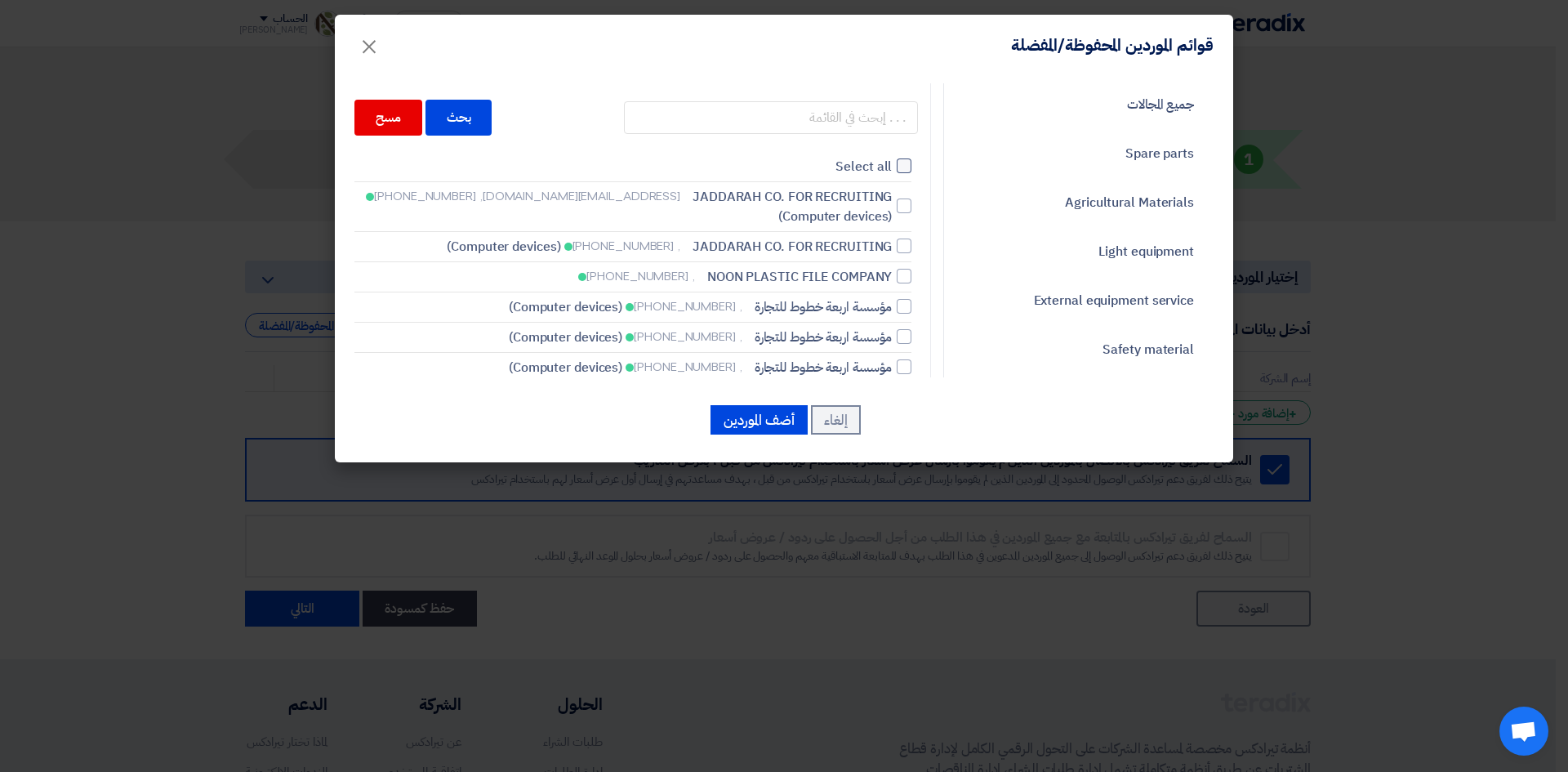
click at [912, 163] on div at bounding box center [904, 166] width 15 height 15
click at [892, 163] on input "Select all" at bounding box center [887, 167] width 11 height 11
checkbox input "true"
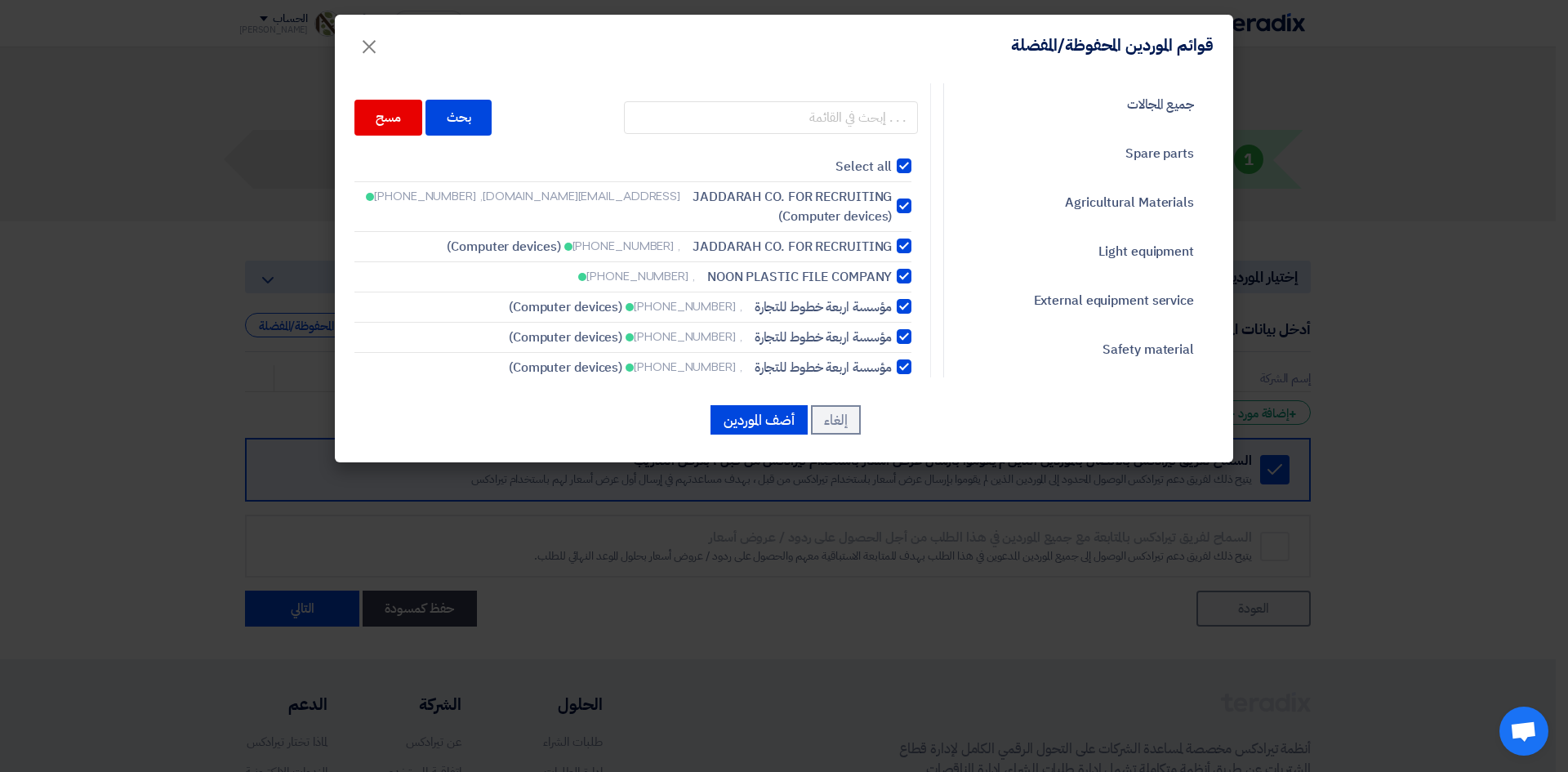
checkbox input "true"
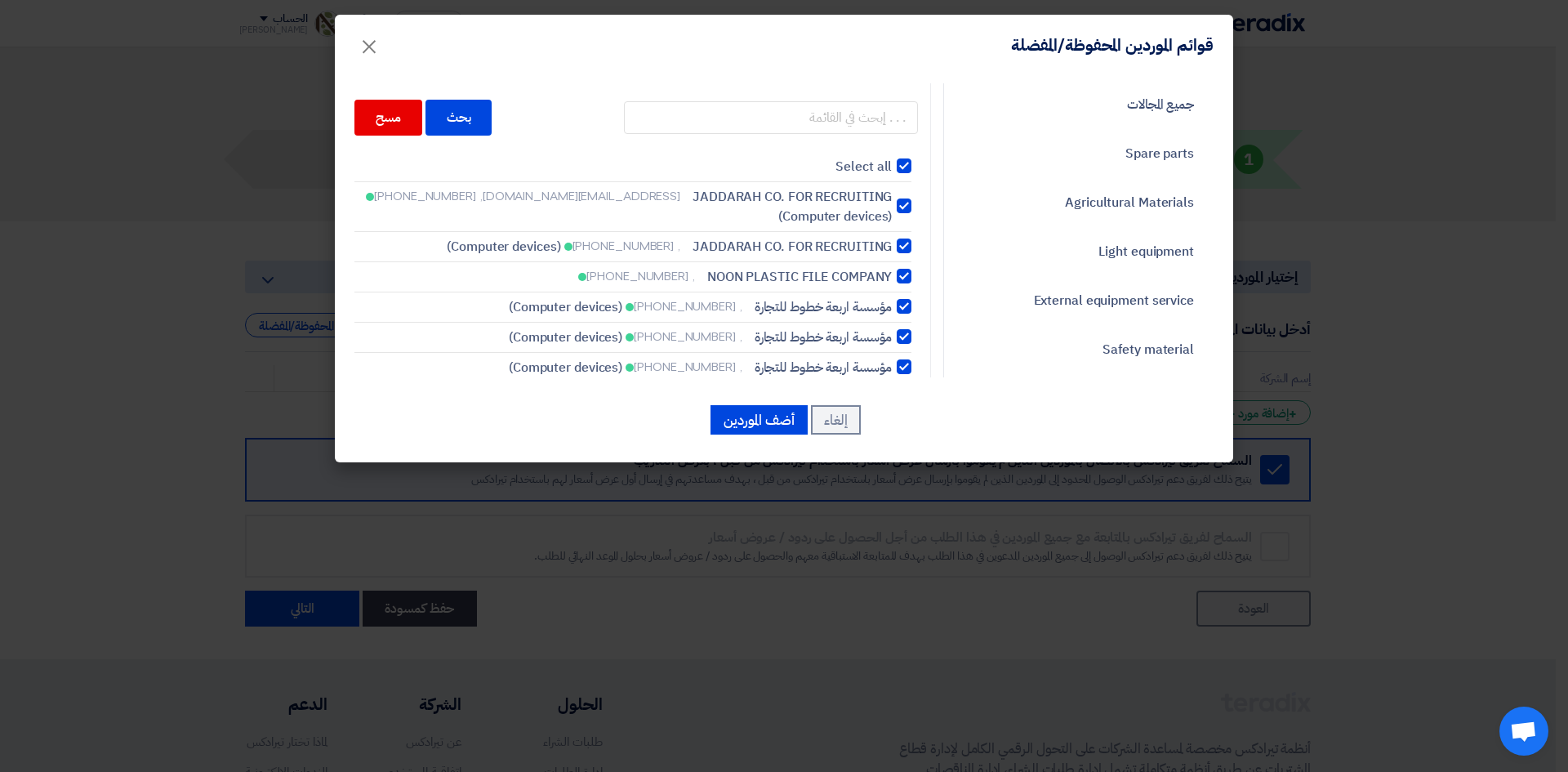
checkbox input "true"
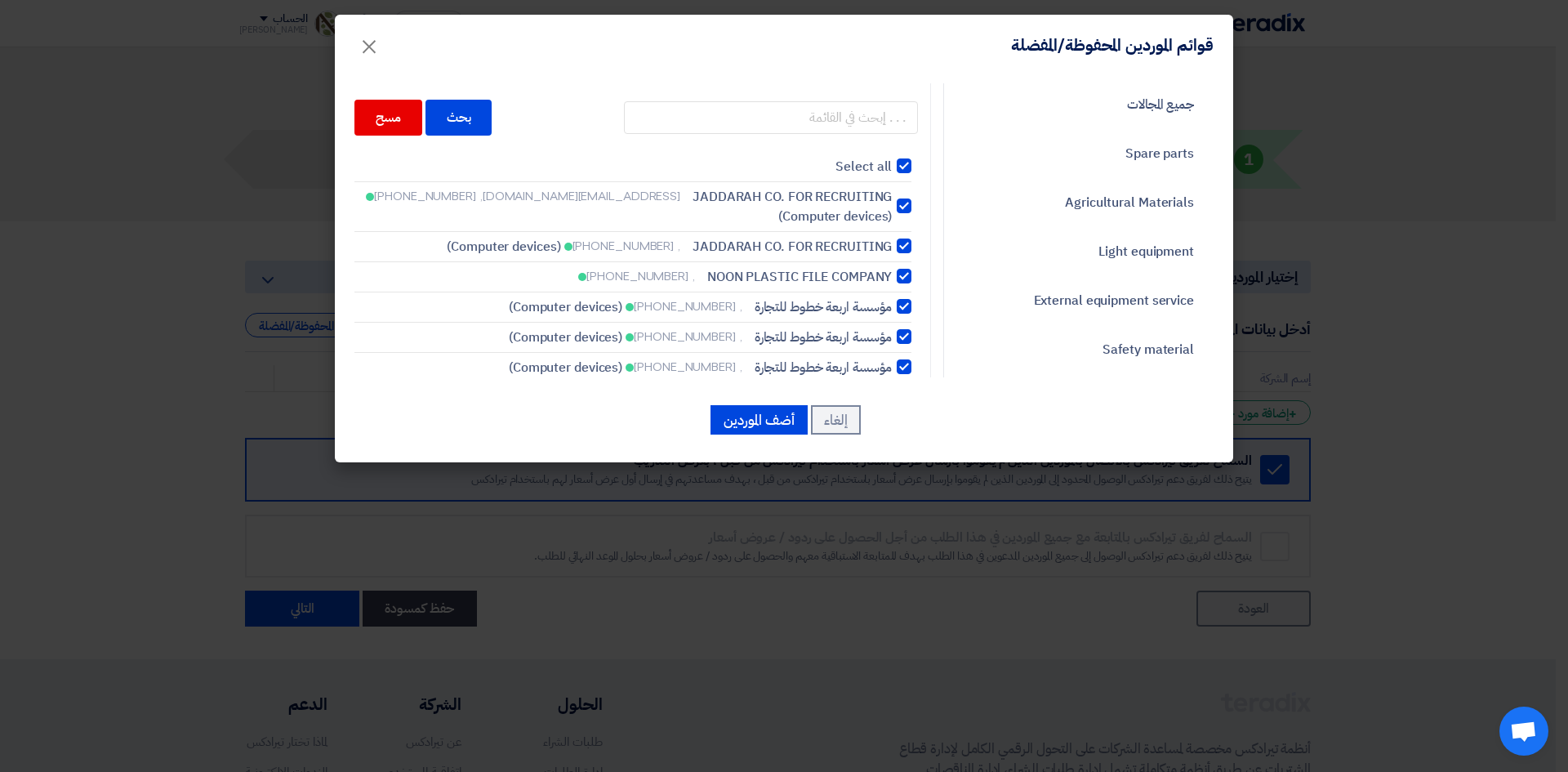
checkbox input "true"
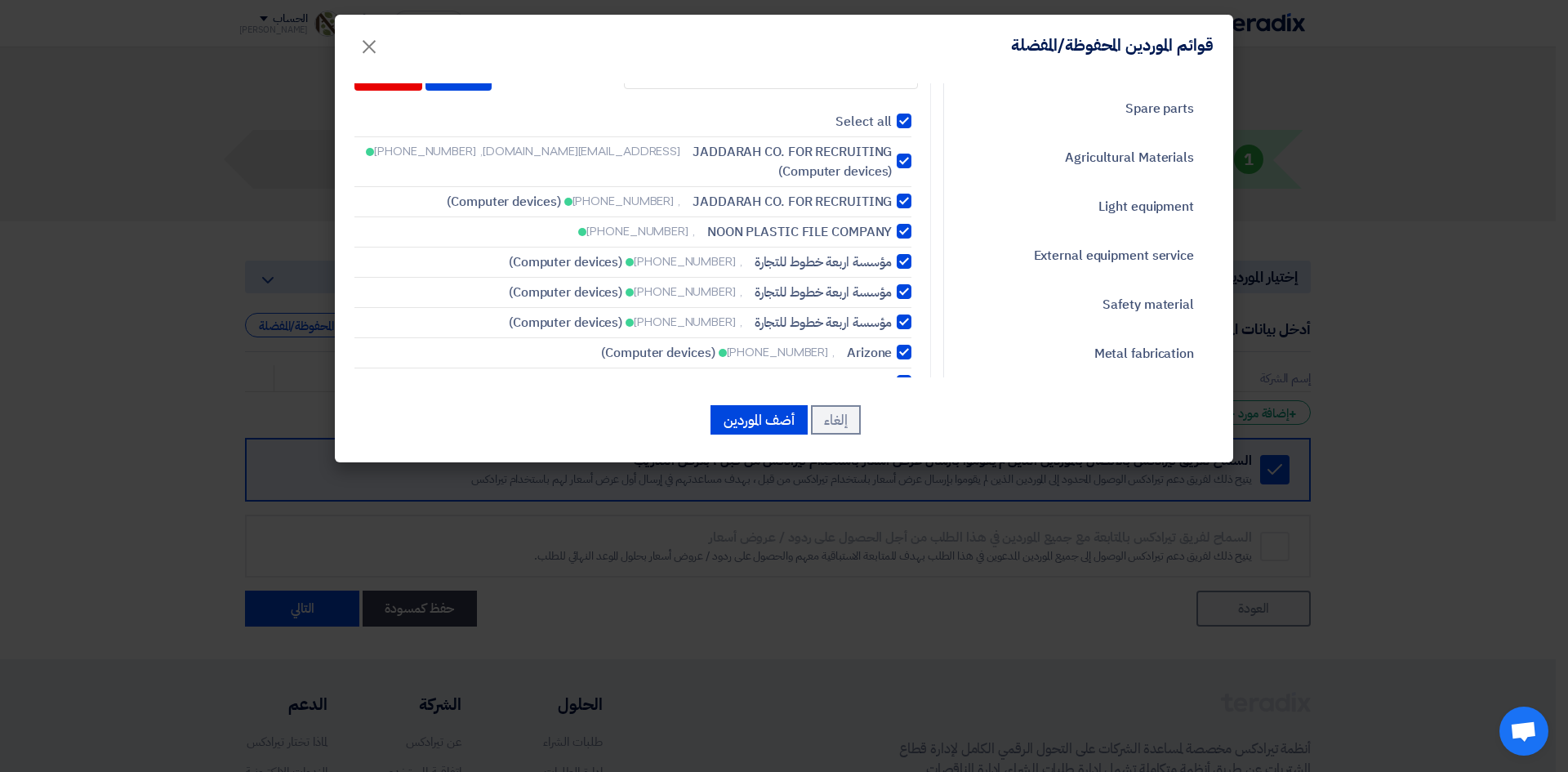
scroll to position [82, 0]
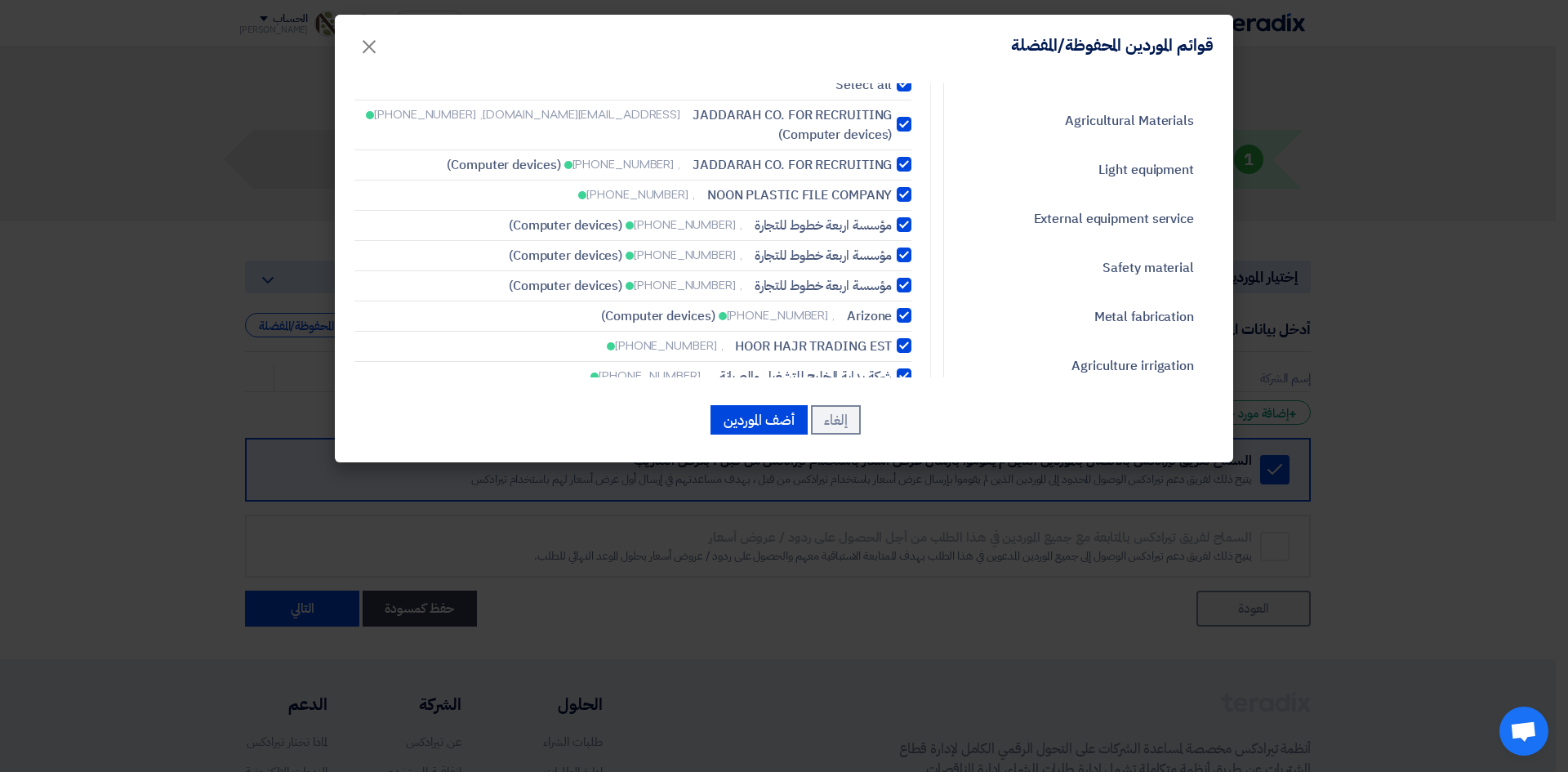
click at [906, 286] on div at bounding box center [904, 286] width 15 height 15
click at [892, 286] on input "مؤسسة اربعة خطوط للتجارة , [PHONE_NUMBER] (Computer devices)" at bounding box center [887, 286] width 11 height 11
checkbox input "false"
click at [908, 261] on div at bounding box center [904, 255] width 15 height 15
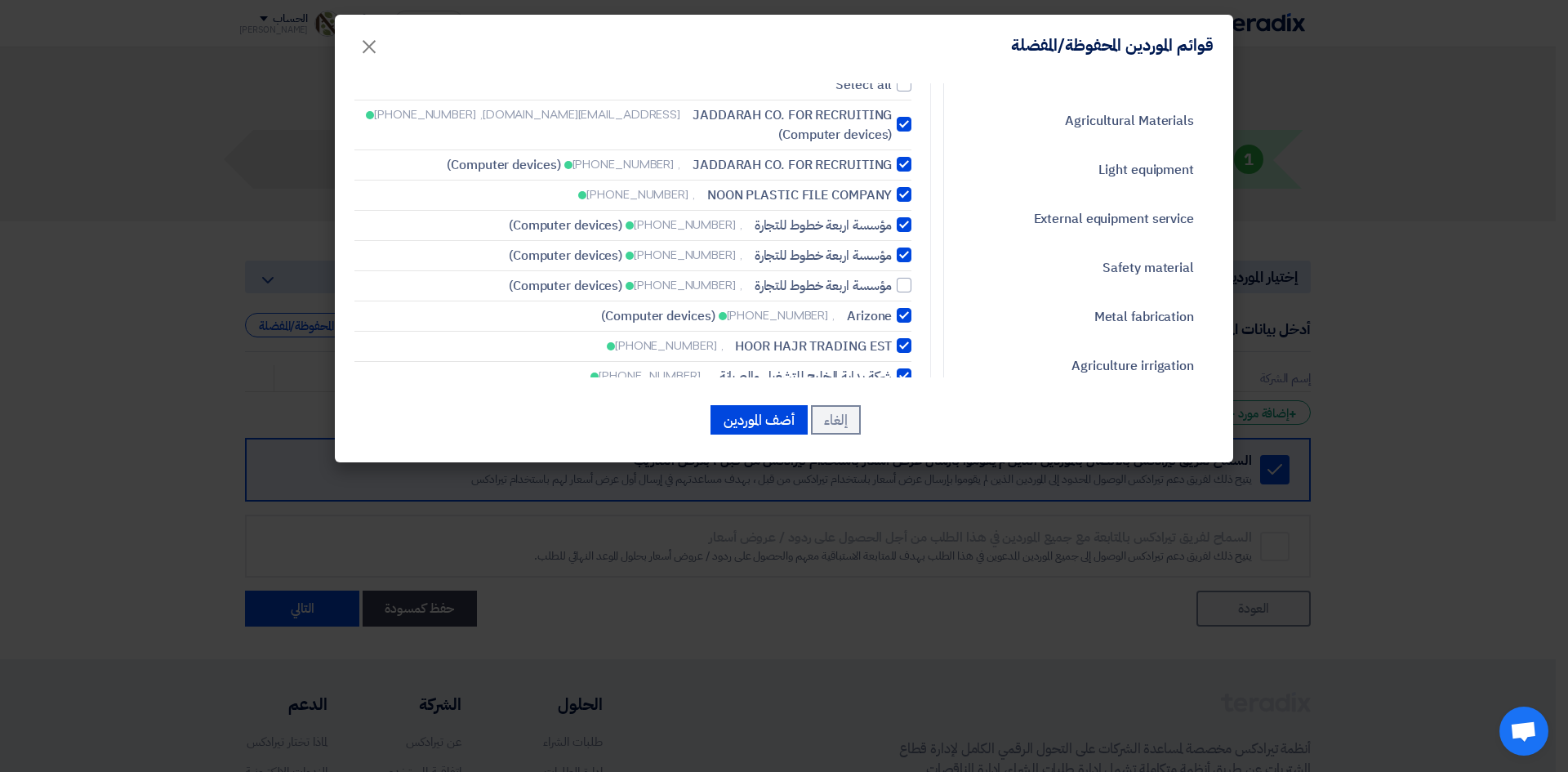
click at [892, 261] on input "مؤسسة اربعة خطوط للتجارة , [PHONE_NUMBER] (Computer devices)" at bounding box center [887, 255] width 11 height 11
checkbox input "false"
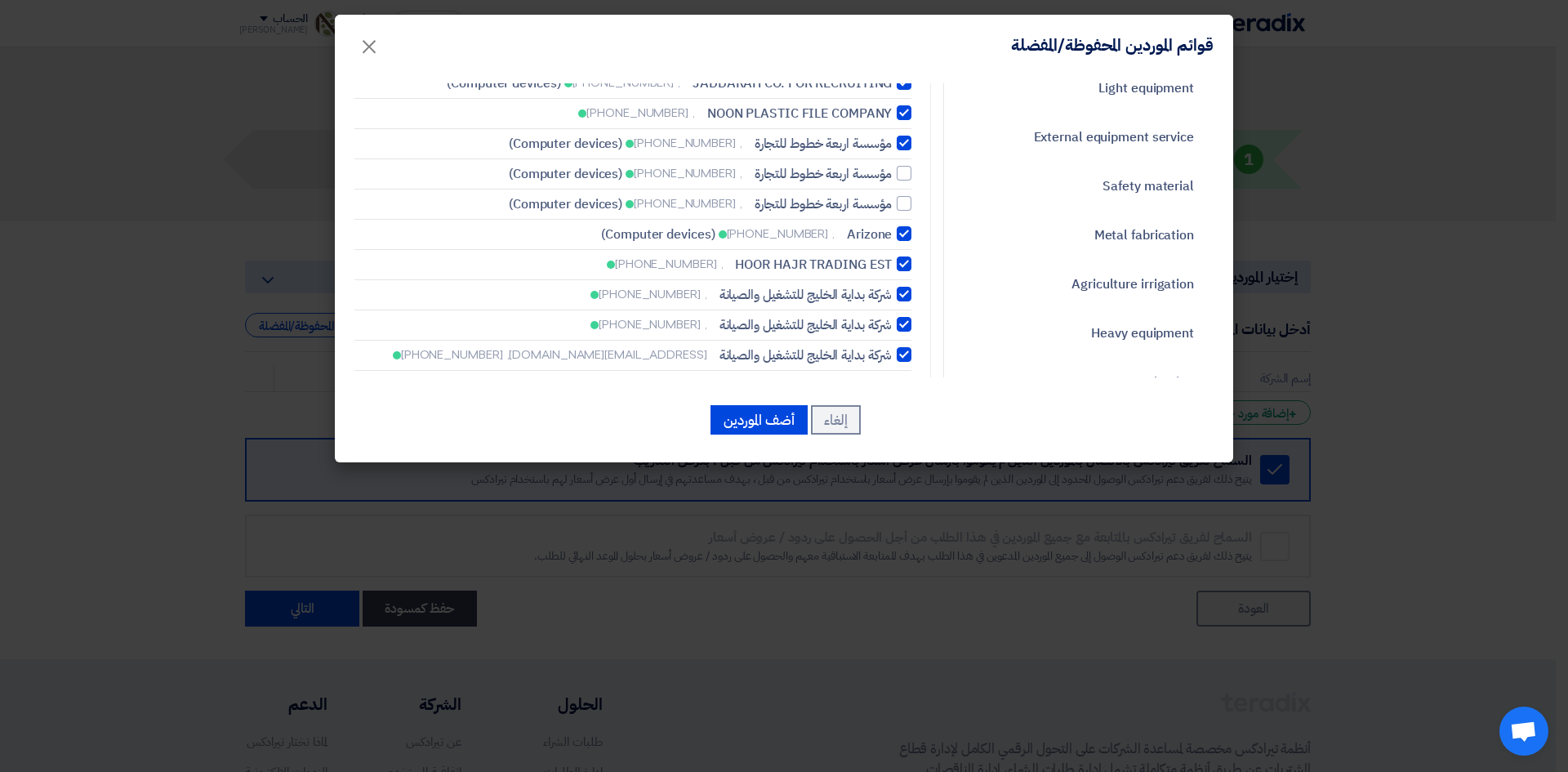
click at [918, 329] on div "بحث مسح Select all JADDARAH CO. FOR RECRUITING [EMAIL_ADDRESS][DOMAIN_NAME], [P…" at bounding box center [636, 237] width 563 height 617
click at [907, 320] on div at bounding box center [904, 324] width 15 height 15
click at [892, 320] on input "شركة بداية الخليج للتشغيل والصيانة , [PHONE_NUMBER]" at bounding box center [887, 325] width 11 height 11
checkbox input "false"
click at [904, 355] on div at bounding box center [904, 355] width 15 height 15
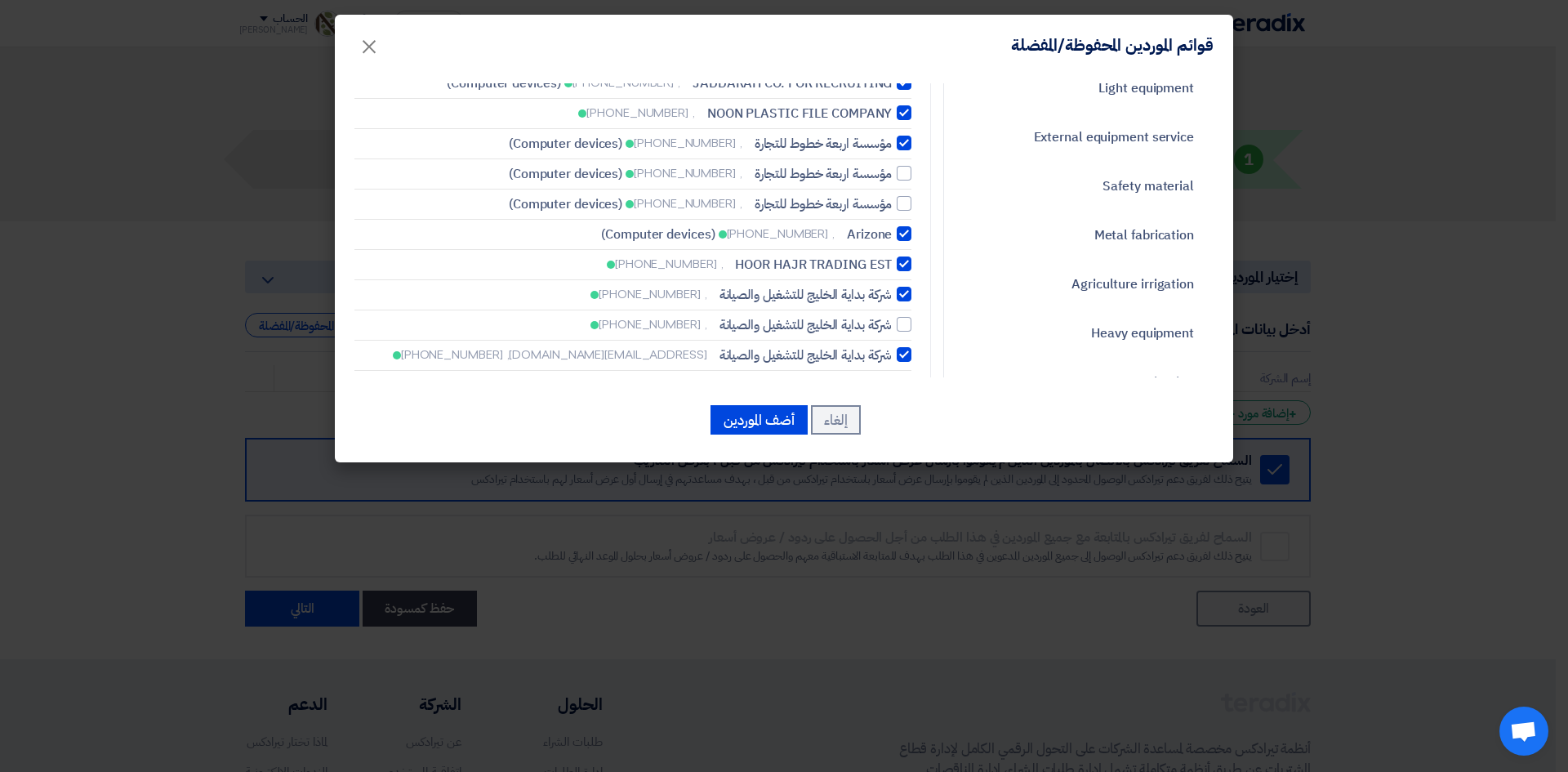
click at [892, 355] on input "شركة بداية الخليج للتشغيل والصيانة [EMAIL_ADDRESS][DOMAIN_NAME], [PHONE_NUMBER]" at bounding box center [887, 356] width 11 height 11
checkbox input "false"
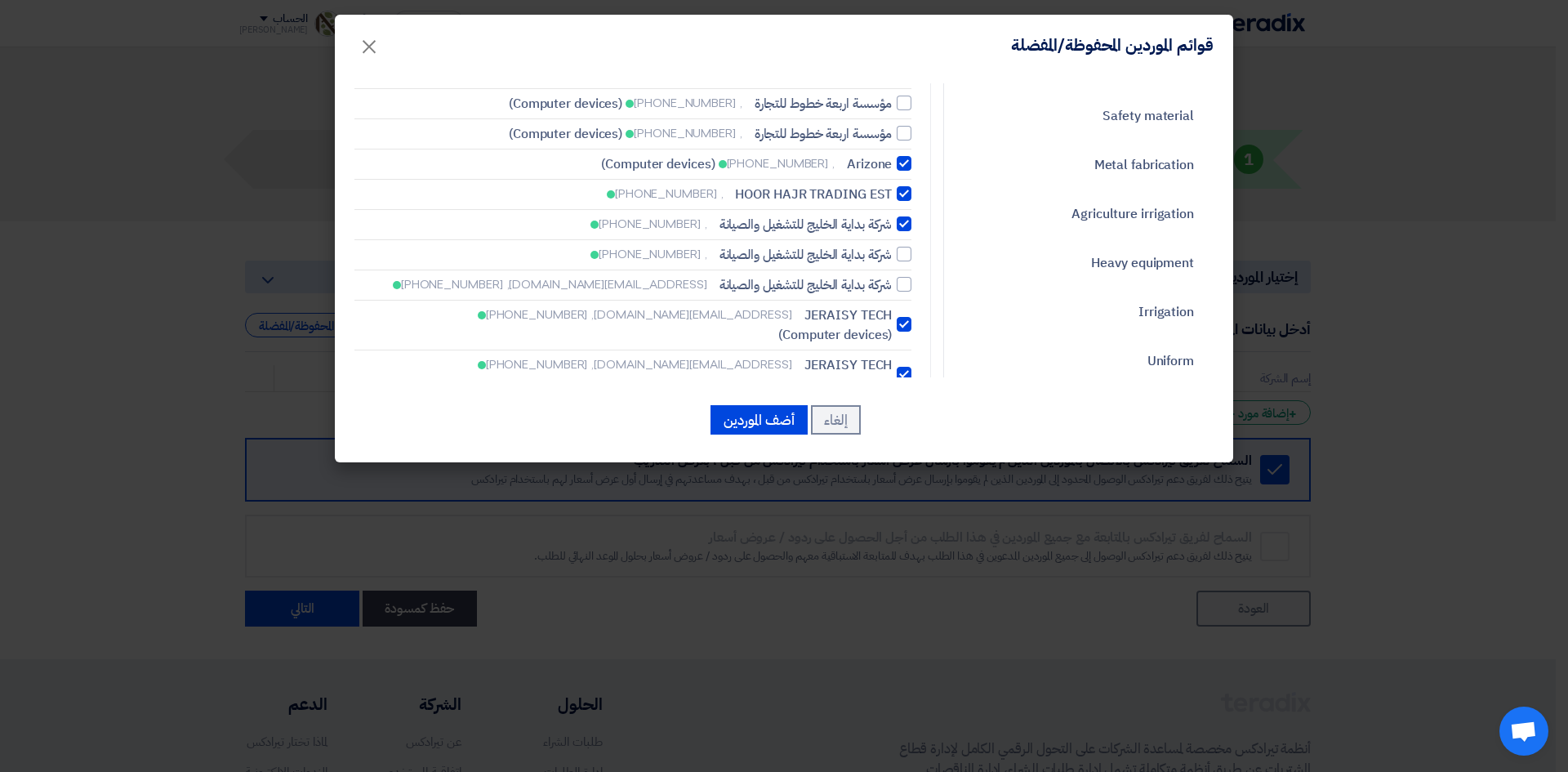
scroll to position [327, 0]
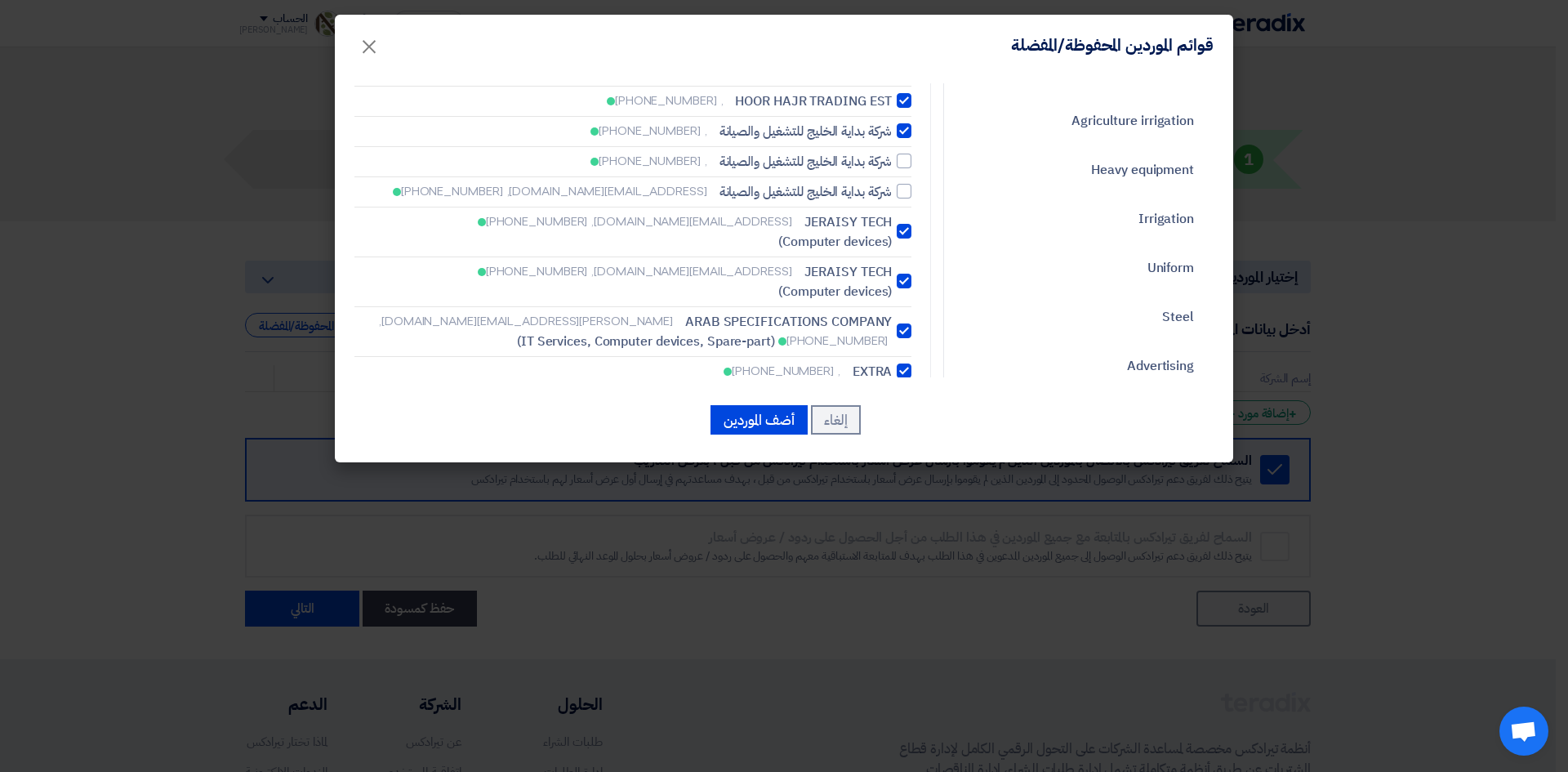
click at [917, 249] on div "بحث مسح Select all JADDARAH CO. FOR RECRUITING [EMAIL_ADDRESS][DOMAIN_NAME], [P…" at bounding box center [636, 74] width 563 height 617
click at [912, 274] on div at bounding box center [904, 281] width 15 height 15
click at [892, 276] on input "JERAISY TECH [EMAIL_ADDRESS][DOMAIN_NAME], [PHONE_NUMBER] (Computer devices)" at bounding box center [887, 282] width 11 height 11
click at [912, 274] on div at bounding box center [904, 281] width 15 height 15
click at [892, 276] on input "JERAISY TECH [EMAIL_ADDRESS][DOMAIN_NAME], [PHONE_NUMBER] (Computer devices)" at bounding box center [887, 282] width 11 height 11
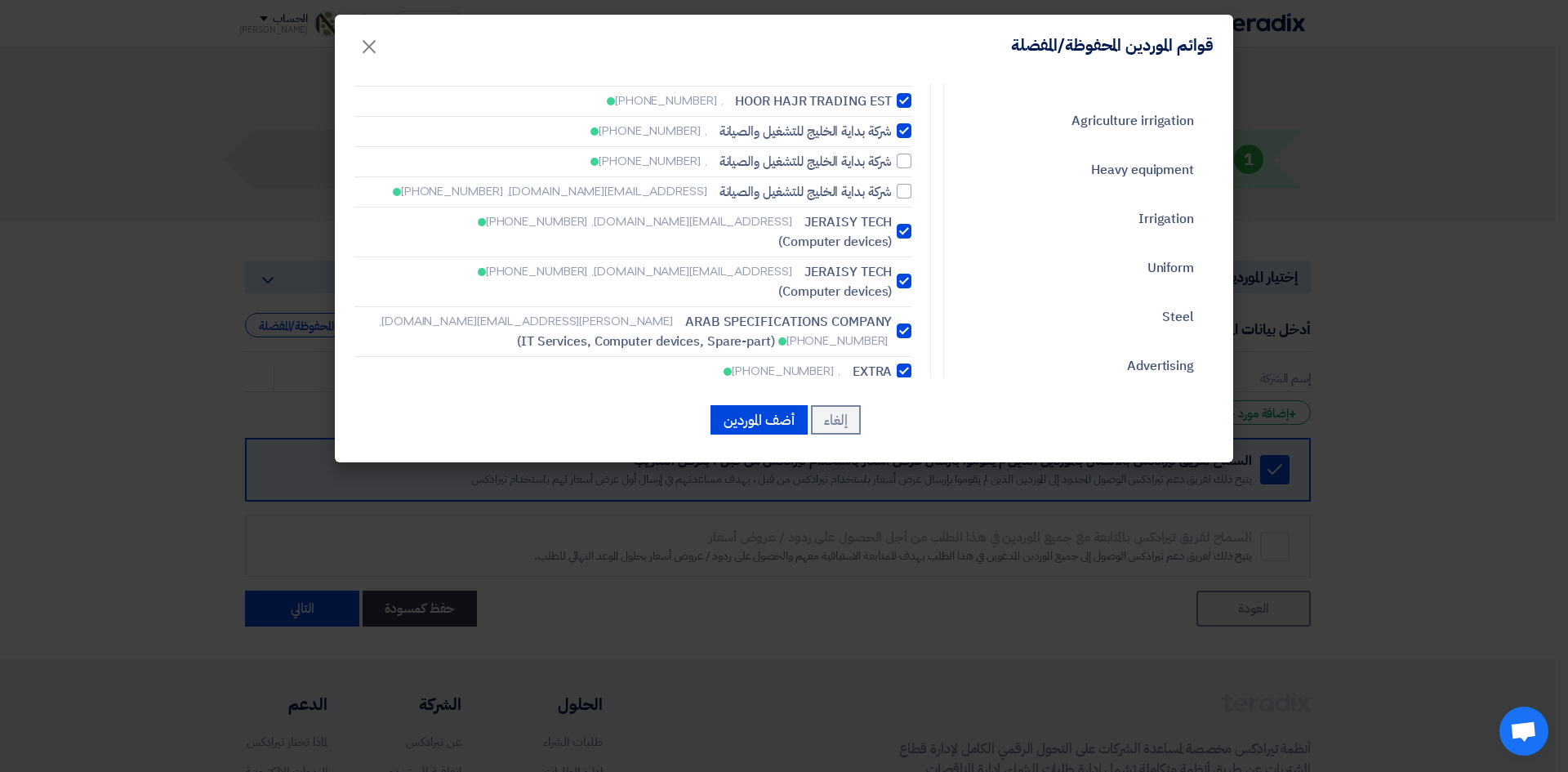
checkbox input "true"
click at [911, 231] on label "JERAISY TECH [EMAIL_ADDRESS][DOMAIN_NAME], [PHONE_NUMBER] (Computer devices)" at bounding box center [633, 232] width 557 height 40
click at [892, 231] on input "JERAISY TECH [EMAIL_ADDRESS][DOMAIN_NAME], [PHONE_NUMBER] (Computer devices)" at bounding box center [887, 232] width 11 height 11
checkbox input "false"
click at [912, 232] on li "JERAISY TECH [EMAIL_ADDRESS][DOMAIN_NAME], [PHONE_NUMBER] (Computer devices)" at bounding box center [633, 232] width 557 height 50
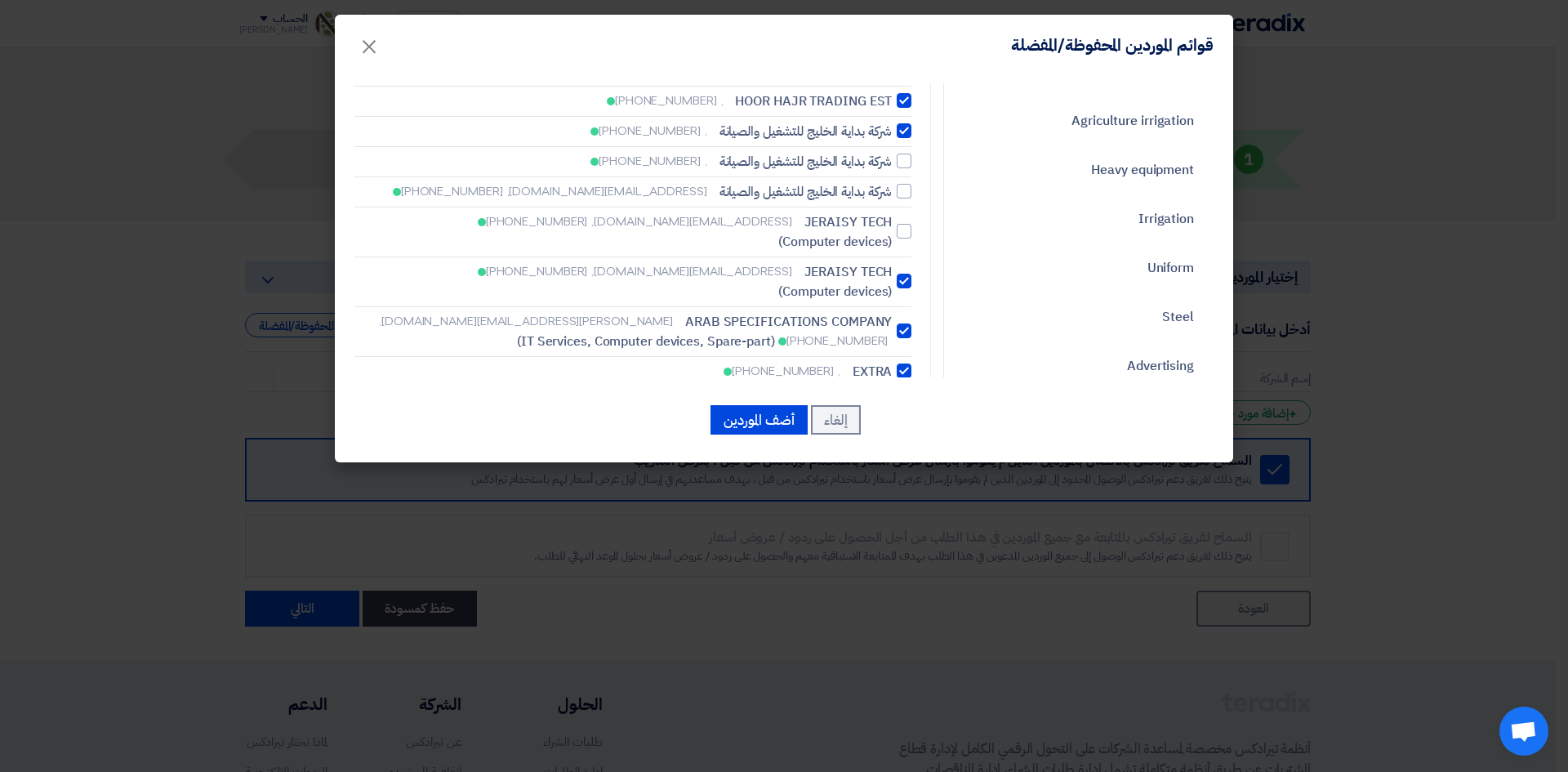
click at [908, 274] on div at bounding box center [904, 281] width 15 height 15
click at [892, 276] on input "JERAISY TECH [EMAIL_ADDRESS][DOMAIN_NAME], [PHONE_NUMBER] (Computer devices)" at bounding box center [887, 282] width 11 height 11
checkbox input "false"
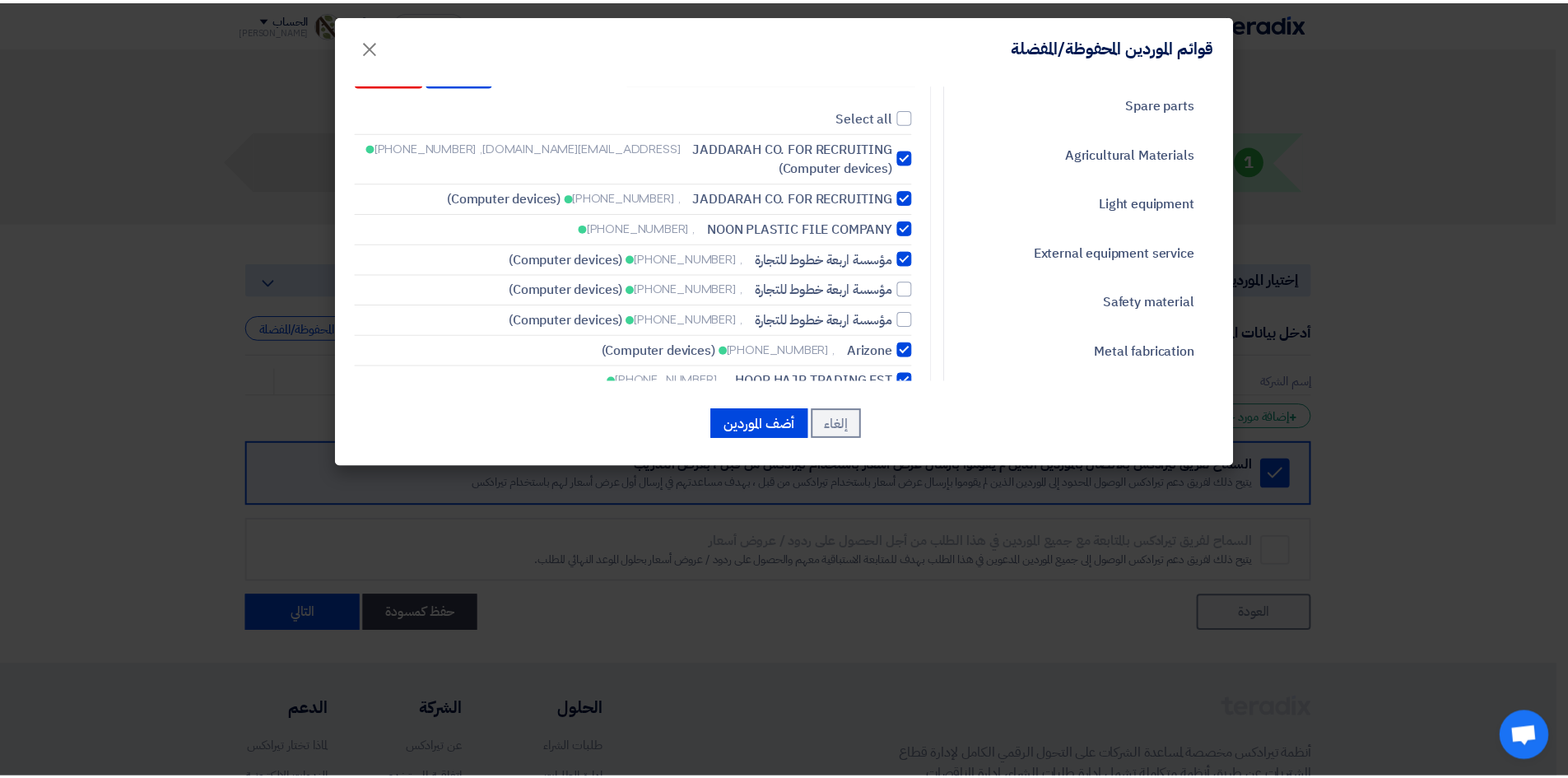
scroll to position [0, 0]
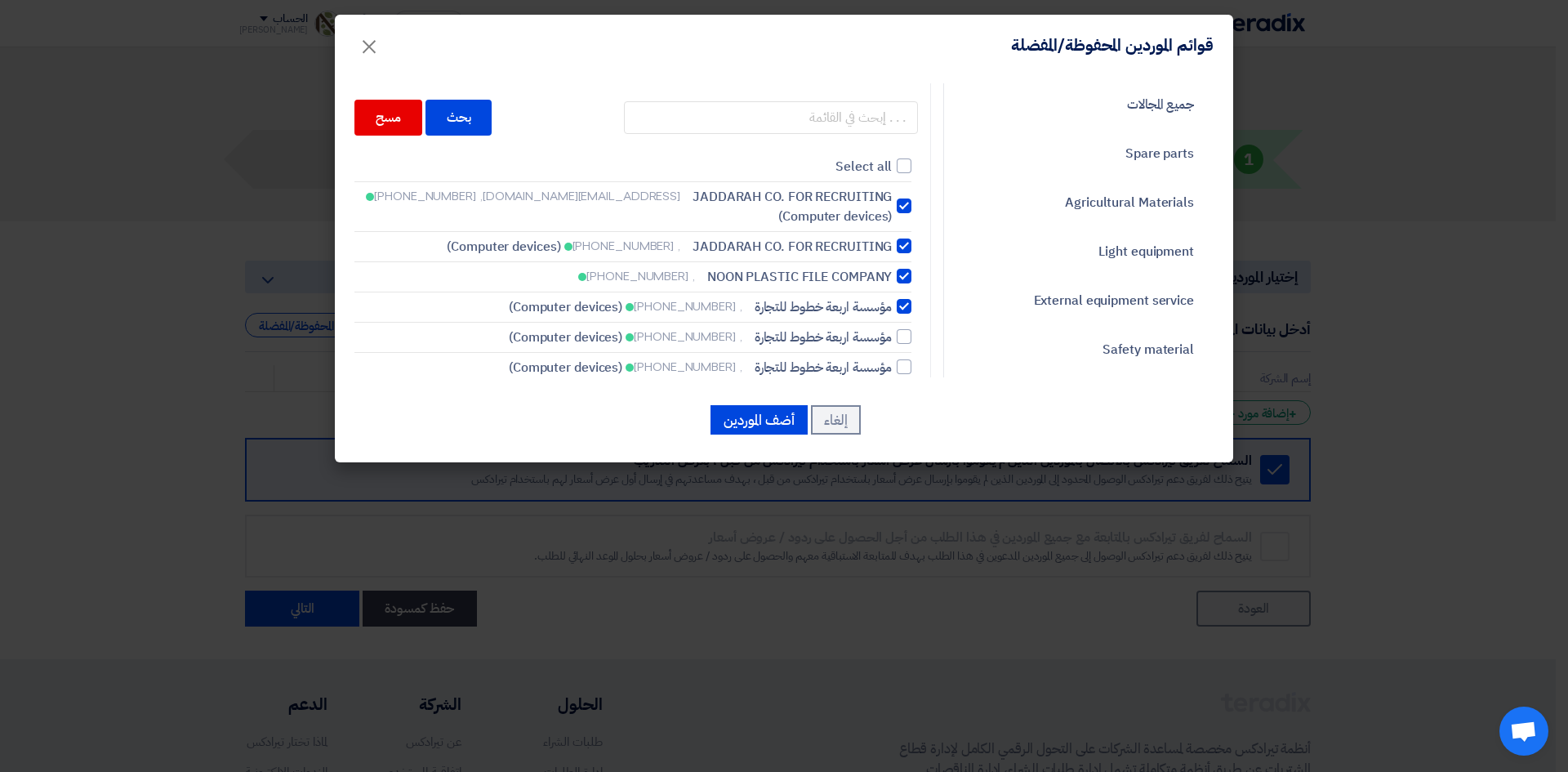
click at [906, 246] on div at bounding box center [904, 246] width 15 height 15
click at [892, 246] on input "JADDARAH CO. FOR RECRUITING , [PHONE_NUMBER] (Computer devices)" at bounding box center [887, 247] width 11 height 11
checkbox input "false"
click at [786, 425] on button "أضف الموردين" at bounding box center [760, 420] width 98 height 29
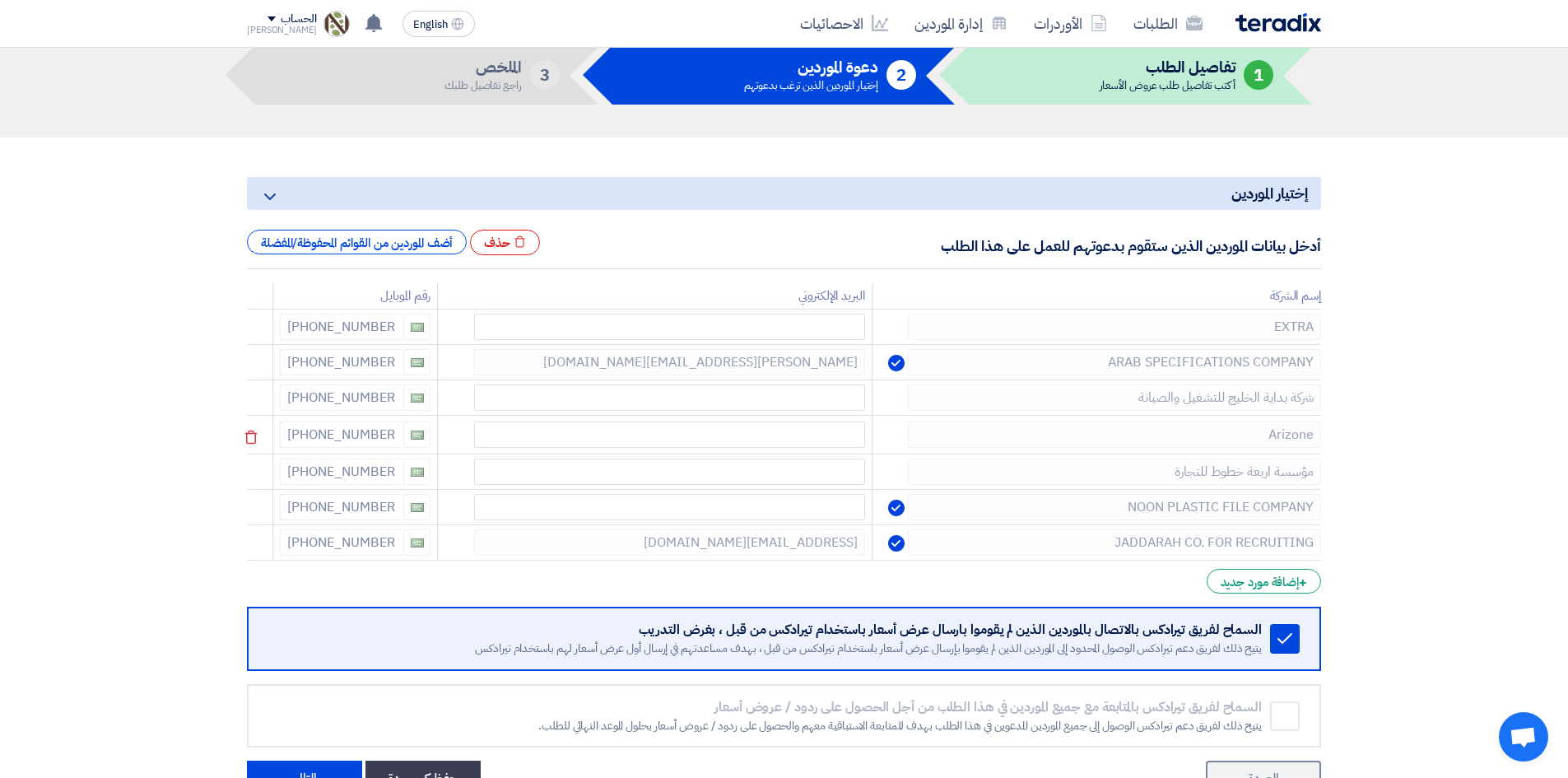
scroll to position [411, 0]
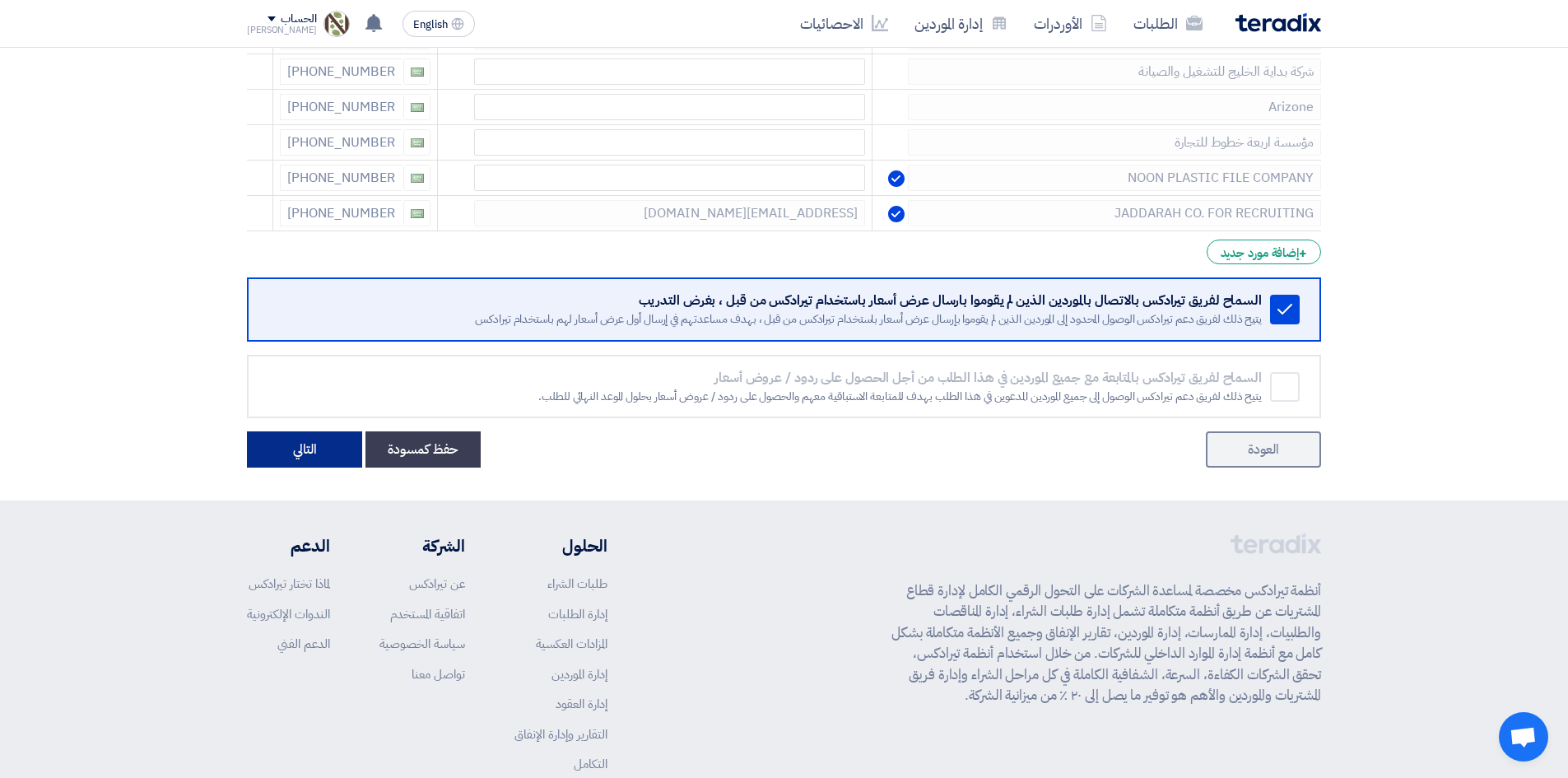
click at [317, 455] on button "التالي" at bounding box center [304, 449] width 115 height 36
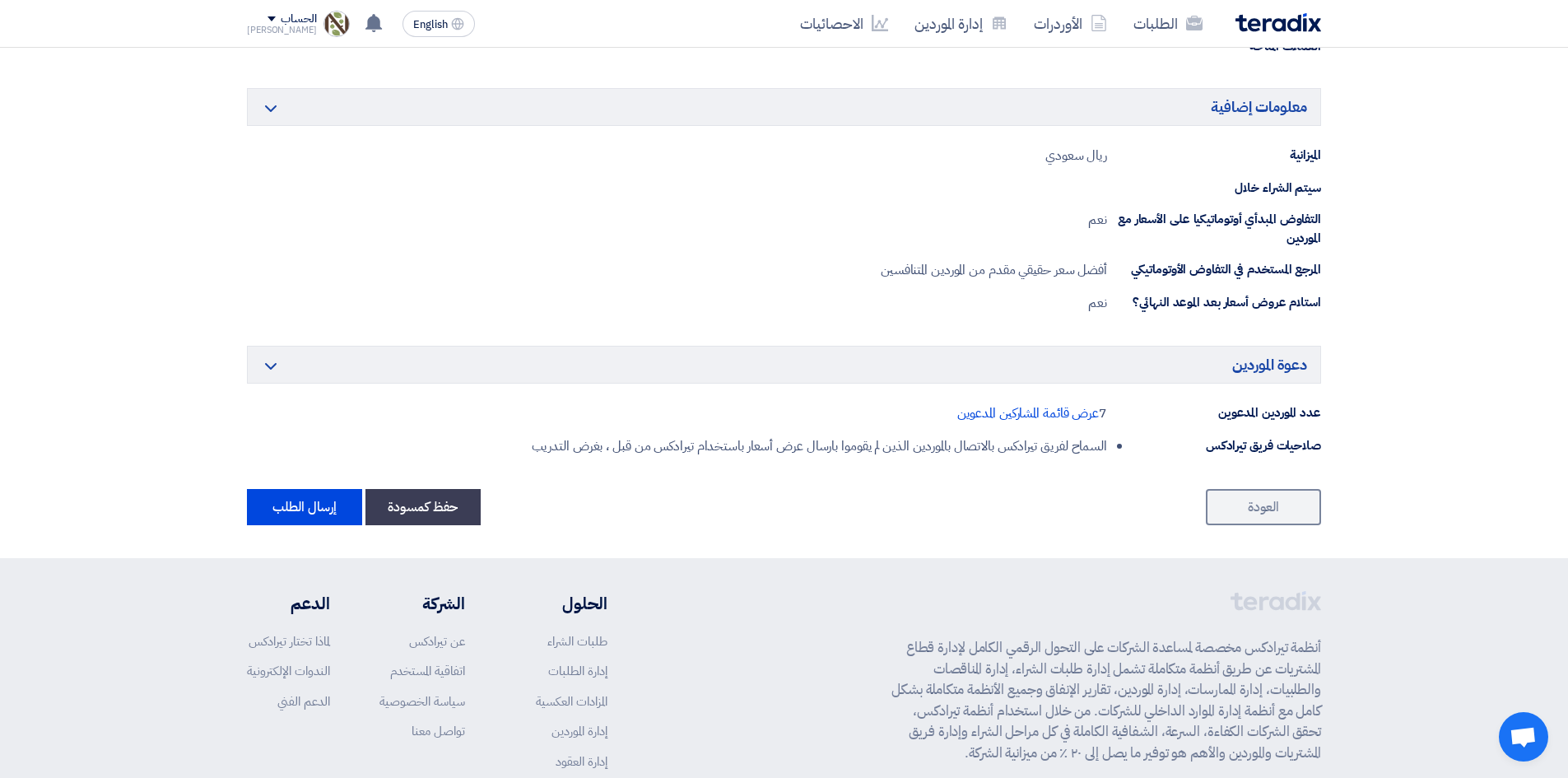
scroll to position [741, 0]
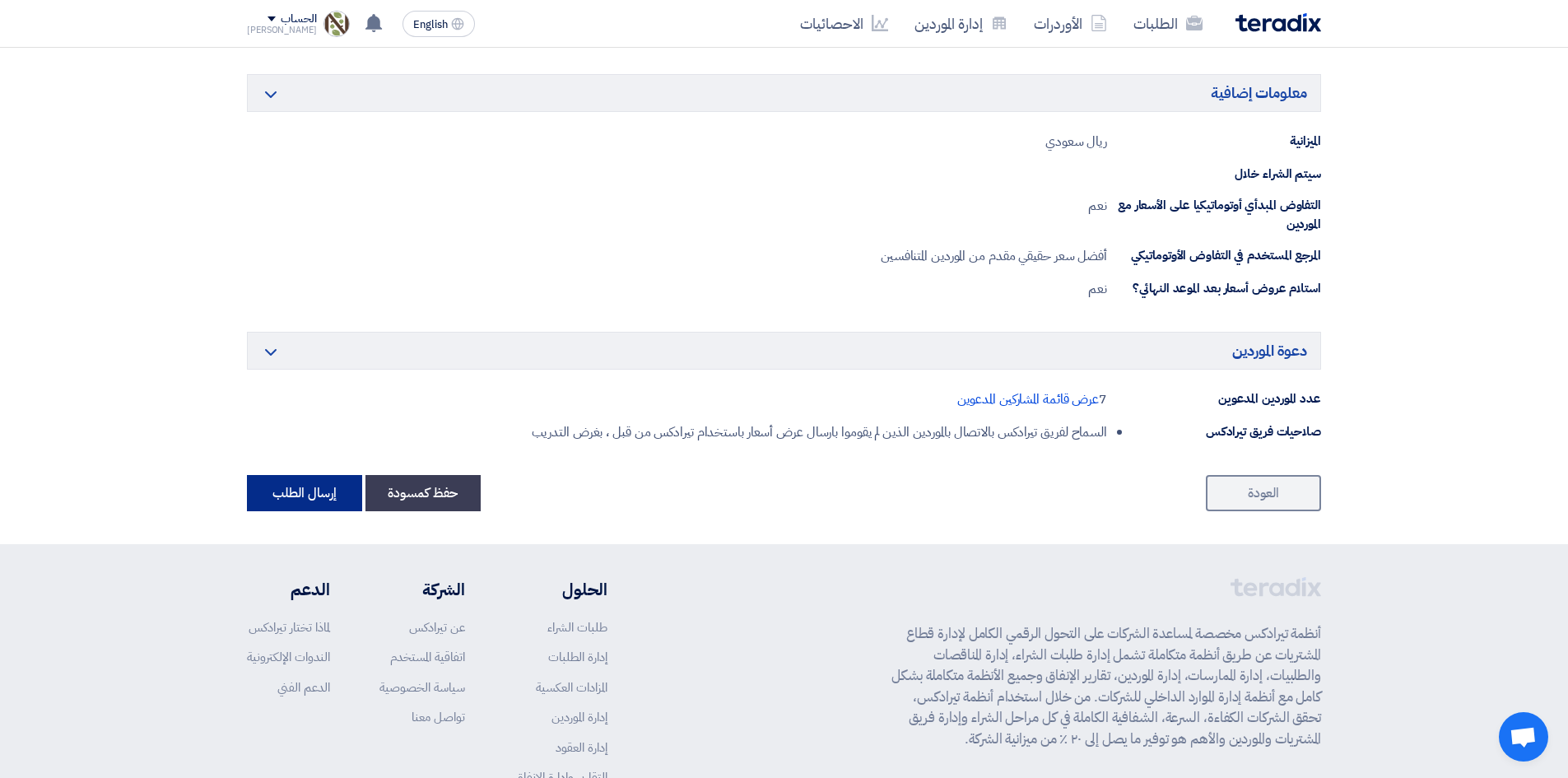
drag, startPoint x: 324, startPoint y: 498, endPoint x: 339, endPoint y: 494, distance: 15.5
click at [325, 498] on button "إرسال الطلب" at bounding box center [304, 493] width 115 height 36
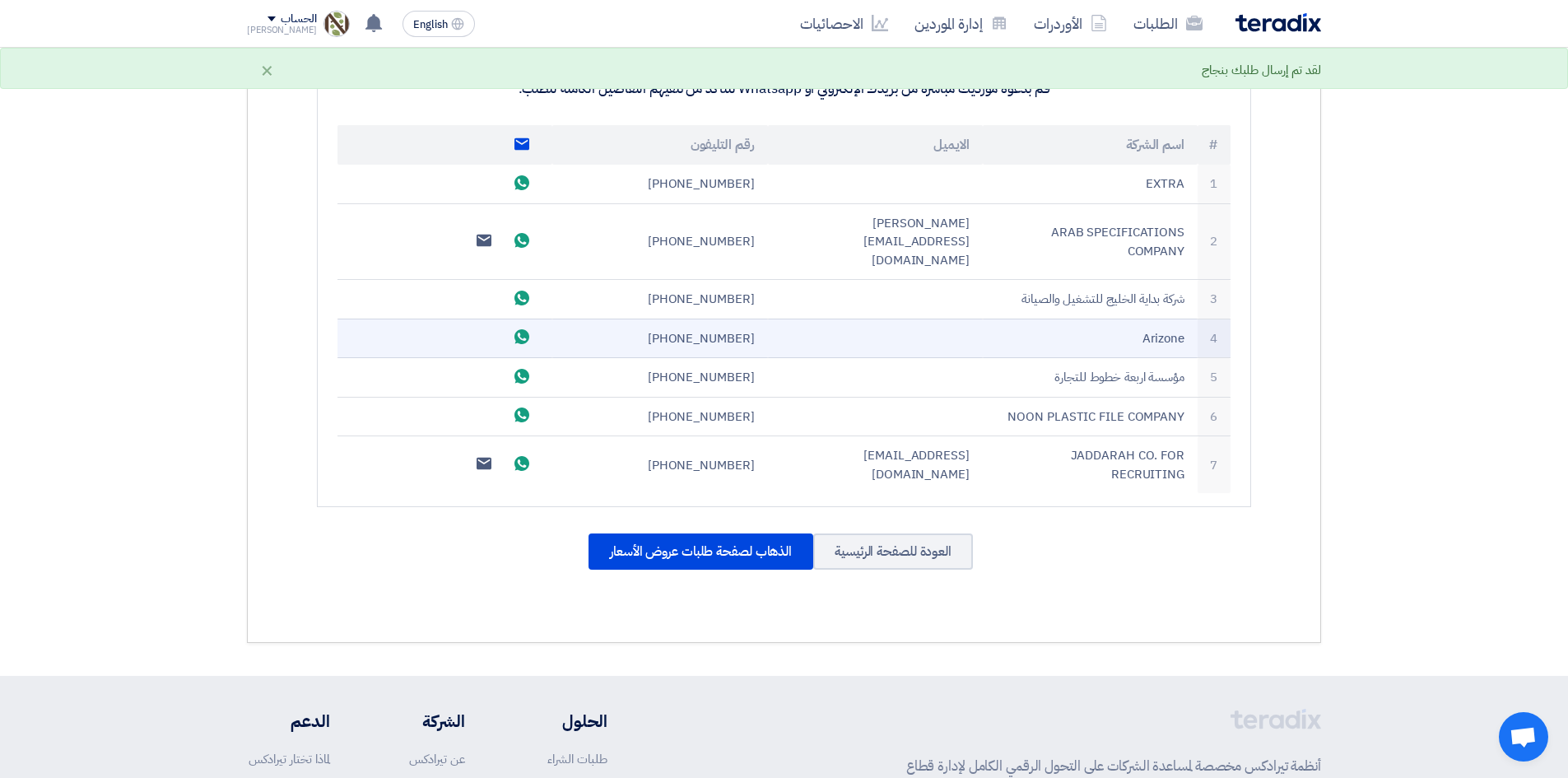
scroll to position [741, 0]
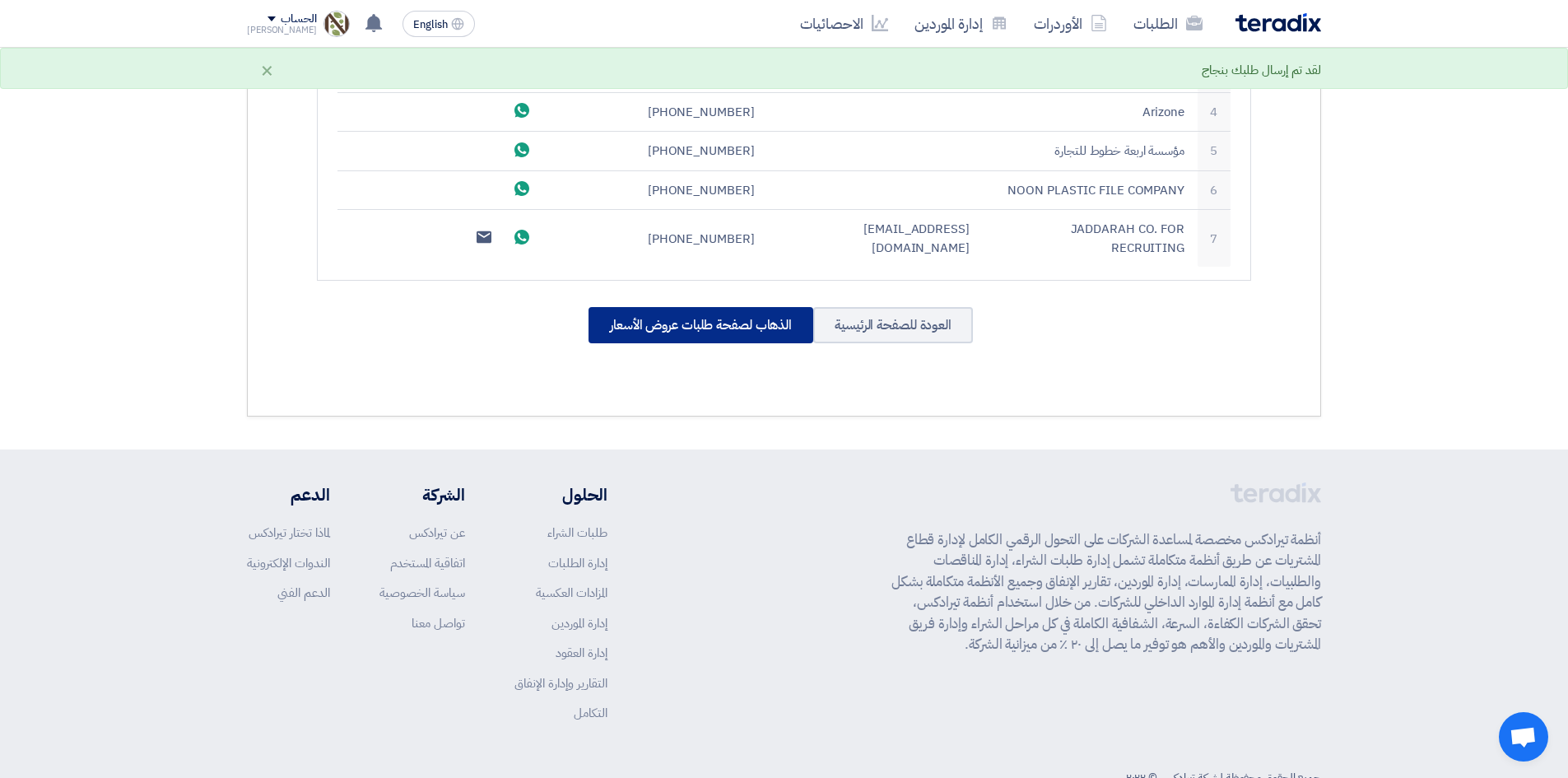
click at [748, 307] on div "الذهاب لصفحة طلبات عروض الأسعار" at bounding box center [700, 325] width 225 height 36
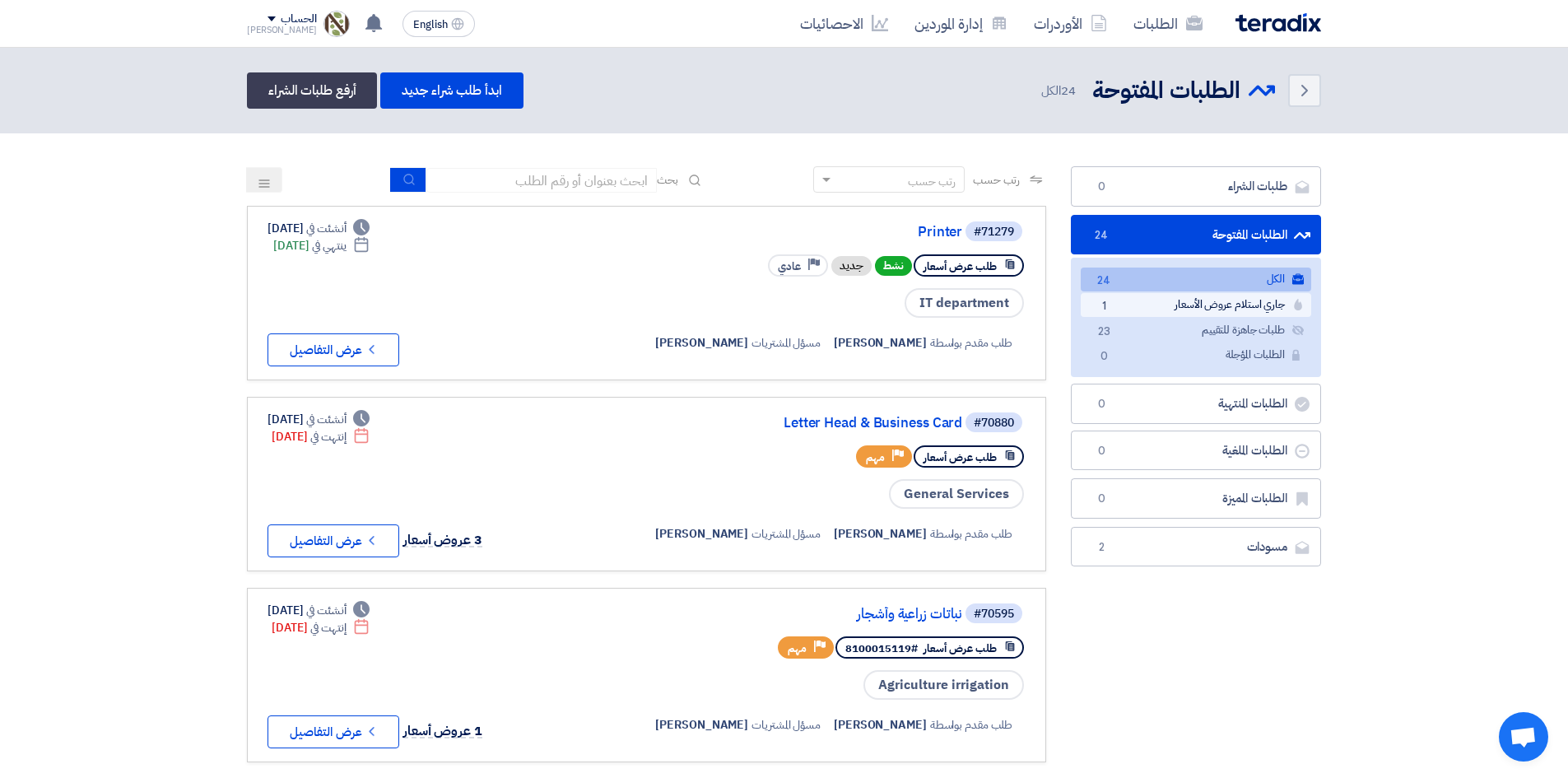
click at [1227, 303] on link "جاري استلام عروض الأسعار جاري استلام عروض الأسعار 1" at bounding box center [1196, 305] width 230 height 24
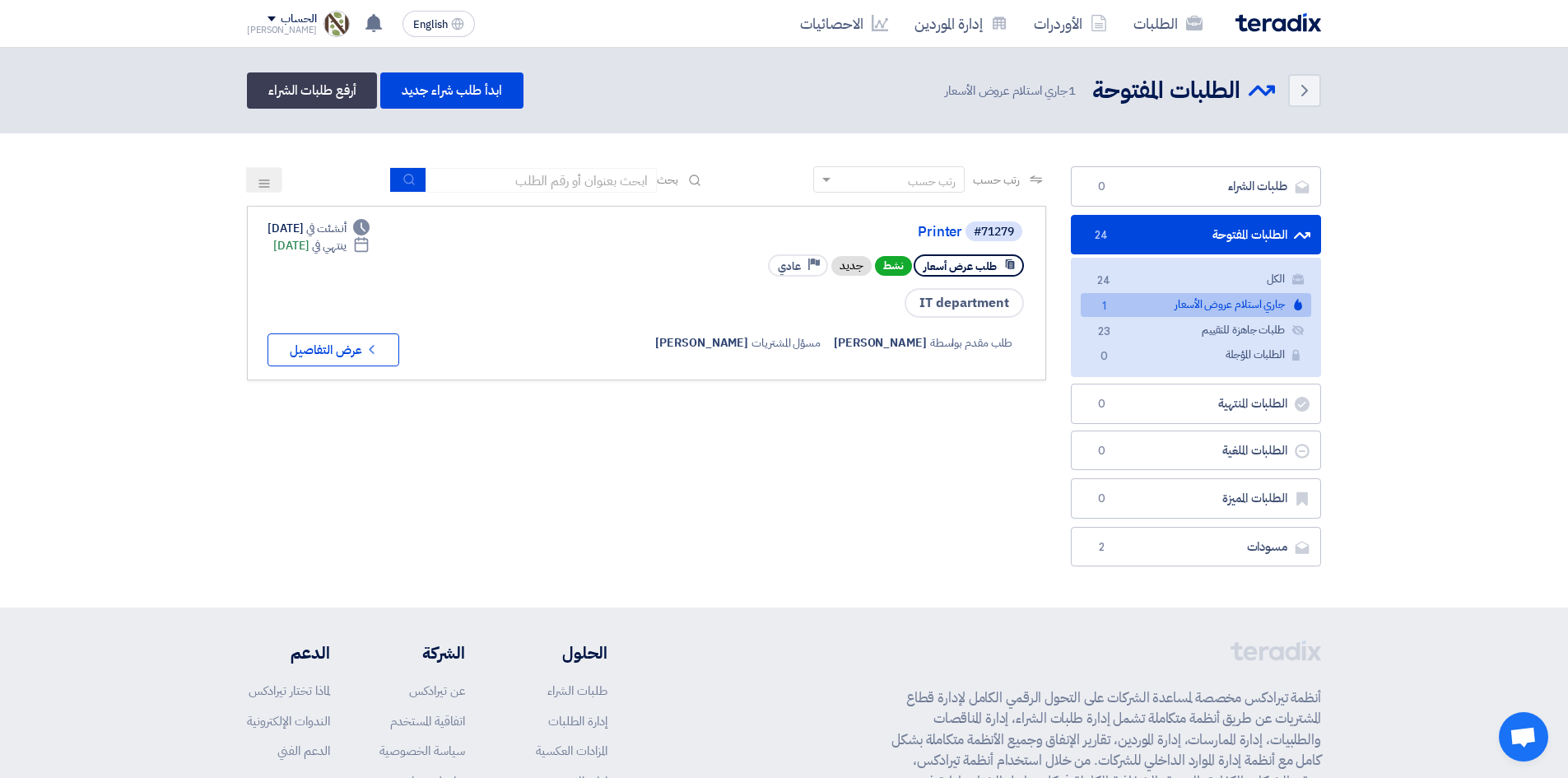
click at [1245, 30] on img at bounding box center [1278, 22] width 85 height 19
